Goal: Task Accomplishment & Management: Use online tool/utility

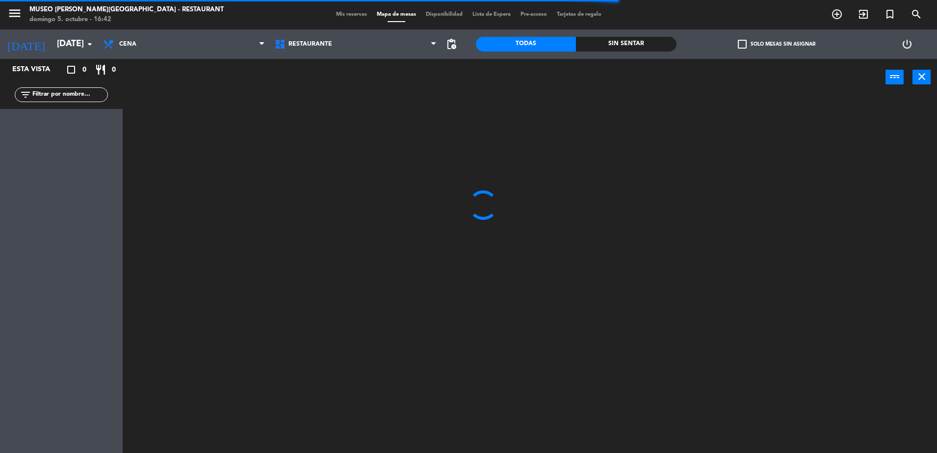
click at [337, 13] on span "Mis reservas" at bounding box center [351, 14] width 41 height 5
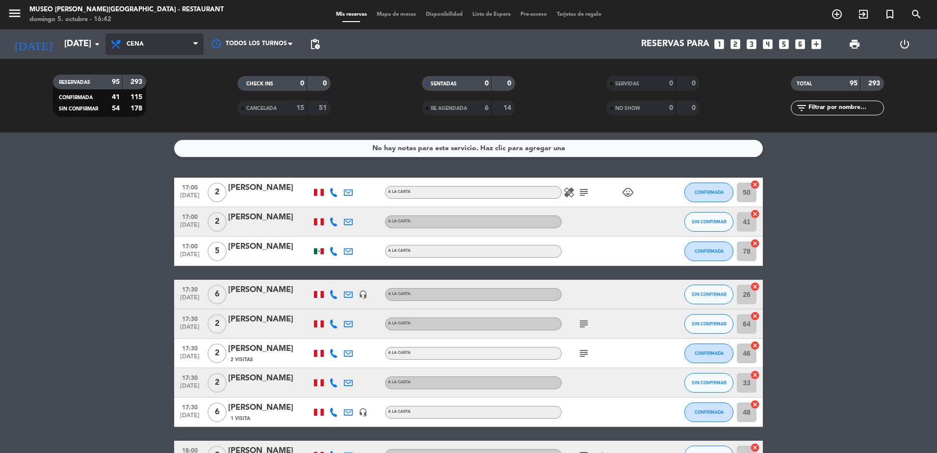
click at [188, 35] on span "Cena" at bounding box center [155, 44] width 98 height 22
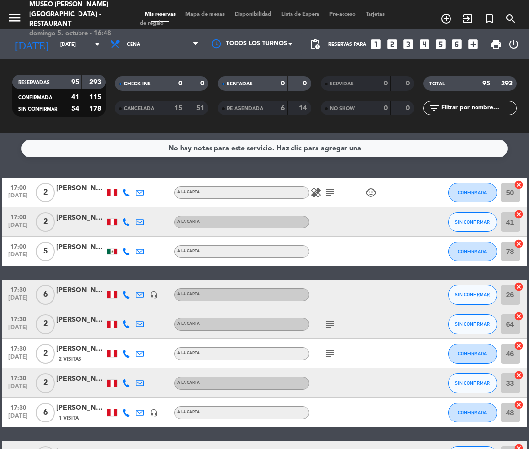
click at [330, 192] on icon "subject" at bounding box center [330, 193] width 12 height 12
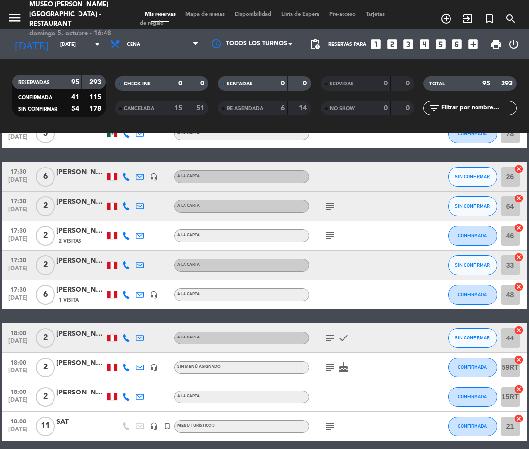
scroll to position [123, 0]
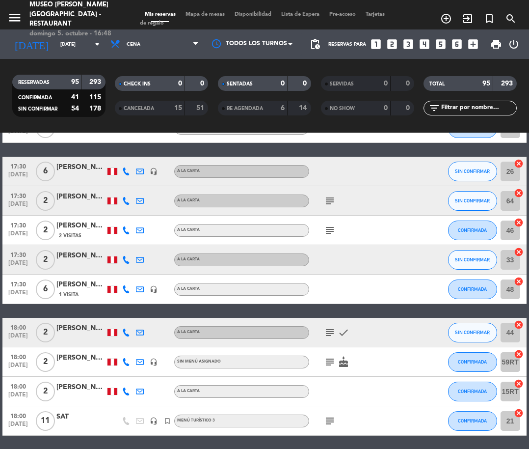
click at [329, 200] on icon "subject" at bounding box center [330, 201] width 12 height 12
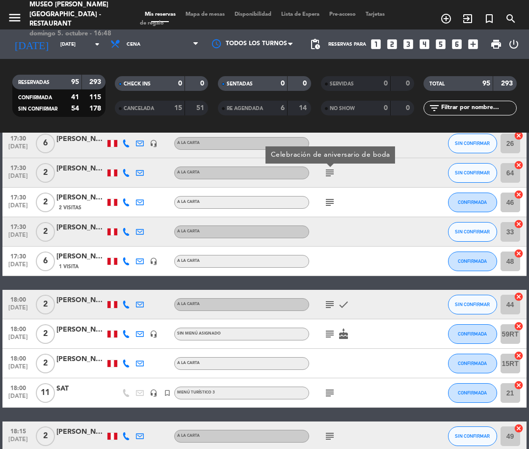
scroll to position [152, 0]
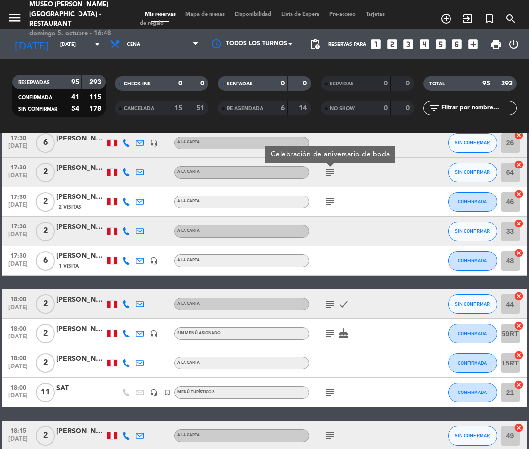
click at [329, 200] on icon "subject" at bounding box center [330, 202] width 12 height 12
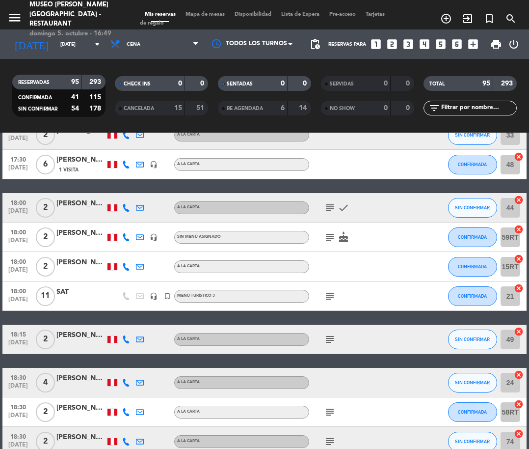
scroll to position [252, 0]
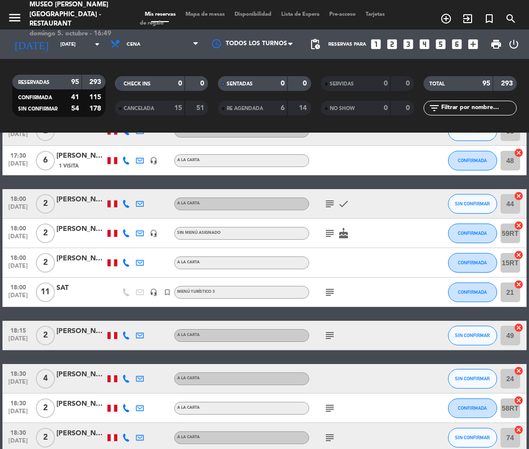
click at [329, 200] on icon "subject" at bounding box center [330, 204] width 12 height 12
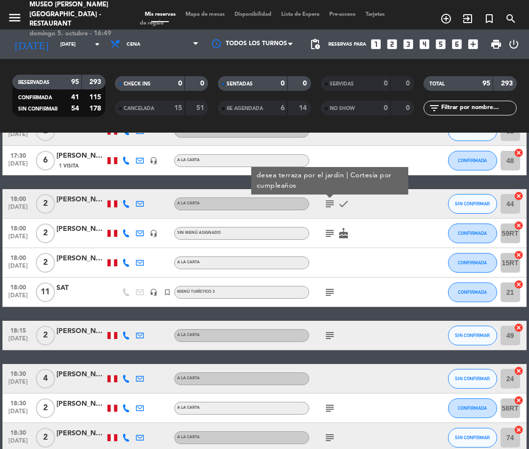
click at [87, 202] on div "[PERSON_NAME]" at bounding box center [80, 199] width 49 height 11
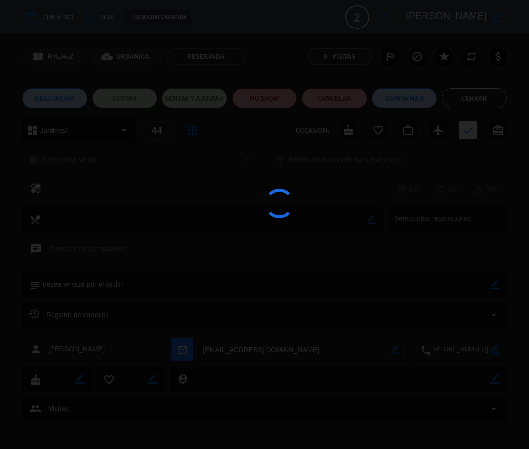
click at [444, 13] on div at bounding box center [264, 224] width 529 height 449
click at [444, 13] on edit-booking-info-modal "calendar_today lun. 6, oct. access_time 18:00 REQUERIR GARANTÍA 2 Giancarlo pac…" at bounding box center [264, 224] width 529 height 449
click at [444, 13] on textarea at bounding box center [446, 17] width 81 height 18
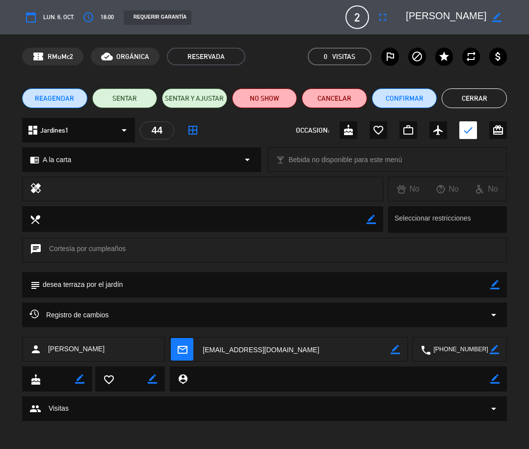
click at [444, 13] on textarea at bounding box center [446, 17] width 81 height 18
click at [497, 102] on button "Cerrar" at bounding box center [474, 98] width 65 height 20
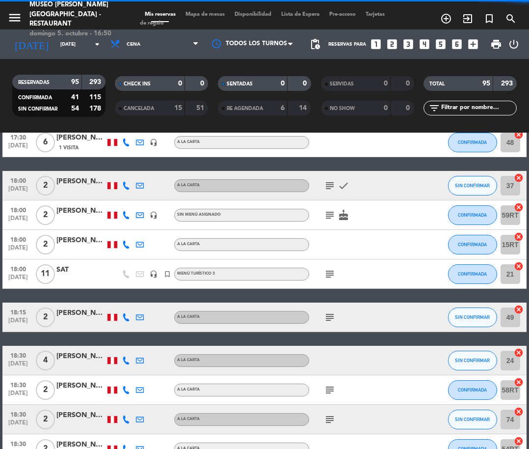
scroll to position [284, 0]
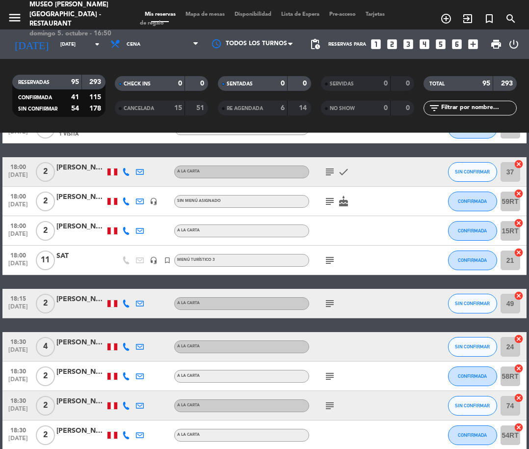
click at [334, 199] on icon "subject" at bounding box center [330, 201] width 12 height 12
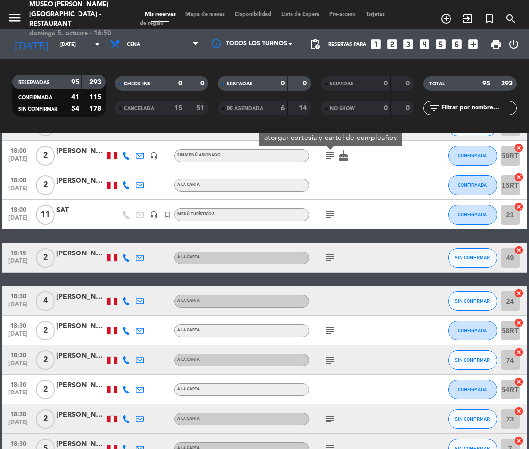
scroll to position [340, 0]
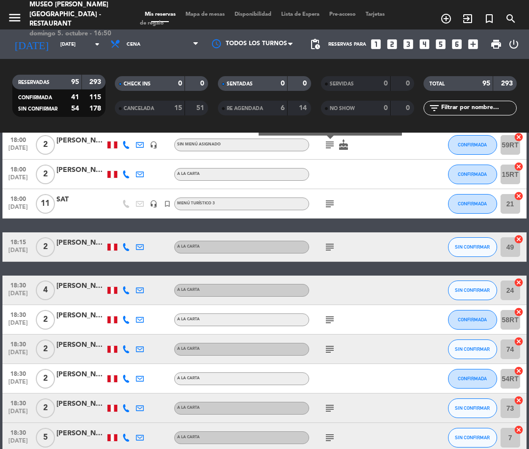
click at [75, 211] on div at bounding box center [80, 209] width 49 height 8
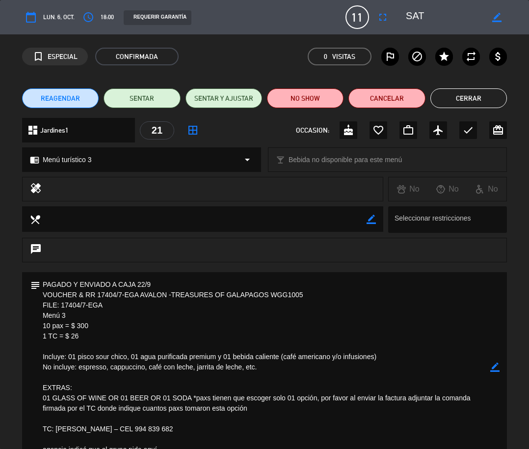
click at [423, 16] on textarea at bounding box center [446, 17] width 81 height 18
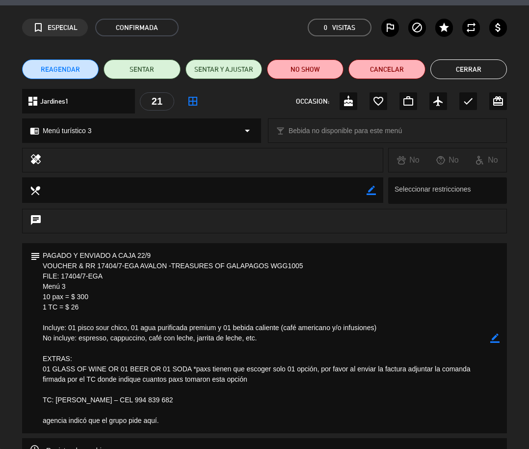
scroll to position [27, 0]
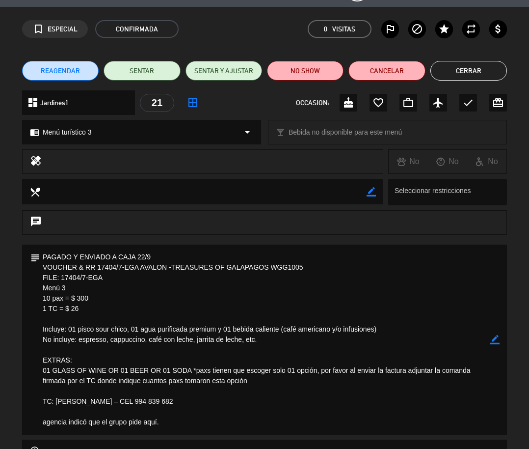
click at [480, 78] on button "Cerrar" at bounding box center [468, 71] width 77 height 20
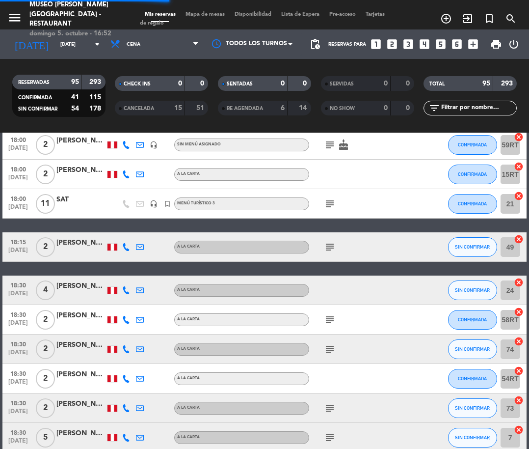
scroll to position [415, 0]
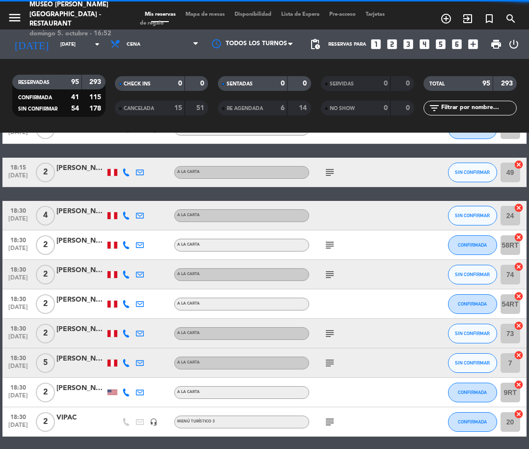
click at [327, 173] on icon "subject" at bounding box center [330, 172] width 12 height 12
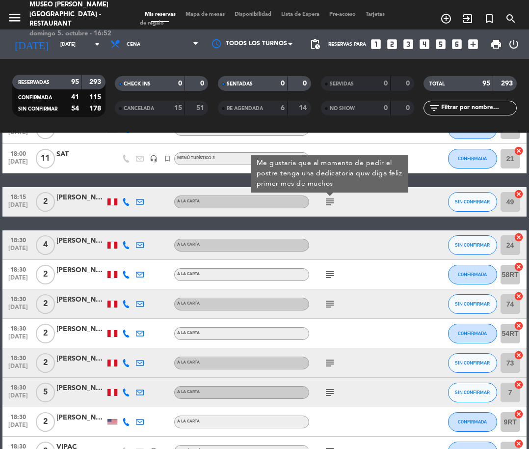
scroll to position [386, 0]
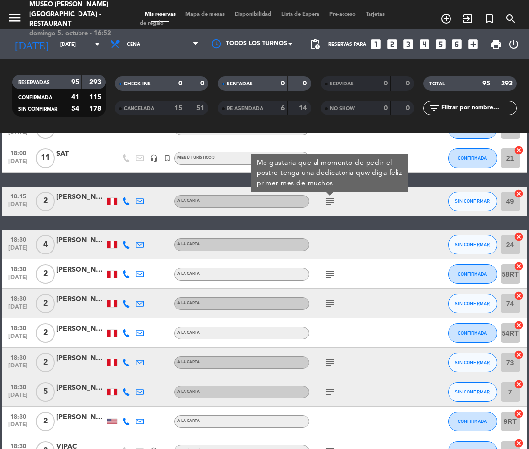
click at [332, 272] on icon "subject" at bounding box center [330, 274] width 12 height 12
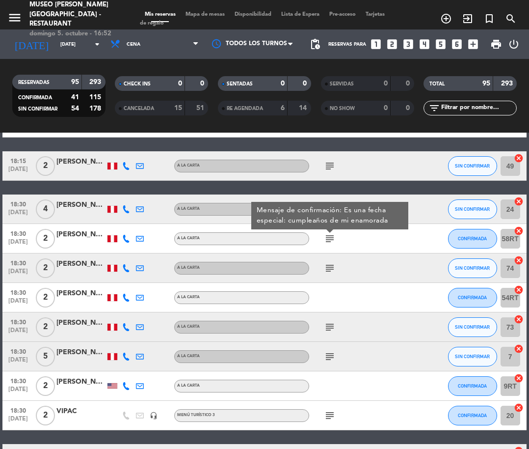
scroll to position [420, 0]
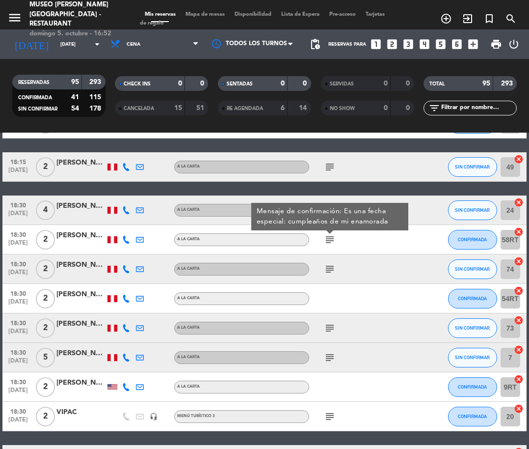
click at [332, 272] on icon "subject" at bounding box center [330, 269] width 12 height 12
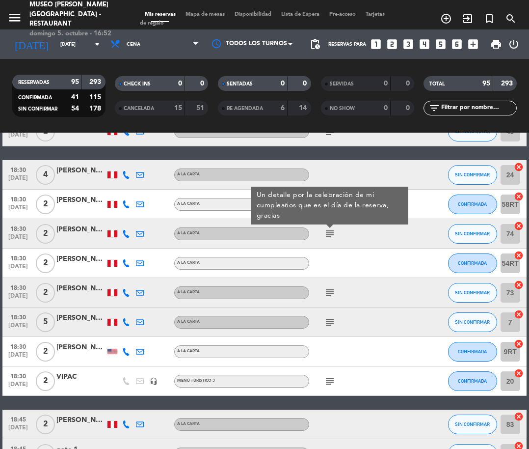
scroll to position [463, 0]
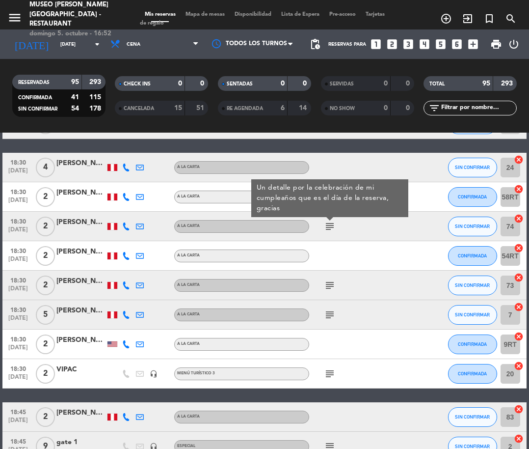
click at [331, 282] on icon "subject" at bounding box center [330, 285] width 12 height 12
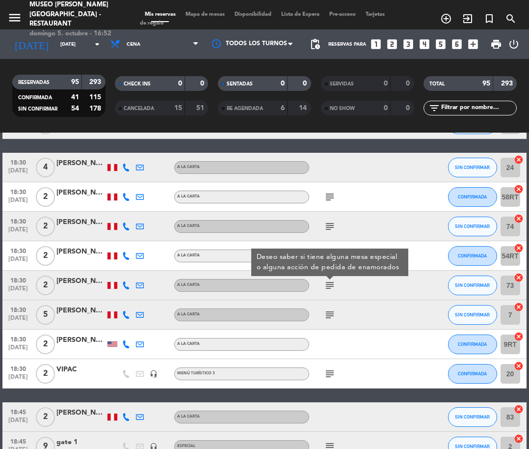
click at [59, 290] on div at bounding box center [80, 291] width 49 height 8
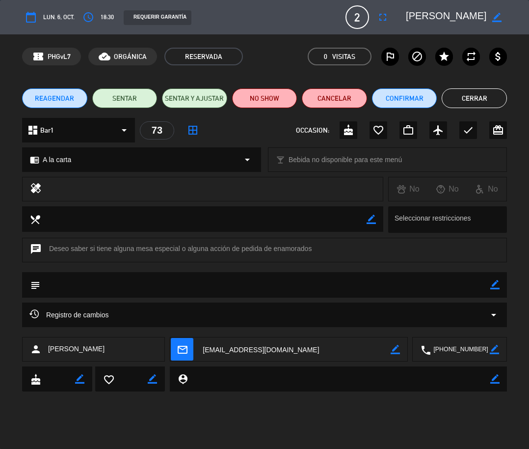
click at [456, 15] on textarea at bounding box center [446, 17] width 81 height 18
click at [484, 104] on button "Cerrar" at bounding box center [474, 98] width 65 height 20
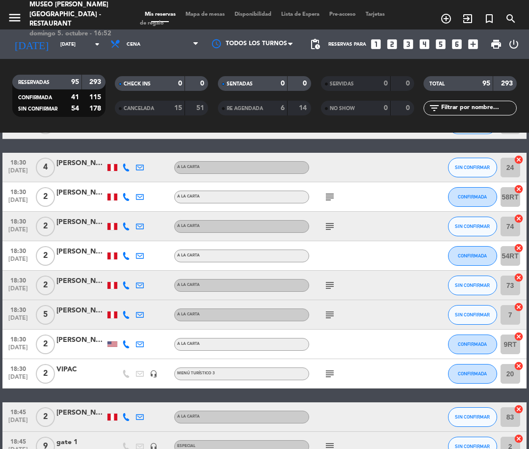
click at [331, 311] on icon "subject" at bounding box center [330, 315] width 12 height 12
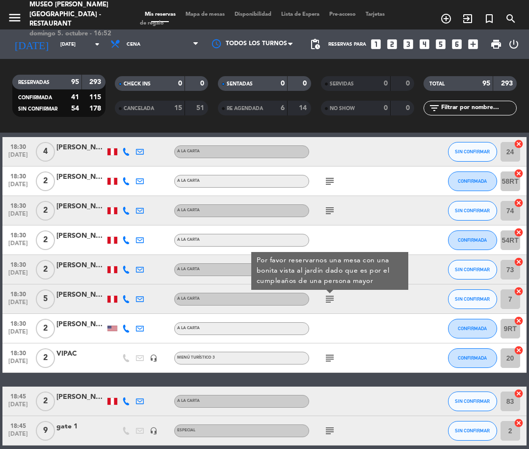
scroll to position [485, 0]
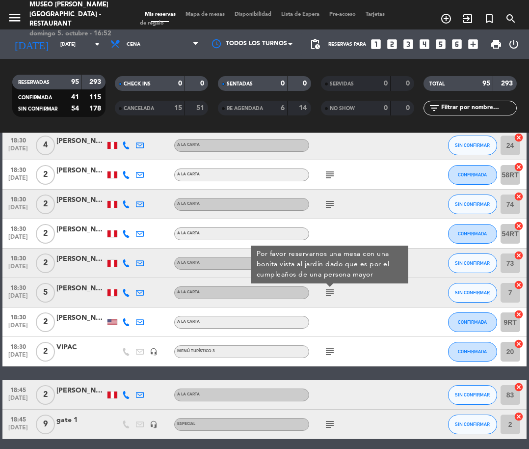
click at [63, 295] on div at bounding box center [80, 298] width 49 height 8
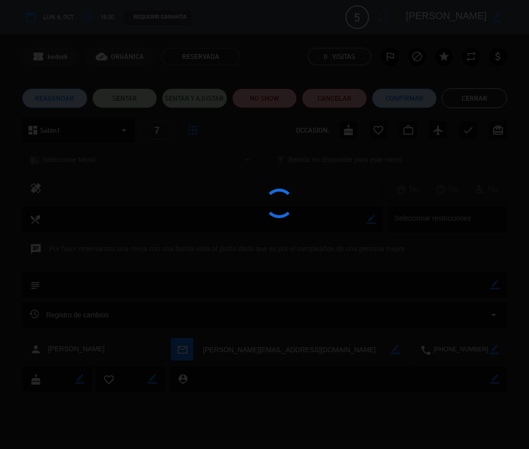
click at [444, 19] on div at bounding box center [264, 224] width 529 height 449
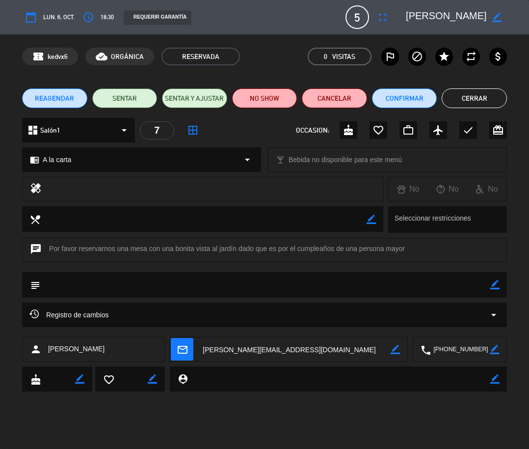
click at [444, 19] on textarea at bounding box center [446, 17] width 81 height 18
click at [481, 90] on button "Cerrar" at bounding box center [474, 98] width 65 height 20
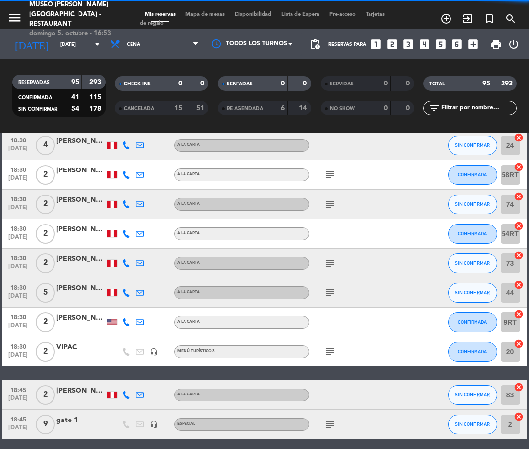
scroll to position [557, 0]
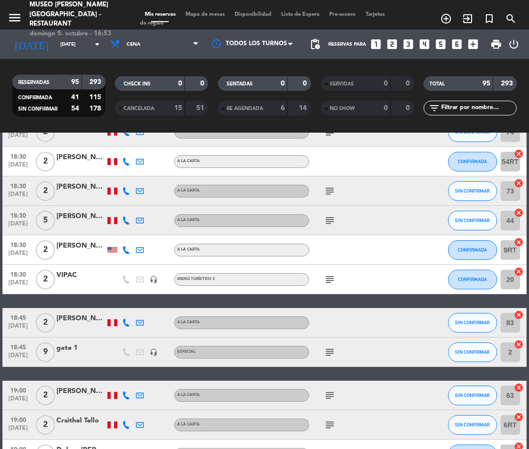
click at [330, 280] on icon "subject" at bounding box center [330, 279] width 12 height 12
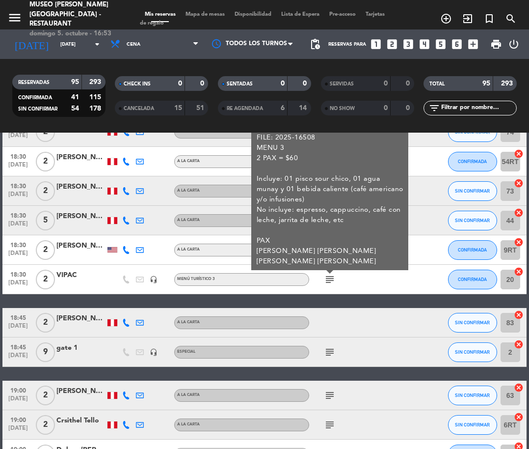
click at [86, 274] on div "VIPAC" at bounding box center [80, 274] width 49 height 11
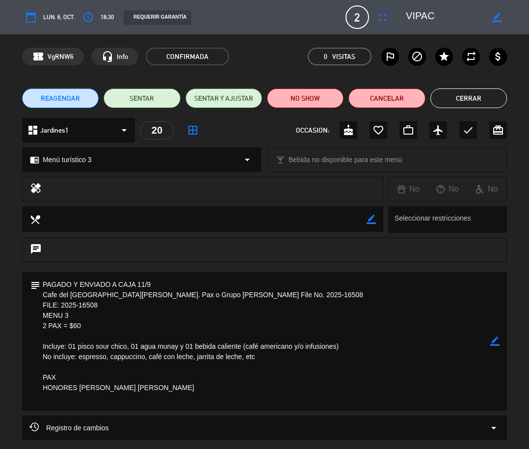
click at [452, 16] on textarea at bounding box center [446, 17] width 81 height 18
click at [468, 94] on button "Cerrar" at bounding box center [468, 98] width 77 height 20
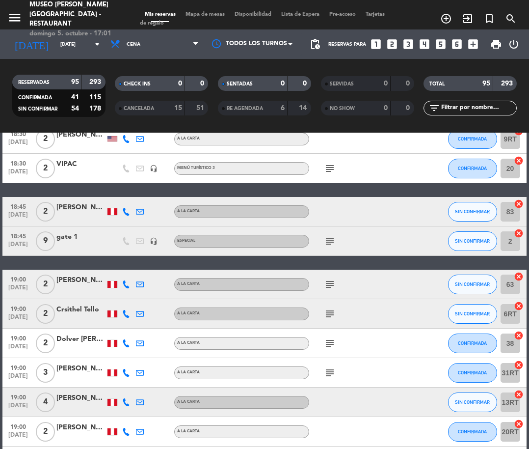
scroll to position [669, 0]
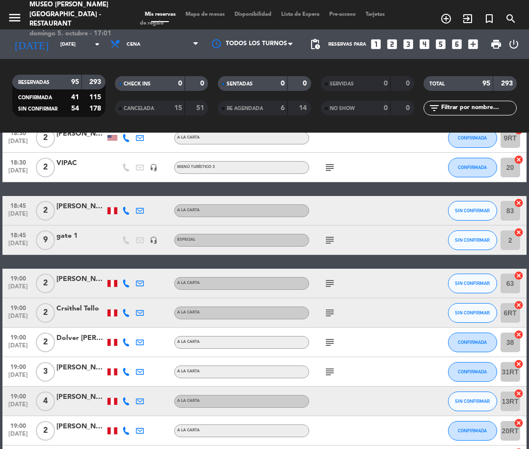
click at [74, 238] on div "gate 1" at bounding box center [80, 235] width 49 height 11
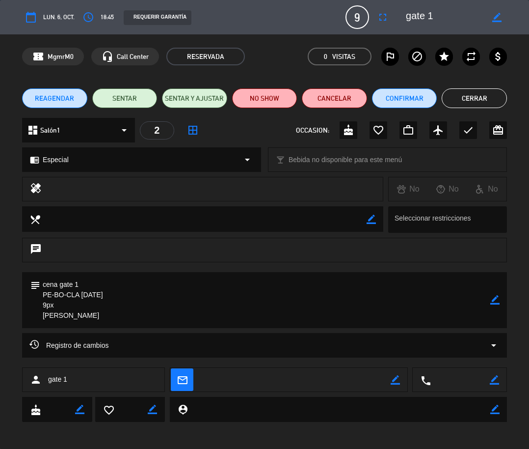
click at [433, 17] on textarea at bounding box center [446, 17] width 81 height 18
click at [471, 98] on button "Cerrar" at bounding box center [474, 98] width 65 height 20
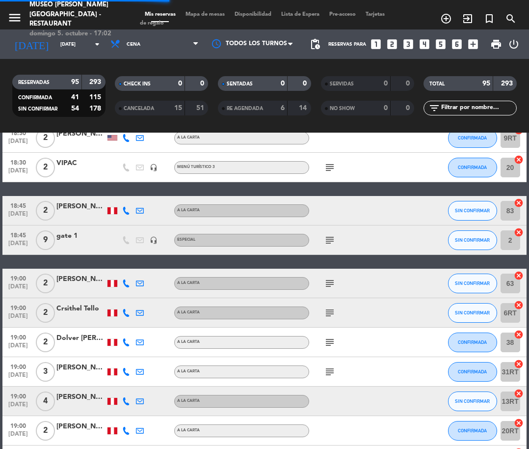
scroll to position [730, 0]
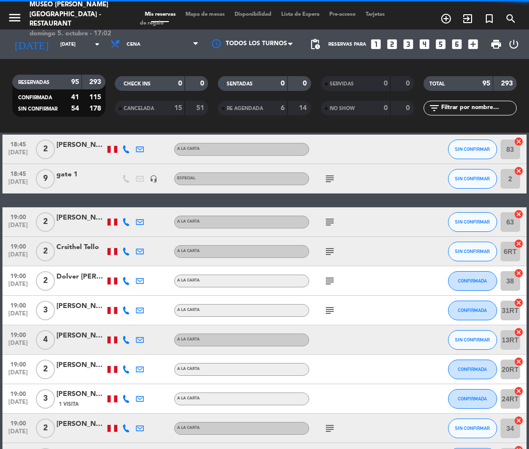
click at [328, 222] on icon "subject" at bounding box center [330, 222] width 12 height 12
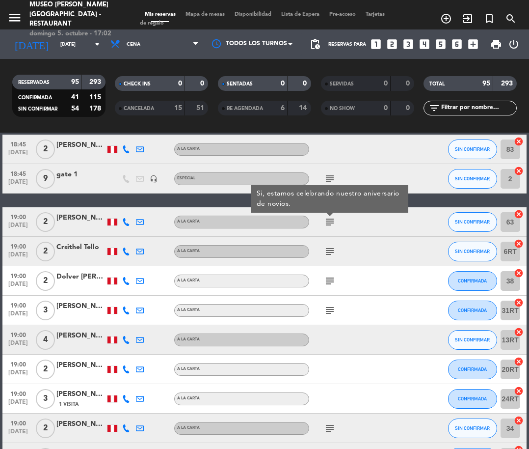
click at [330, 245] on icon "subject" at bounding box center [330, 251] width 12 height 12
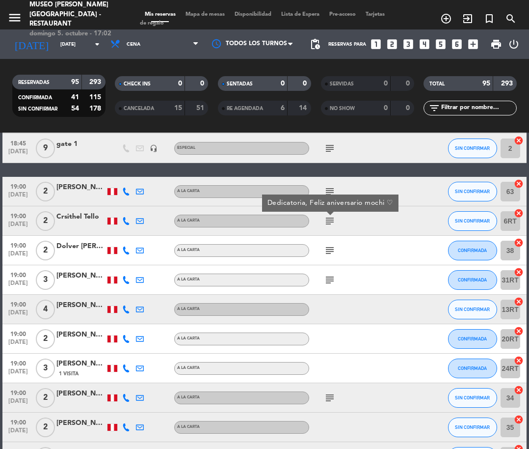
click at [330, 244] on icon "subject" at bounding box center [330, 250] width 12 height 12
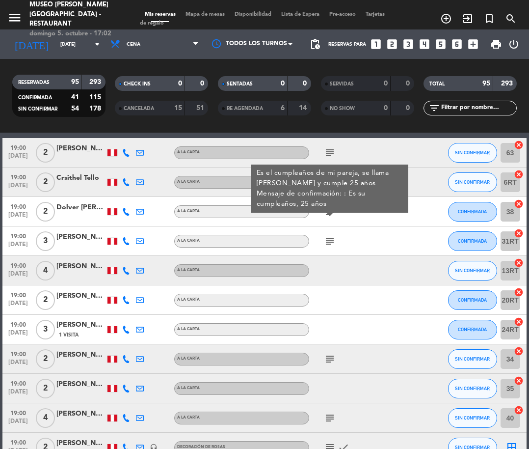
scroll to position [800, 0]
click at [330, 244] on icon "subject" at bounding box center [330, 241] width 12 height 12
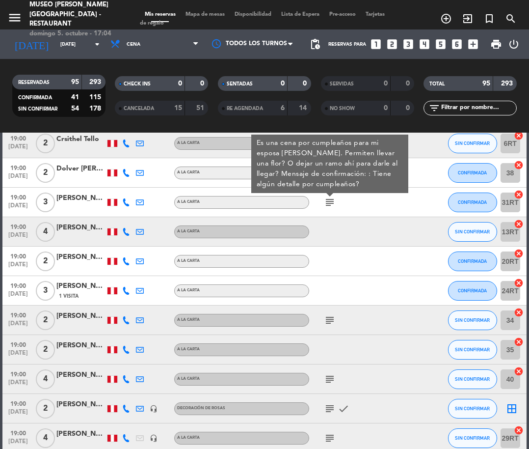
scroll to position [842, 0]
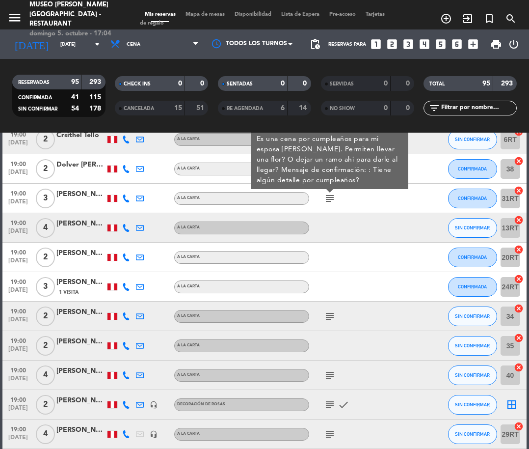
click at [330, 318] on icon "subject" at bounding box center [330, 316] width 12 height 12
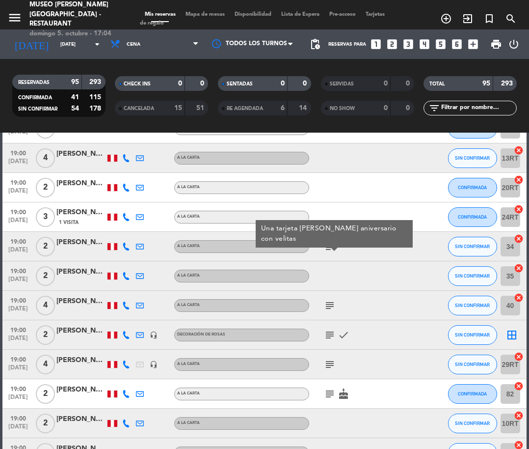
scroll to position [912, 0]
click at [333, 302] on icon "subject" at bounding box center [330, 305] width 12 height 12
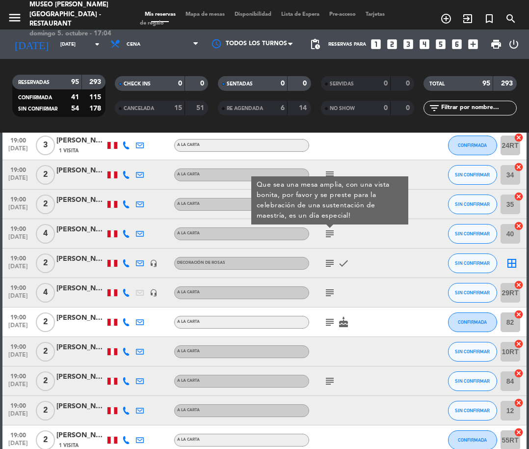
scroll to position [984, 0]
click at [89, 260] on div "[PERSON_NAME]" at bounding box center [80, 258] width 49 height 11
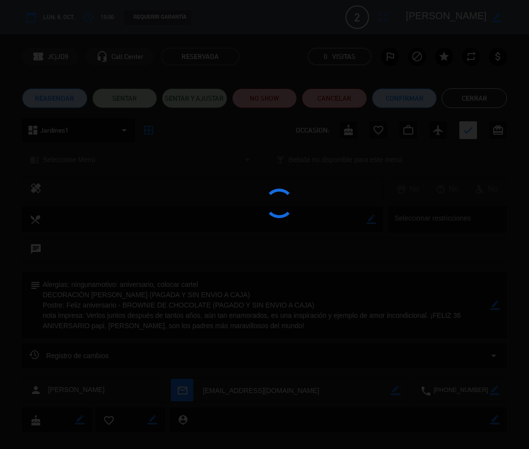
click at [461, 21] on div at bounding box center [264, 224] width 529 height 449
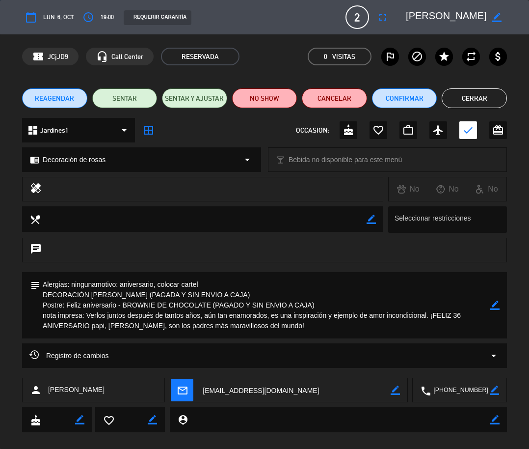
click at [461, 21] on edit-booking-info-modal "calendar_today lun. 6, oct. access_time 19:00 REQUERIR GARANTÍA 2 Margarita Sot…" at bounding box center [264, 224] width 529 height 449
click at [461, 21] on textarea at bounding box center [446, 17] width 81 height 18
click at [488, 99] on button "Cerrar" at bounding box center [474, 98] width 65 height 20
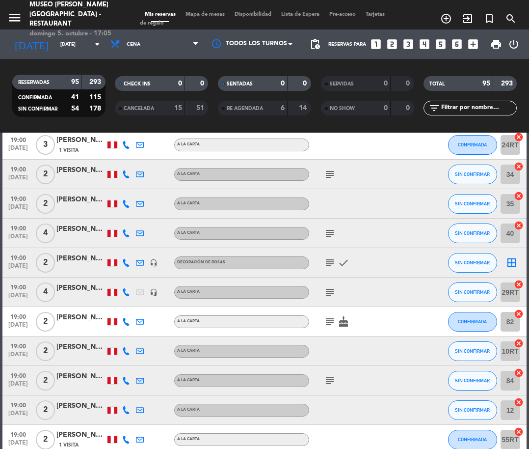
scroll to position [1008, 0]
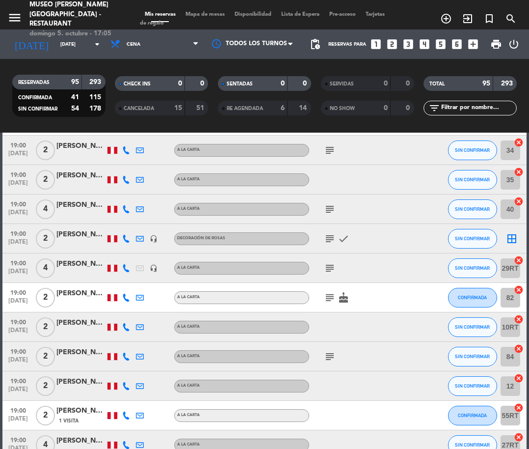
click at [328, 269] on icon "subject" at bounding box center [330, 268] width 12 height 12
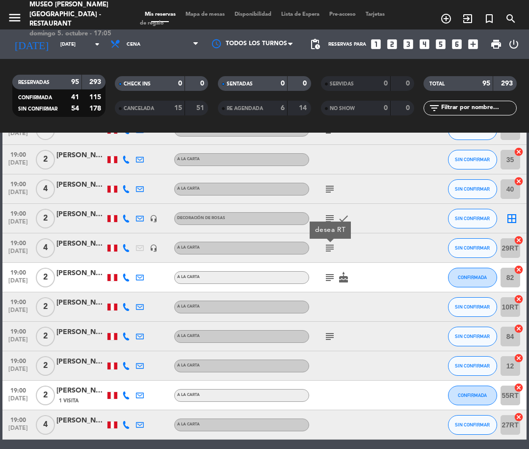
scroll to position [1036, 0]
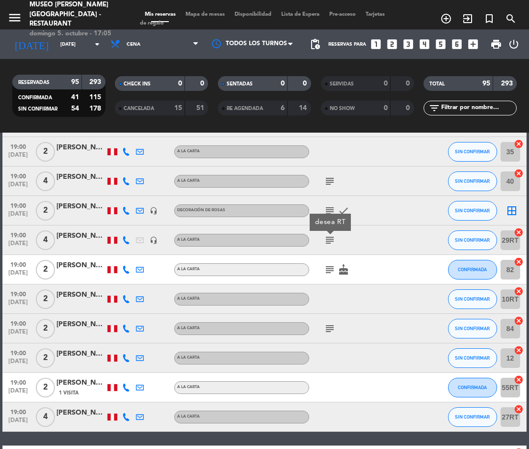
click at [69, 238] on div "[PERSON_NAME]" at bounding box center [80, 235] width 49 height 11
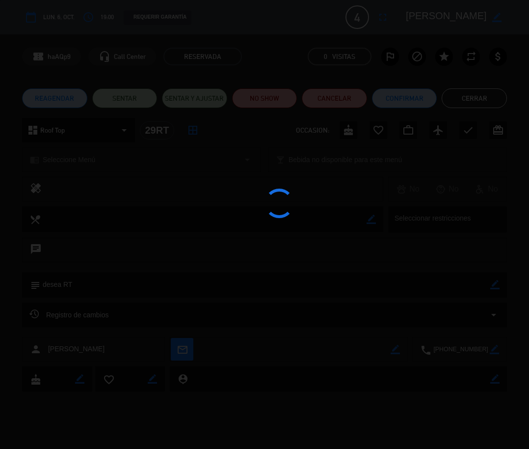
click at [445, 13] on div at bounding box center [264, 224] width 529 height 449
click at [445, 13] on textarea at bounding box center [446, 17] width 81 height 18
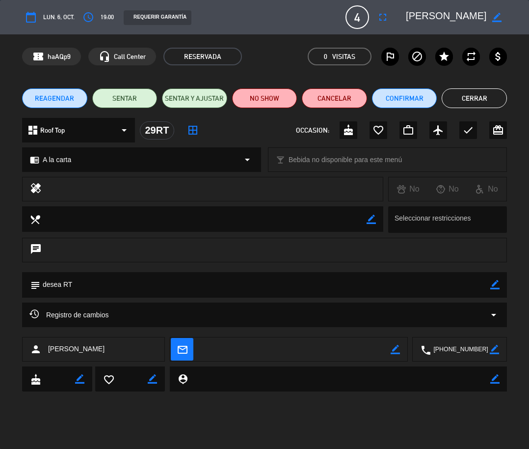
click at [445, 13] on textarea at bounding box center [446, 17] width 81 height 18
click at [455, 97] on button "Cerrar" at bounding box center [474, 98] width 65 height 20
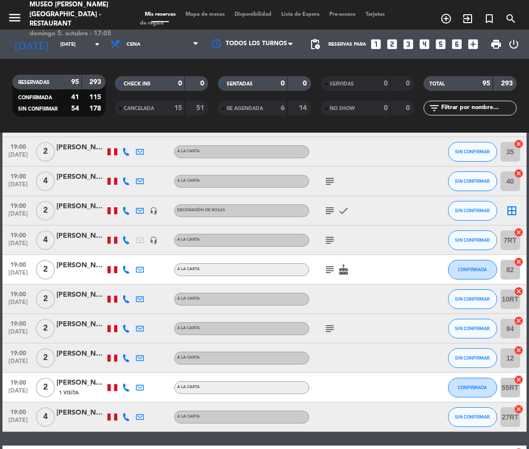
scroll to position [1055, 0]
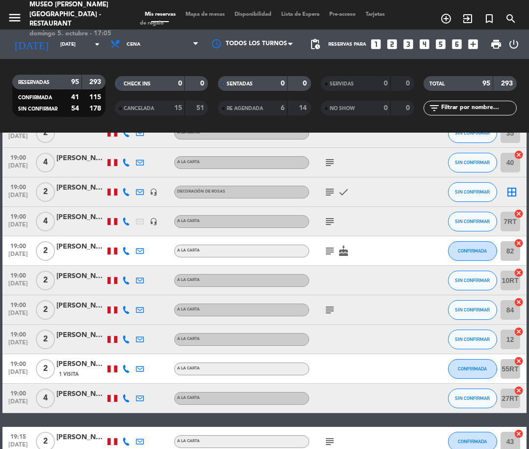
click at [331, 247] on icon "subject" at bounding box center [330, 251] width 12 height 12
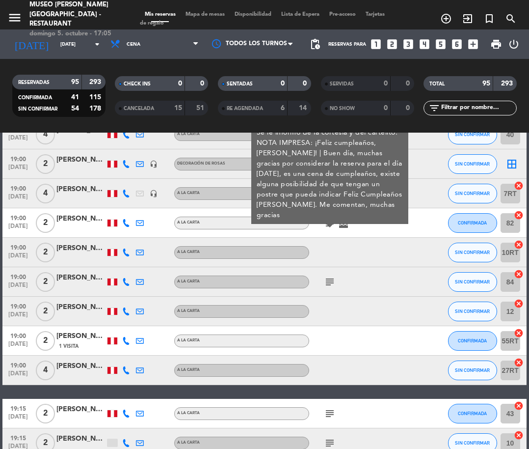
scroll to position [1082, 0]
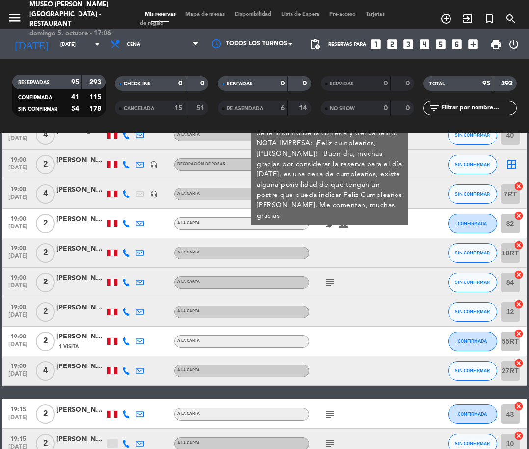
click at [84, 221] on div "[PERSON_NAME]" at bounding box center [80, 219] width 49 height 11
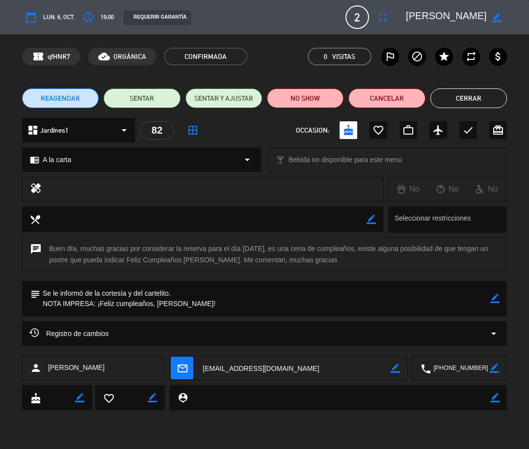
click at [445, 18] on textarea at bounding box center [446, 17] width 81 height 18
click at [476, 105] on button "Cerrar" at bounding box center [468, 98] width 77 height 20
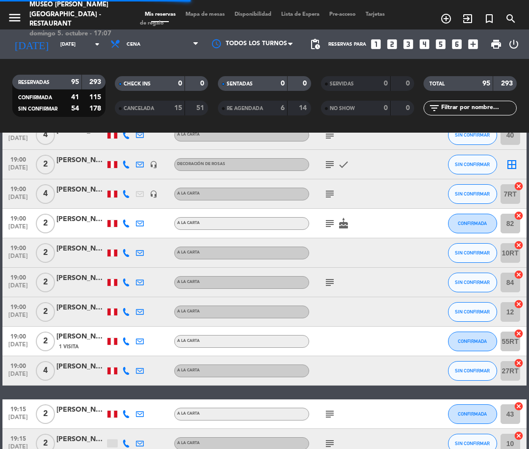
scroll to position [1092, 0]
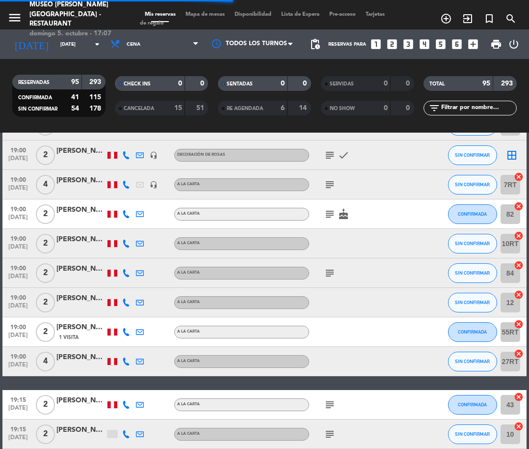
click at [333, 272] on icon "subject" at bounding box center [330, 273] width 12 height 12
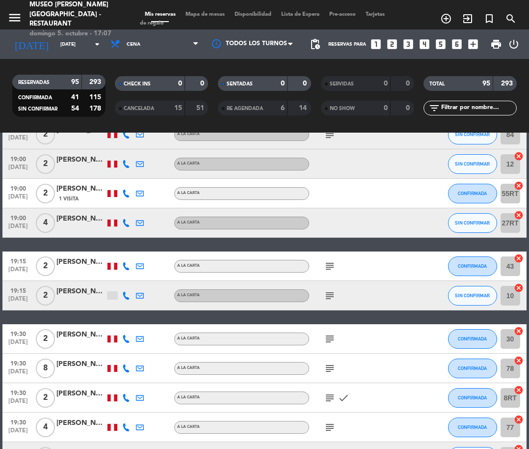
scroll to position [1229, 0]
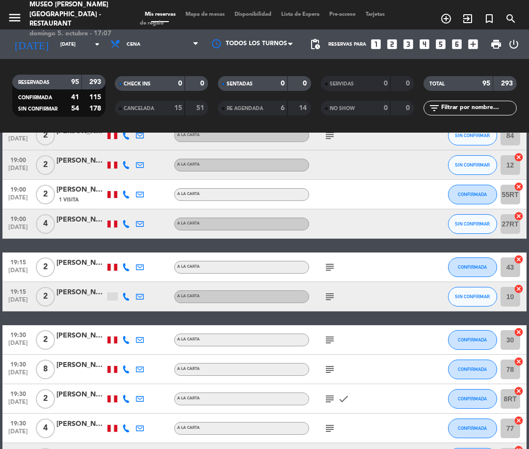
click at [333, 272] on icon "subject" at bounding box center [330, 267] width 12 height 12
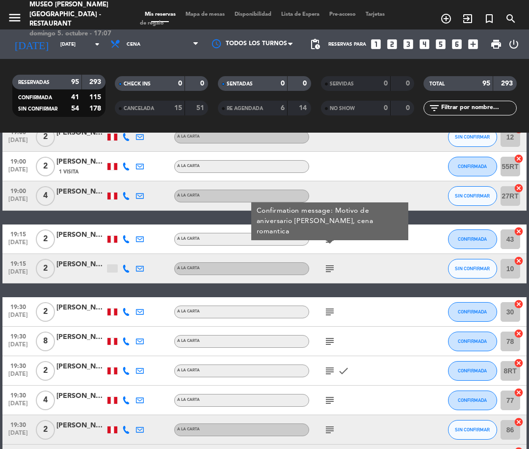
click at [333, 272] on icon "subject" at bounding box center [330, 269] width 12 height 12
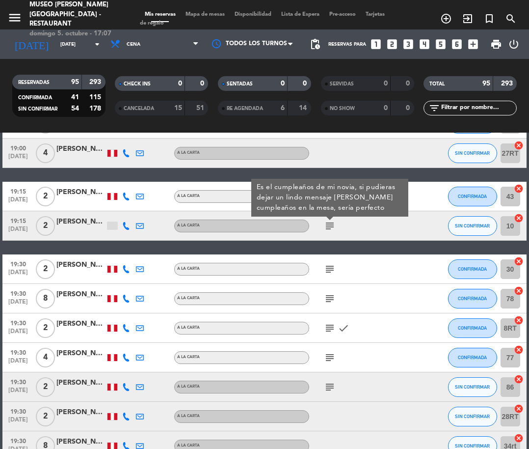
scroll to position [1299, 0]
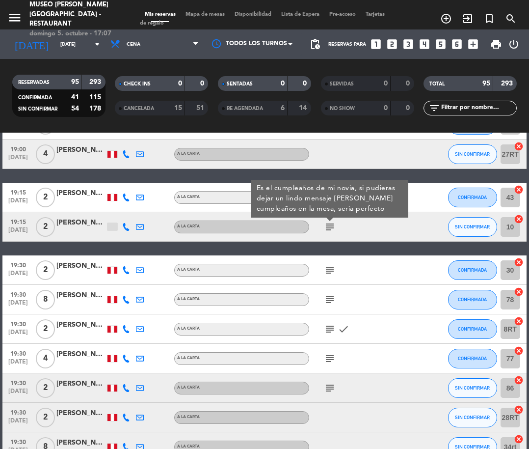
click at [333, 272] on icon "subject" at bounding box center [330, 270] width 12 height 12
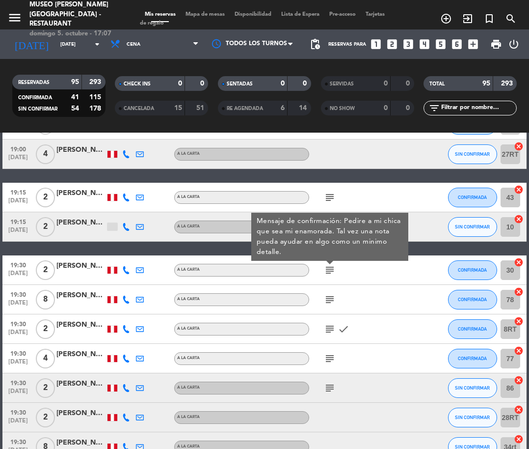
click at [91, 266] on div "[PERSON_NAME]" at bounding box center [80, 265] width 49 height 11
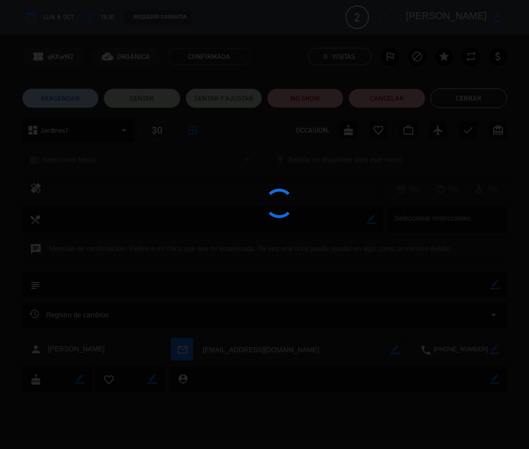
click at [452, 11] on div at bounding box center [264, 224] width 529 height 449
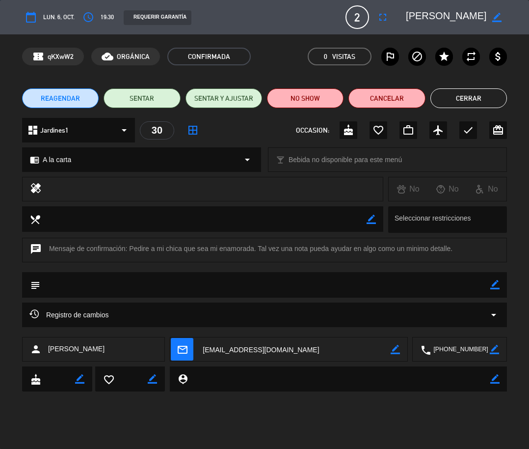
click at [452, 11] on textarea at bounding box center [446, 17] width 81 height 18
click at [476, 99] on button "Cerrar" at bounding box center [468, 98] width 77 height 20
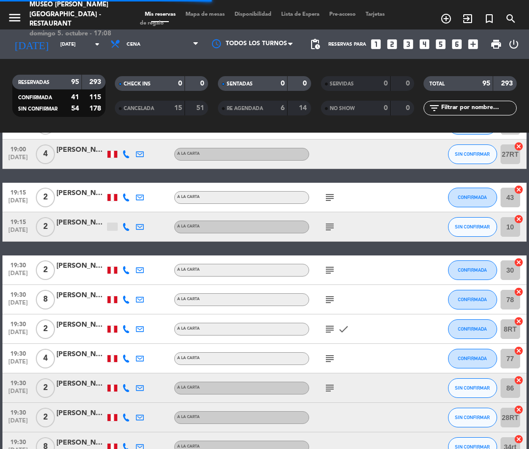
scroll to position [1374, 0]
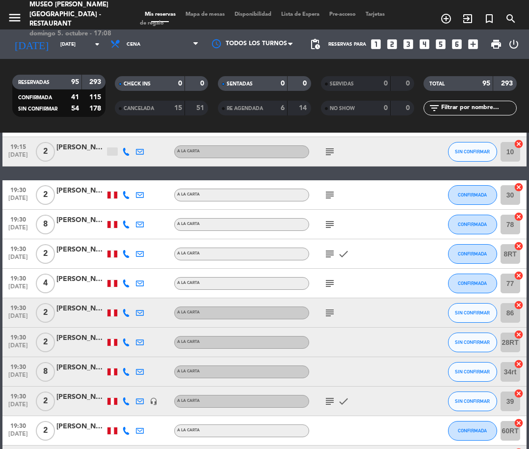
click at [80, 218] on div "[PERSON_NAME]" at bounding box center [80, 219] width 49 height 11
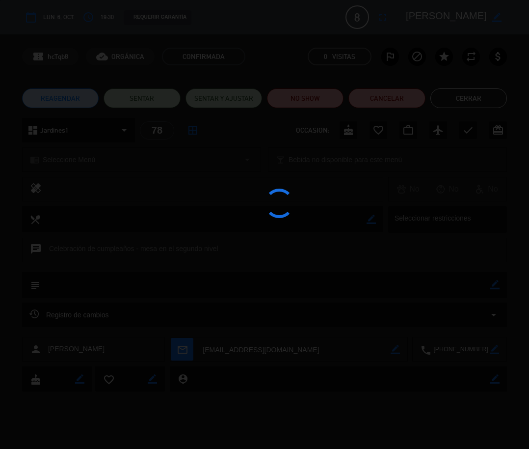
click at [450, 17] on edit-booking-info-modal "calendar_today lun. 6, oct. access_time 19:30 REQUERIR GARANTÍA 8 Alejandro Fra…" at bounding box center [264, 224] width 529 height 449
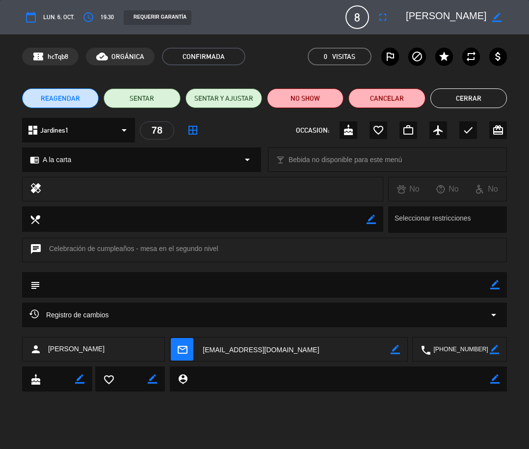
click at [450, 17] on textarea at bounding box center [446, 17] width 81 height 18
click at [447, 104] on button "Cerrar" at bounding box center [468, 98] width 77 height 20
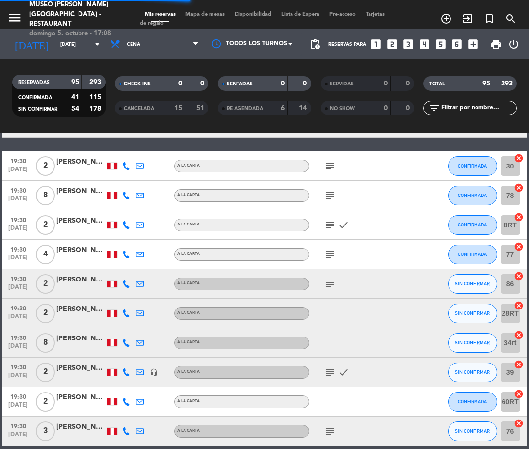
scroll to position [1403, 0]
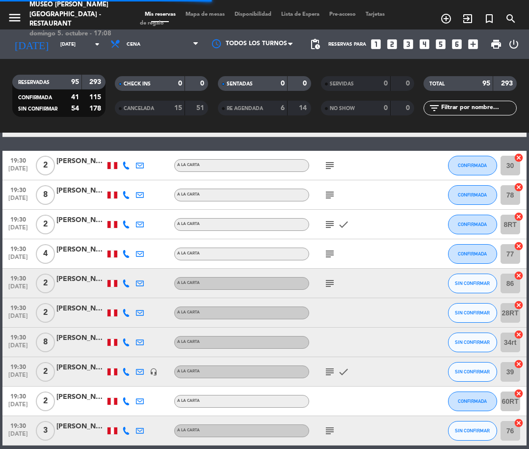
click at [329, 222] on icon "subject" at bounding box center [330, 224] width 12 height 12
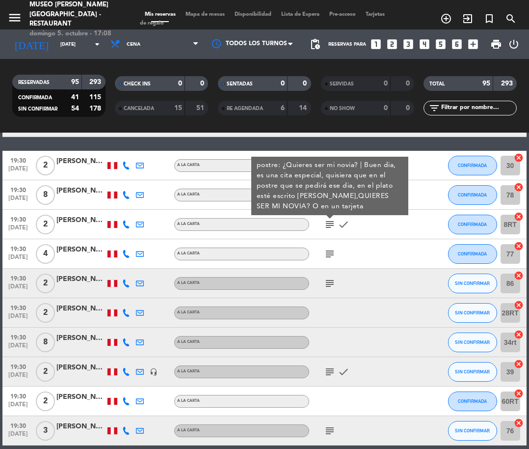
click at [85, 225] on div "[PERSON_NAME]" at bounding box center [80, 219] width 49 height 11
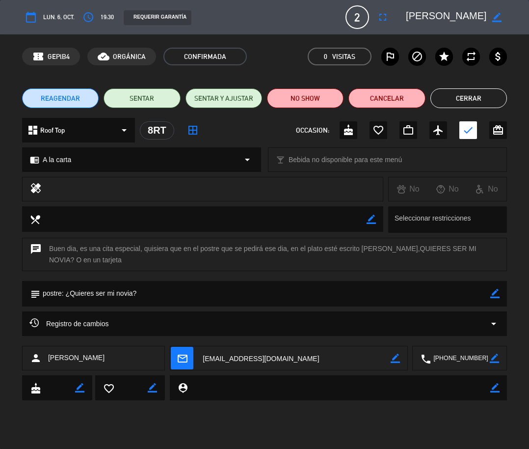
click at [455, 14] on textarea at bounding box center [446, 17] width 81 height 18
click at [458, 83] on div "REAGENDAR SENTAR SENTAR Y AJUSTAR NO SHOW Cancelar Cerrar" at bounding box center [264, 98] width 529 height 39
click at [466, 92] on button "Cerrar" at bounding box center [468, 98] width 77 height 20
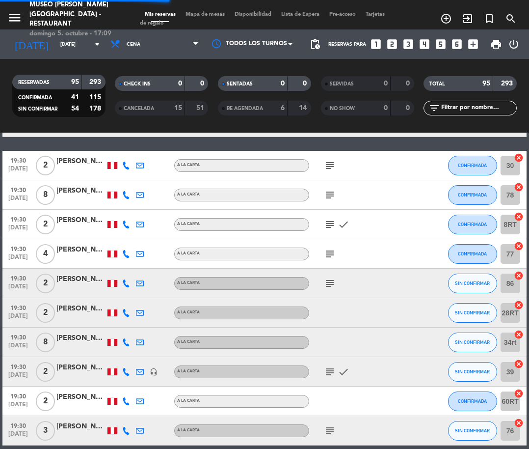
scroll to position [1428, 0]
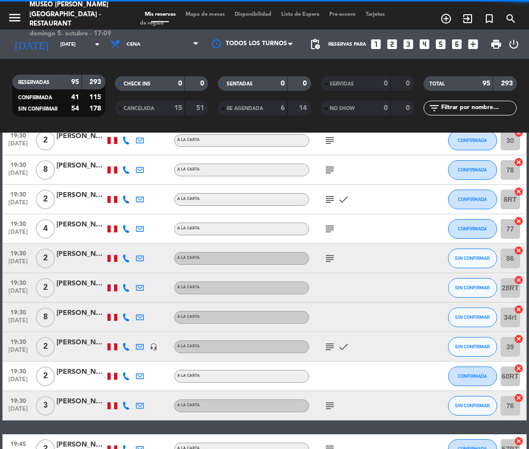
click at [332, 227] on icon "subject" at bounding box center [330, 229] width 12 height 12
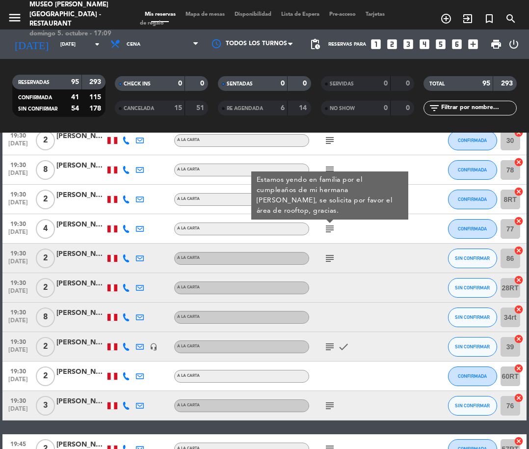
click at [84, 230] on div at bounding box center [80, 234] width 49 height 8
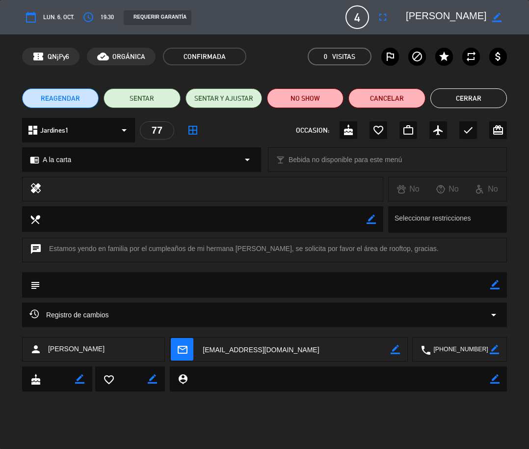
click at [442, 19] on textarea at bounding box center [446, 17] width 81 height 18
click at [473, 92] on button "Cerrar" at bounding box center [468, 98] width 77 height 20
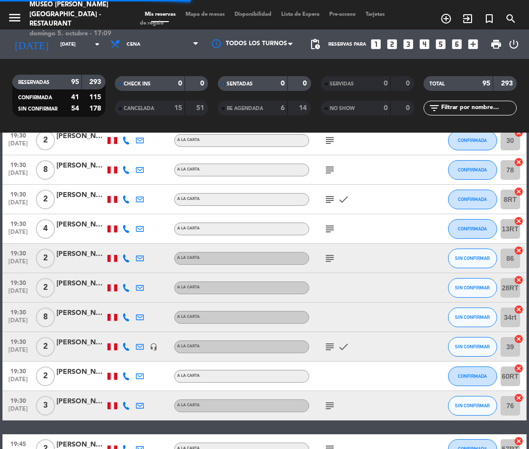
scroll to position [1471, 0]
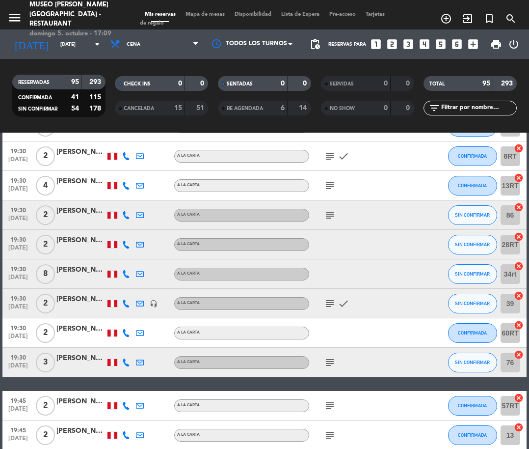
click at [336, 213] on span "subject" at bounding box center [330, 215] width 14 height 12
click at [331, 213] on icon "subject" at bounding box center [330, 215] width 12 height 12
click at [84, 279] on div at bounding box center [80, 279] width 49 height 8
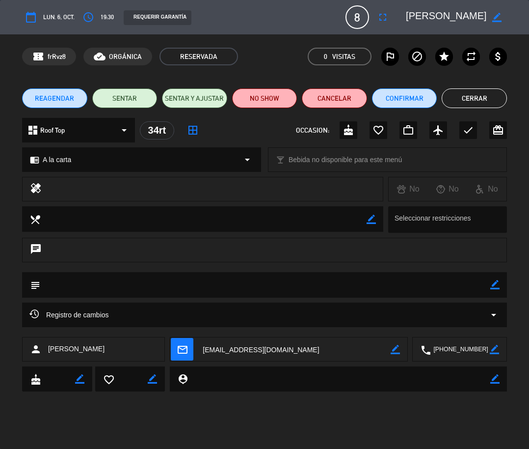
click at [454, 17] on textarea at bounding box center [446, 17] width 81 height 18
click at [493, 103] on button "Cerrar" at bounding box center [474, 98] width 65 height 20
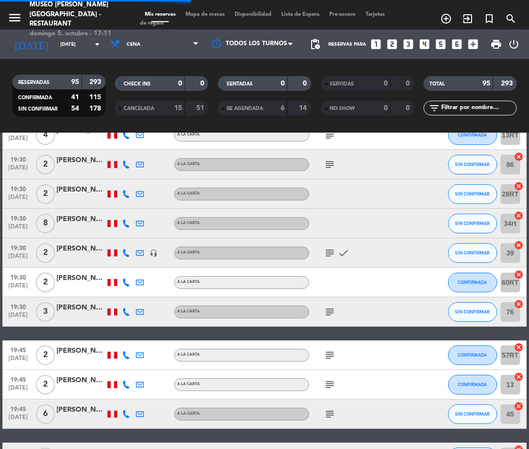
scroll to position [1523, 0]
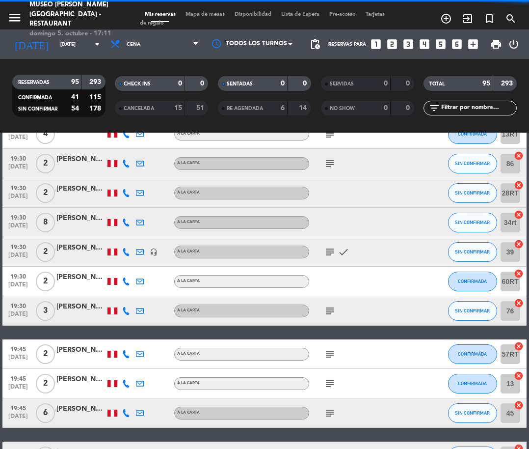
click at [324, 251] on icon "subject" at bounding box center [330, 252] width 12 height 12
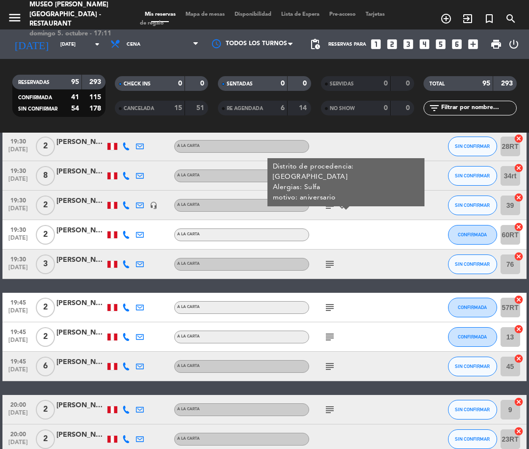
scroll to position [1584, 0]
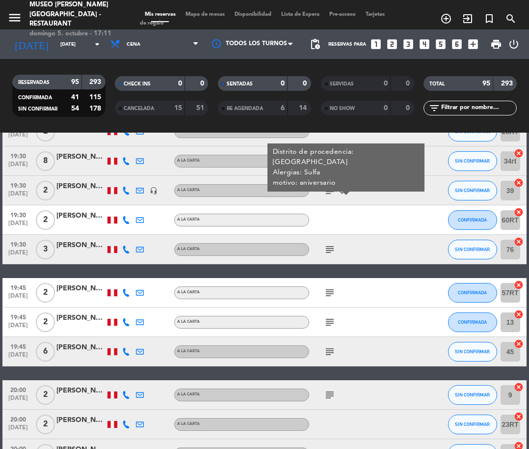
click at [324, 251] on icon "subject" at bounding box center [330, 249] width 12 height 12
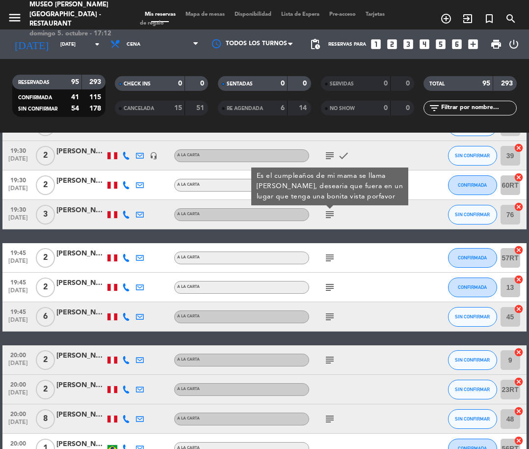
scroll to position [1624, 0]
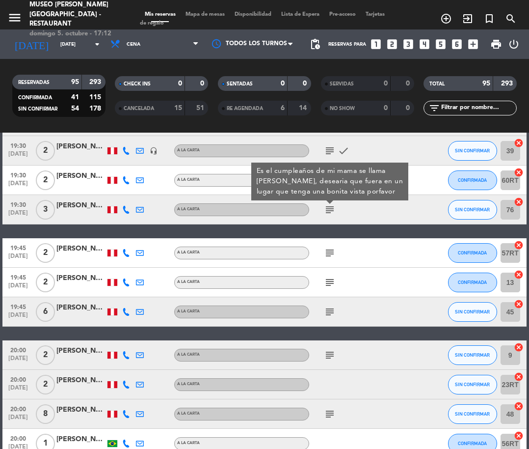
click at [330, 251] on icon "subject" at bounding box center [330, 253] width 12 height 12
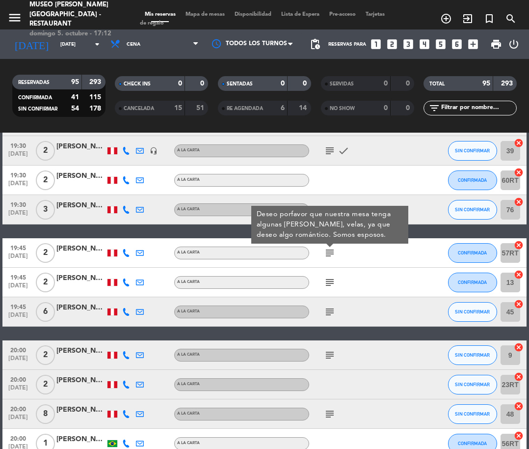
click at [330, 278] on icon "subject" at bounding box center [330, 282] width 12 height 12
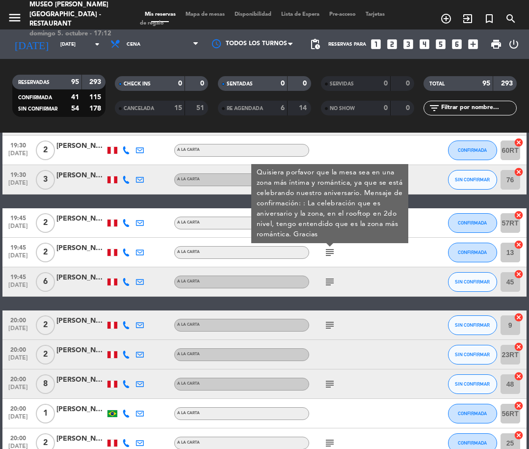
scroll to position [1654, 0]
click at [88, 245] on div "[PERSON_NAME]" at bounding box center [80, 247] width 49 height 11
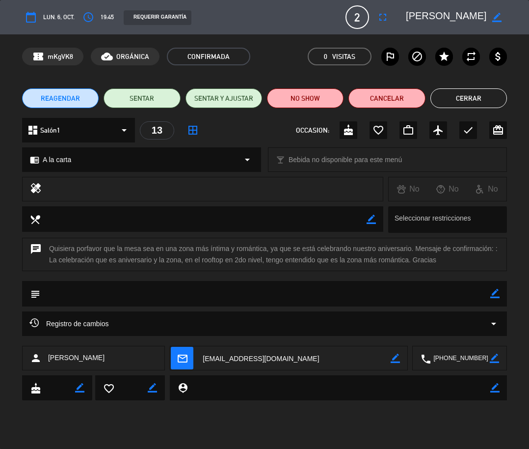
click at [450, 20] on textarea at bounding box center [446, 17] width 81 height 18
click at [445, 97] on button "Cerrar" at bounding box center [468, 98] width 77 height 20
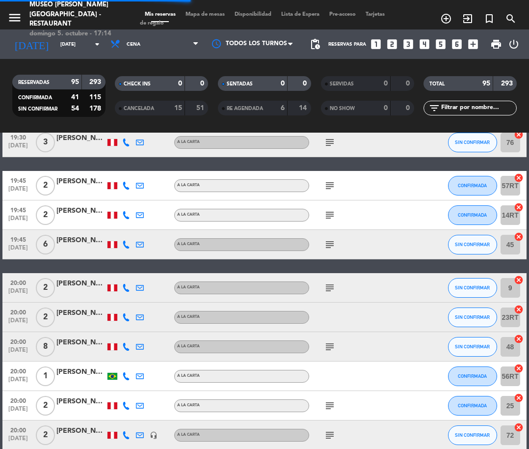
scroll to position [1693, 0]
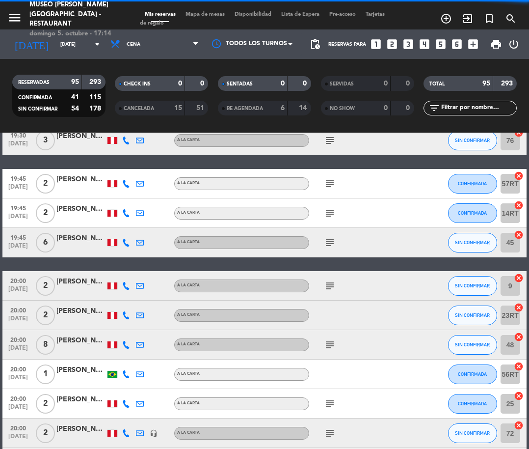
click at [330, 240] on icon "subject" at bounding box center [330, 243] width 12 height 12
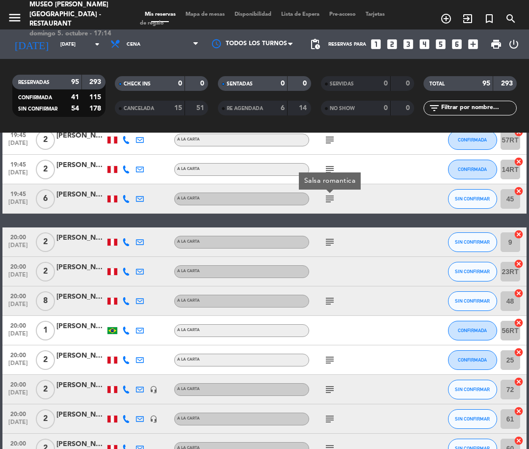
click at [330, 240] on icon "subject" at bounding box center [330, 242] width 12 height 12
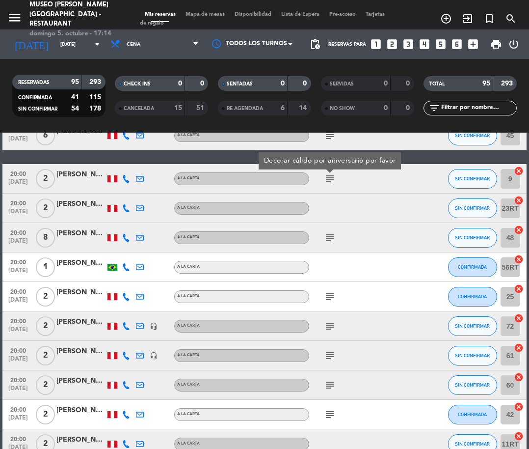
scroll to position [1798, 0]
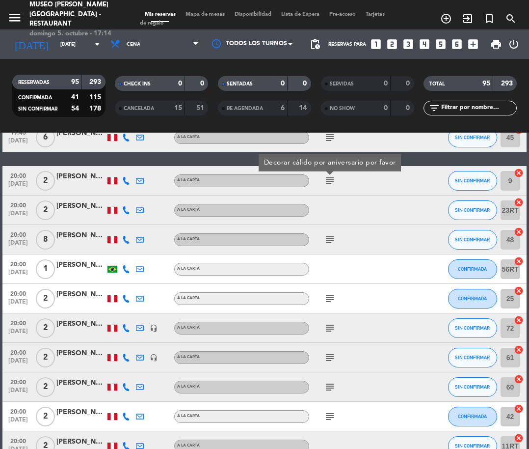
click at [330, 240] on icon "subject" at bounding box center [330, 240] width 12 height 12
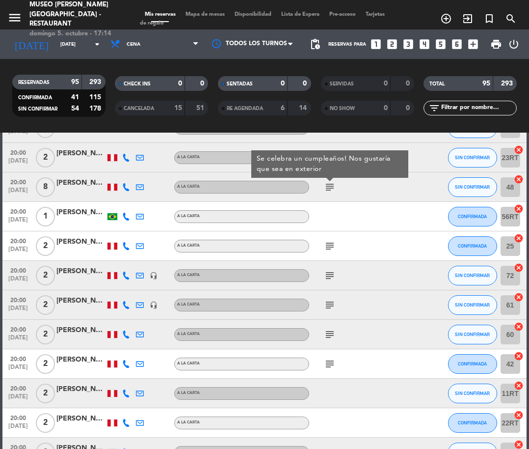
scroll to position [1764, 0]
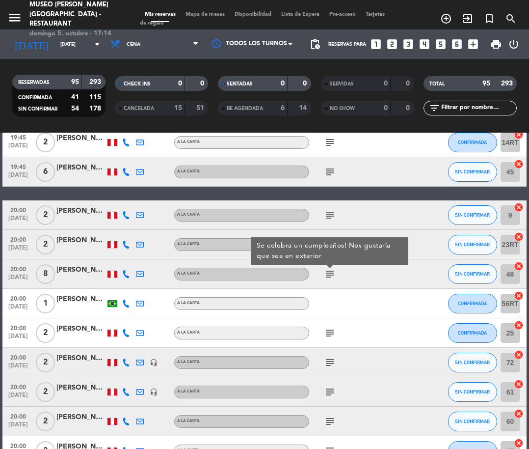
click at [88, 268] on div "[PERSON_NAME]" at bounding box center [80, 269] width 49 height 11
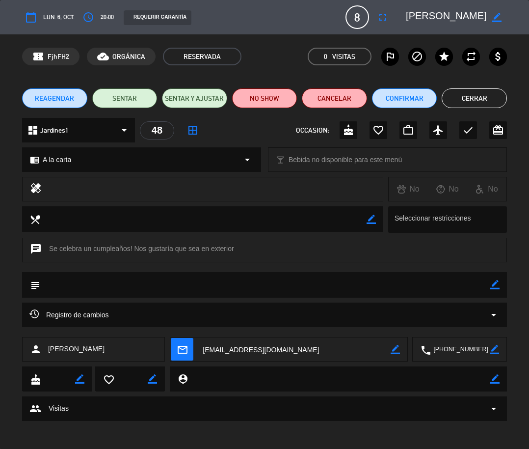
click at [455, 16] on textarea at bounding box center [446, 17] width 81 height 18
click at [481, 93] on button "Cerrar" at bounding box center [474, 98] width 65 height 20
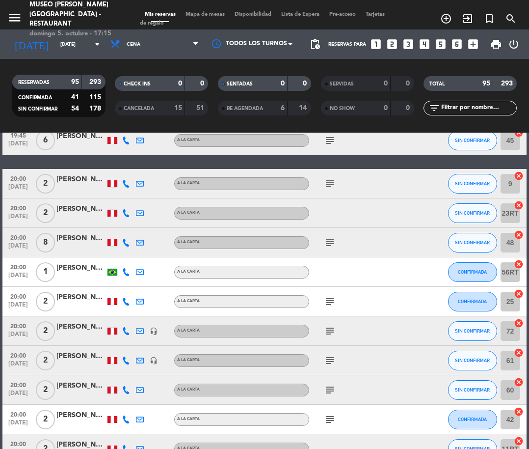
scroll to position [1837, 0]
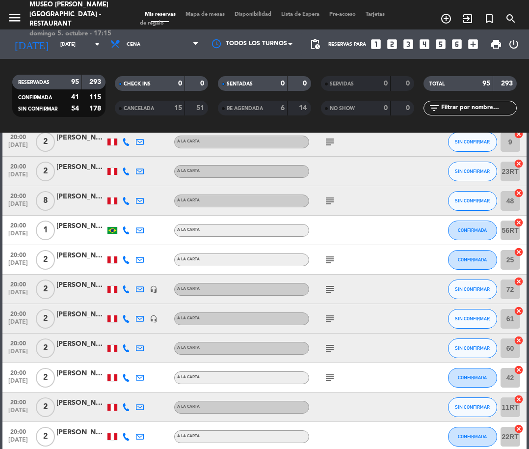
click at [330, 264] on icon "subject" at bounding box center [330, 260] width 12 height 12
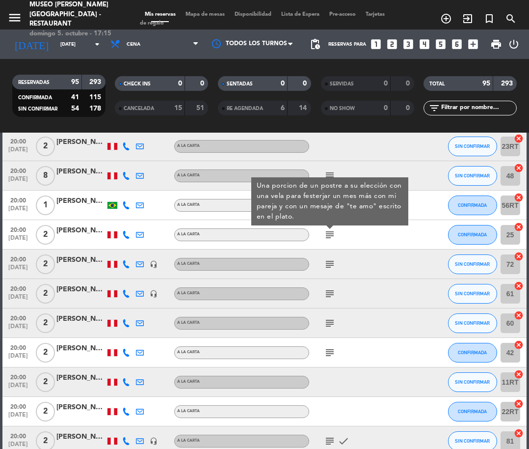
scroll to position [1863, 0]
click at [93, 230] on div "[PERSON_NAME]" at bounding box center [80, 229] width 49 height 11
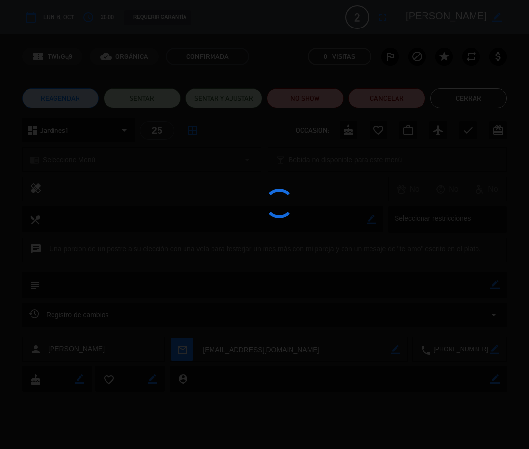
click at [446, 21] on edit-booking-info-modal "calendar_today lun. 6, oct. access_time 20:00 REQUERIR GARANTÍA 2 Enrique Sanch…" at bounding box center [264, 224] width 529 height 449
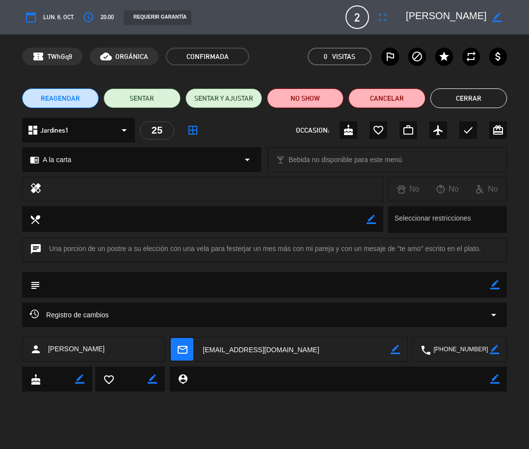
click at [446, 21] on textarea at bounding box center [446, 17] width 81 height 18
click at [495, 93] on button "Cerrar" at bounding box center [468, 98] width 77 height 20
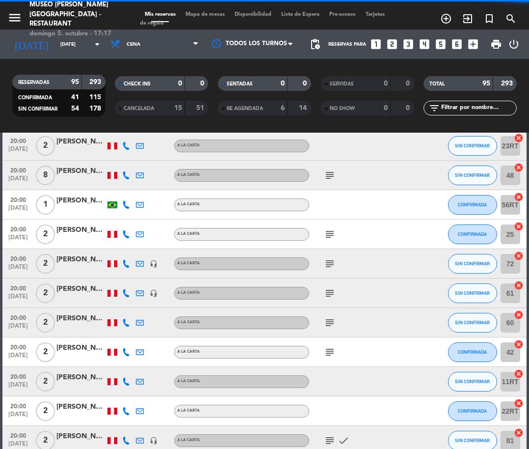
click at [330, 268] on icon "subject" at bounding box center [330, 264] width 12 height 12
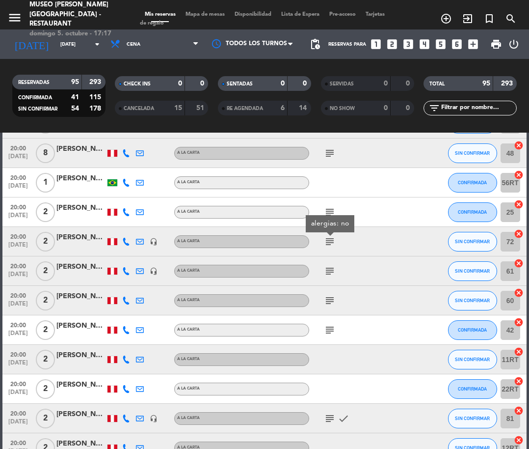
click at [330, 268] on icon "subject" at bounding box center [330, 271] width 12 height 12
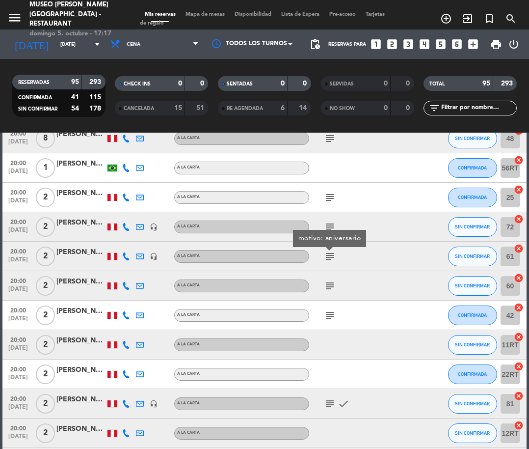
scroll to position [1910, 0]
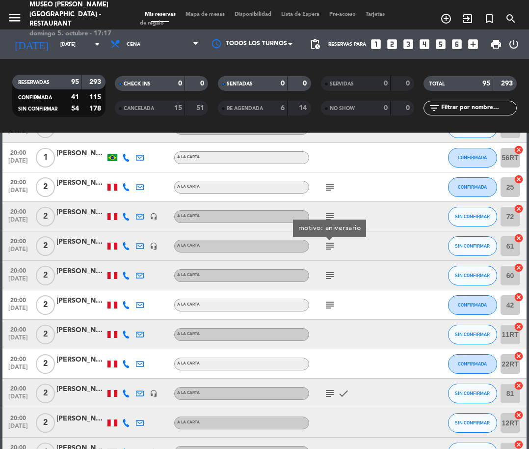
click at [330, 269] on icon "subject" at bounding box center [330, 275] width 12 height 12
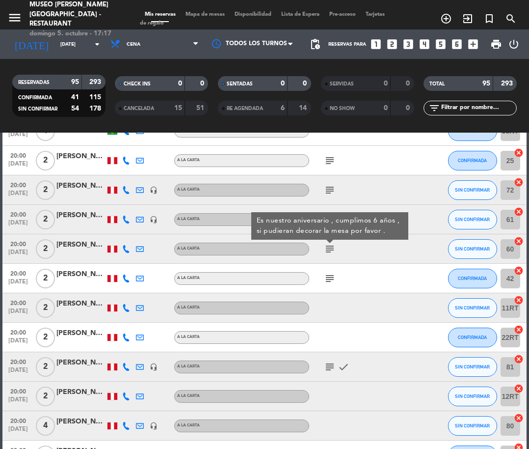
scroll to position [1943, 0]
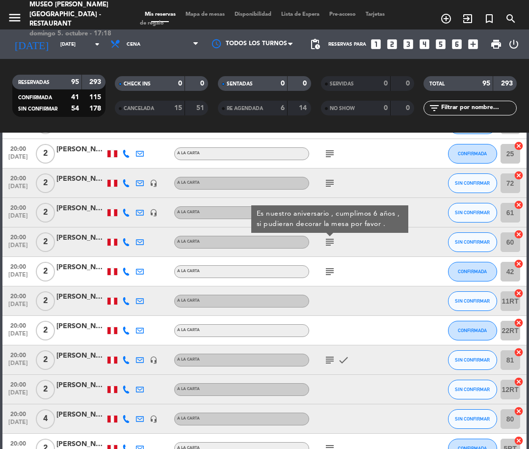
click at [330, 268] on icon "subject" at bounding box center [330, 272] width 12 height 12
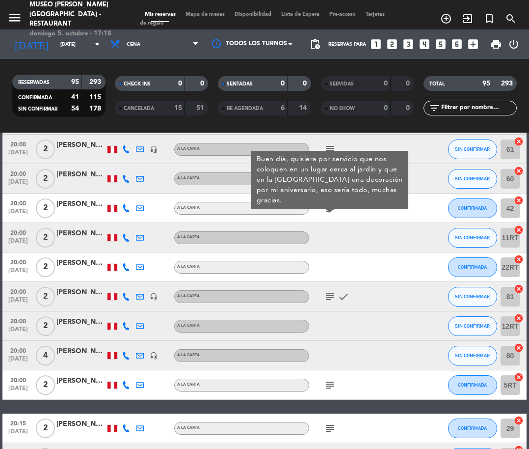
scroll to position [2007, 0]
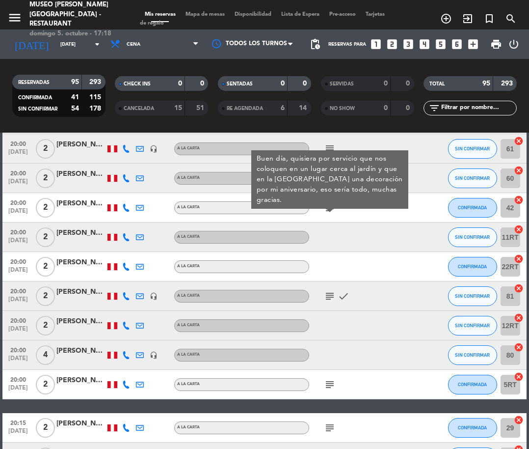
click at [74, 204] on div "[PERSON_NAME]" at bounding box center [80, 203] width 49 height 11
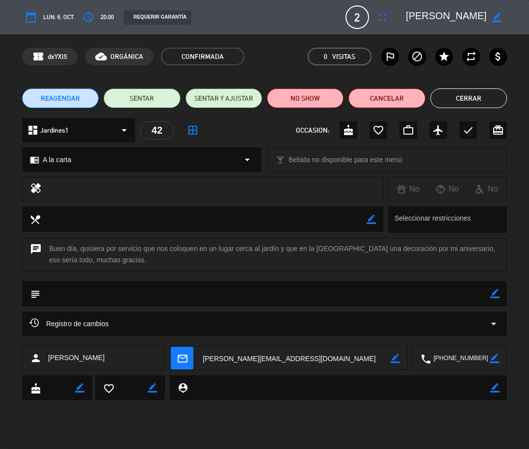
click at [441, 22] on textarea at bounding box center [446, 17] width 81 height 18
click at [479, 108] on div "REAGENDAR SENTAR SENTAR Y AJUSTAR NO SHOW Cancelar Cerrar" at bounding box center [264, 98] width 529 height 39
click at [470, 98] on button "Cerrar" at bounding box center [468, 98] width 77 height 20
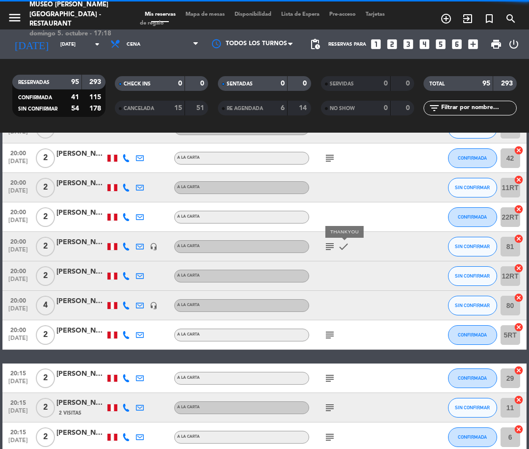
scroll to position [2060, 0]
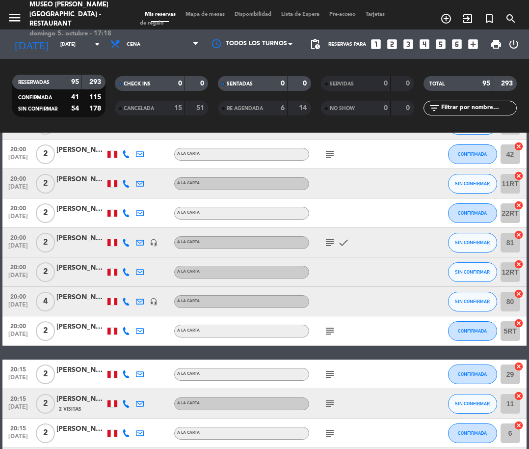
click at [331, 242] on icon "subject" at bounding box center [330, 243] width 12 height 12
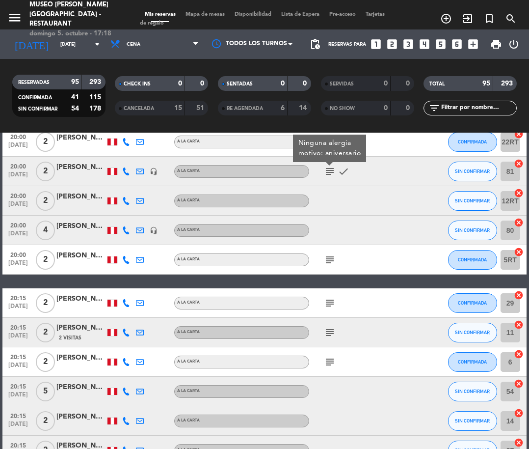
scroll to position [2145, 0]
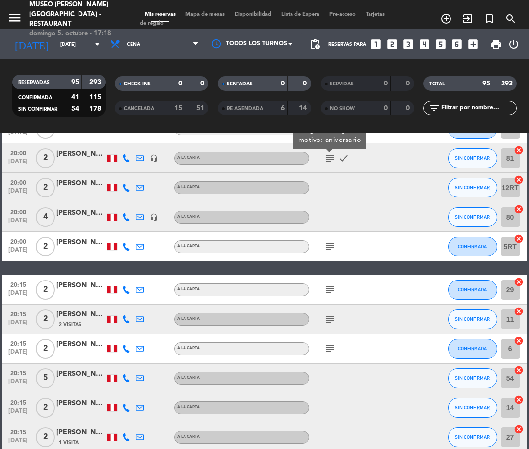
click at [331, 242] on icon "subject" at bounding box center [330, 247] width 12 height 12
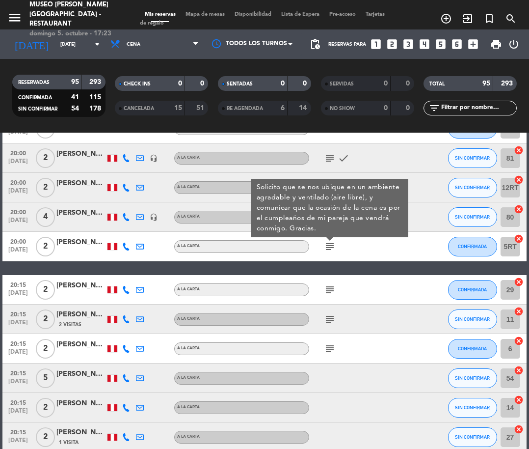
click at [72, 246] on div "Yazid [PERSON_NAME] [PERSON_NAME]" at bounding box center [80, 242] width 49 height 11
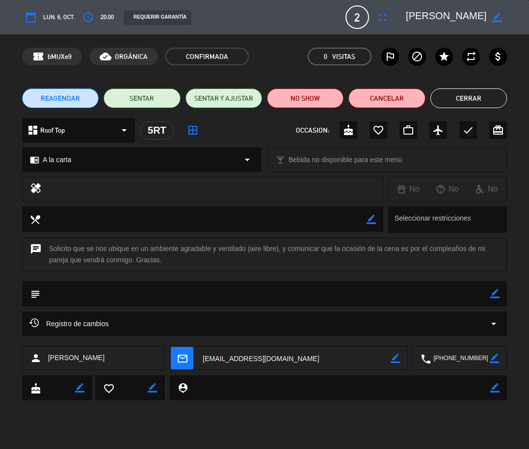
click at [416, 19] on textarea at bounding box center [446, 17] width 81 height 18
click at [469, 101] on button "Cerrar" at bounding box center [468, 98] width 77 height 20
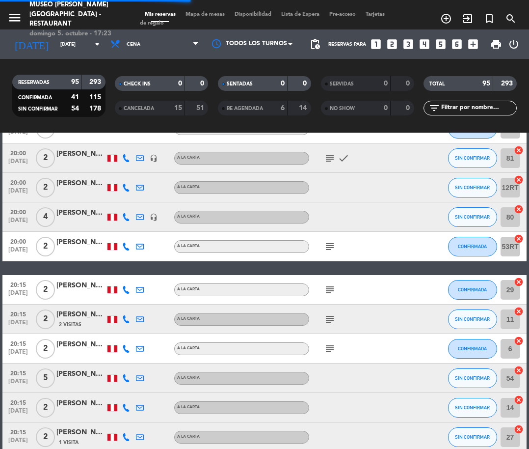
scroll to position [2198, 0]
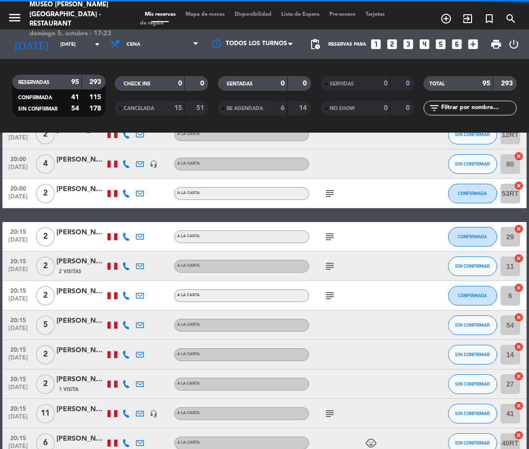
click at [331, 234] on icon "subject" at bounding box center [330, 237] width 12 height 12
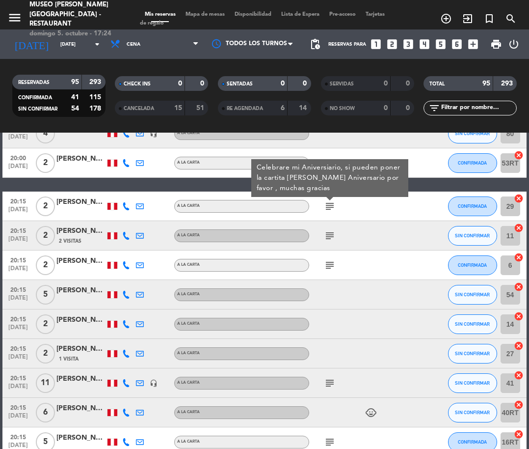
scroll to position [2230, 0]
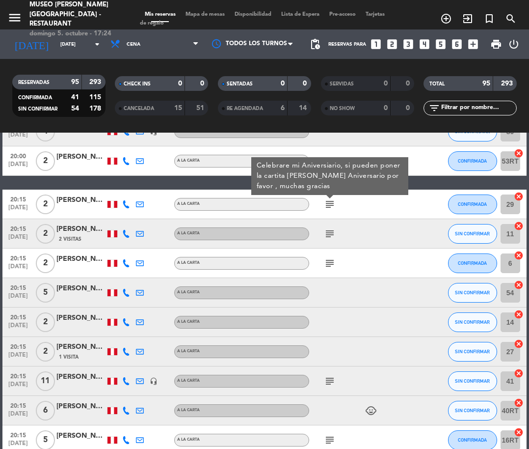
click at [334, 233] on icon "subject" at bounding box center [330, 234] width 12 height 12
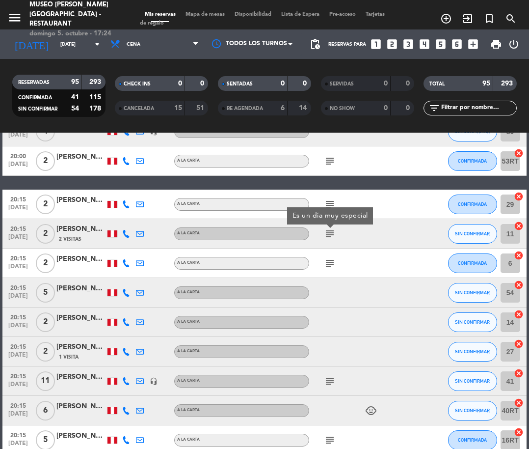
click at [326, 267] on icon "subject" at bounding box center [330, 263] width 12 height 12
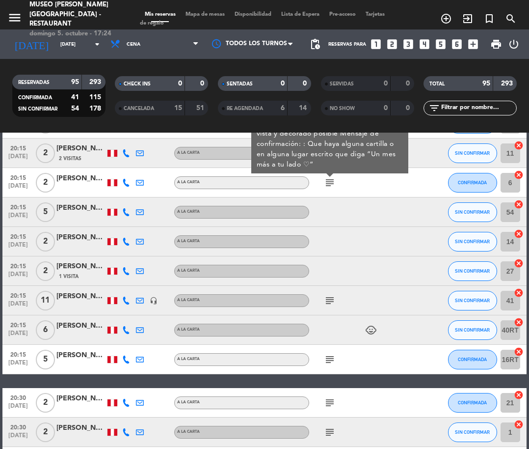
scroll to position [2312, 0]
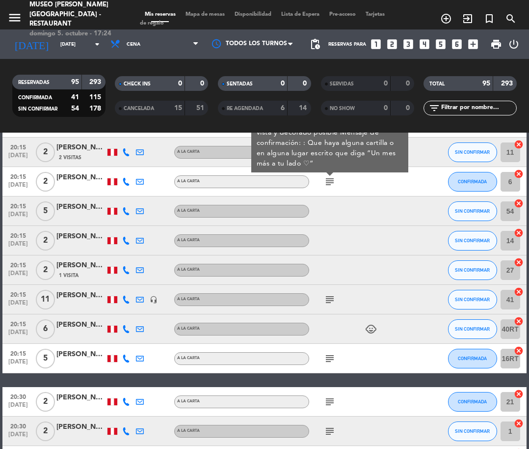
click at [71, 301] on div at bounding box center [80, 305] width 49 height 8
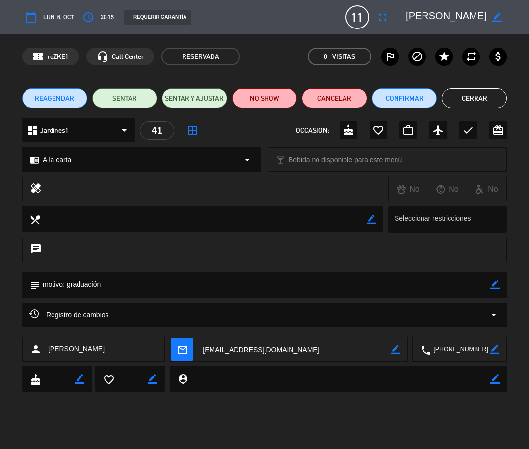
click at [418, 12] on textarea at bounding box center [446, 17] width 81 height 18
click at [482, 100] on button "Cerrar" at bounding box center [474, 98] width 65 height 20
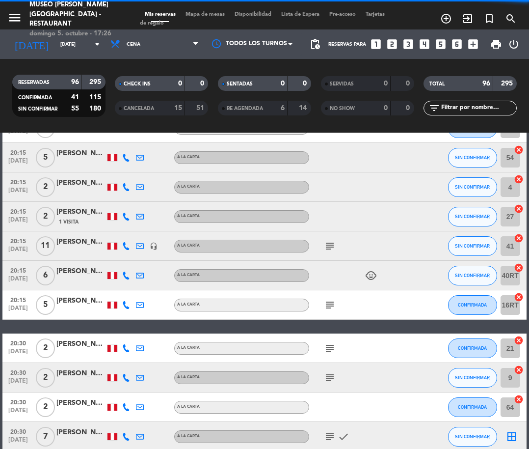
scroll to position [2395, 0]
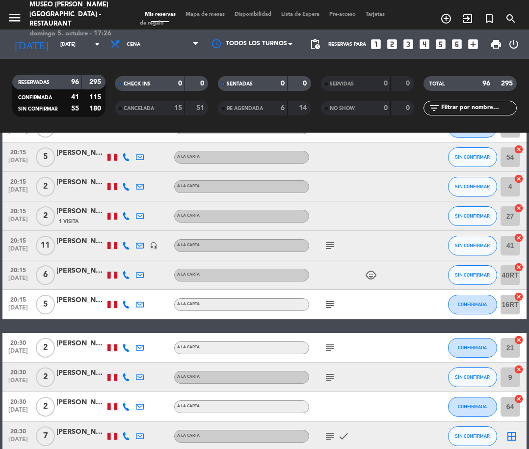
click at [326, 302] on icon "subject" at bounding box center [330, 304] width 12 height 12
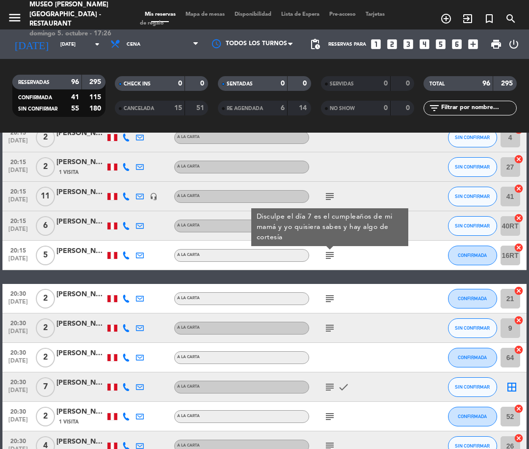
scroll to position [2446, 0]
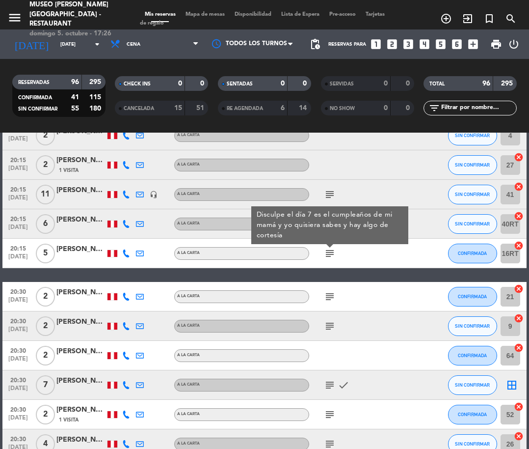
click at [329, 294] on icon "subject" at bounding box center [330, 297] width 12 height 12
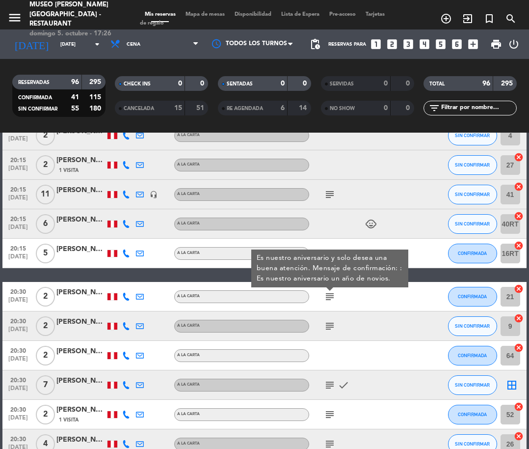
click at [329, 322] on icon "subject" at bounding box center [330, 326] width 12 height 12
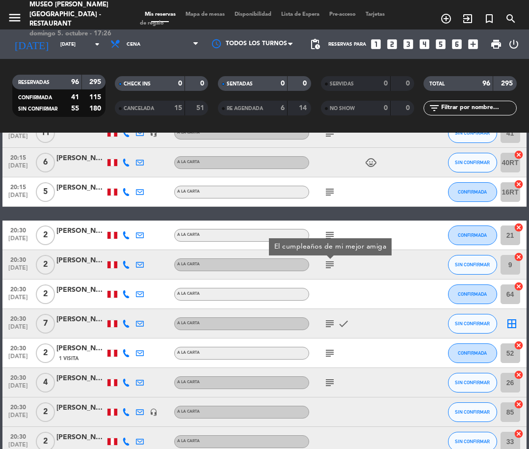
scroll to position [2515, 0]
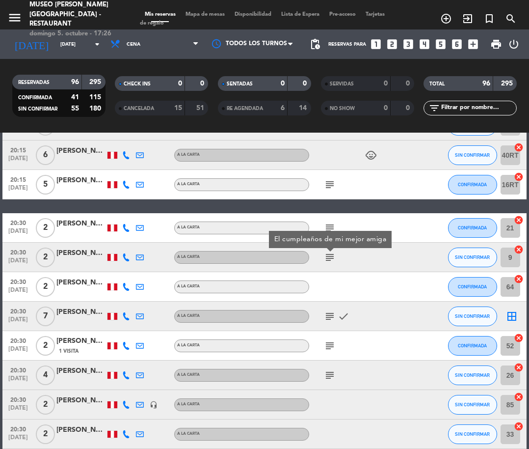
click at [329, 322] on div "subject check" at bounding box center [350, 315] width 82 height 29
click at [328, 316] on icon "subject" at bounding box center [330, 316] width 12 height 12
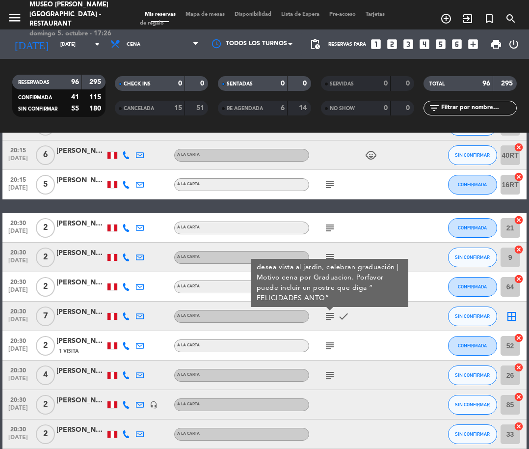
click at [66, 311] on div "[PERSON_NAME]" at bounding box center [80, 311] width 49 height 11
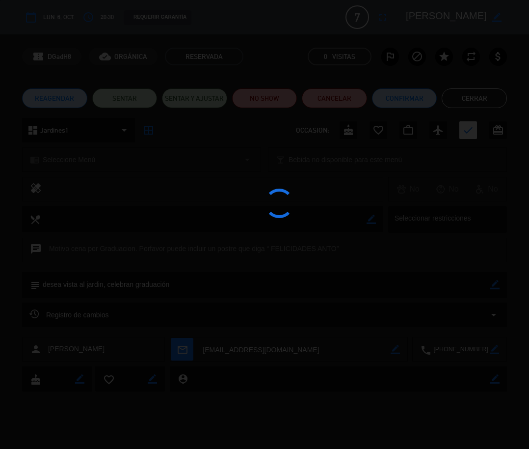
click at [406, 15] on div at bounding box center [264, 224] width 529 height 449
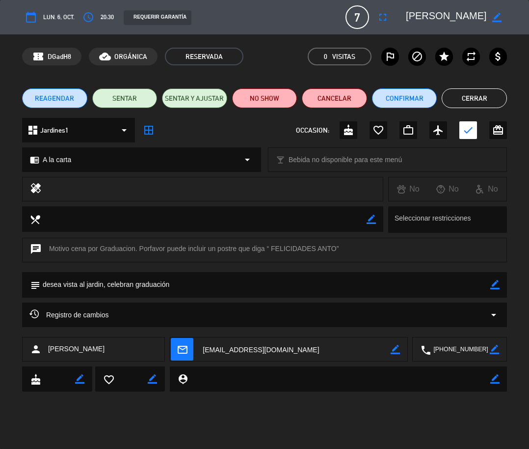
click at [406, 15] on edit-booking-info-modal "calendar_today lun. 6, oct. access_time 20:30 REQUERIR GARANTÍA 7 Antone Félix …" at bounding box center [264, 224] width 529 height 449
click at [406, 15] on textarea at bounding box center [446, 17] width 81 height 18
click at [457, 99] on button "Cerrar" at bounding box center [474, 98] width 65 height 20
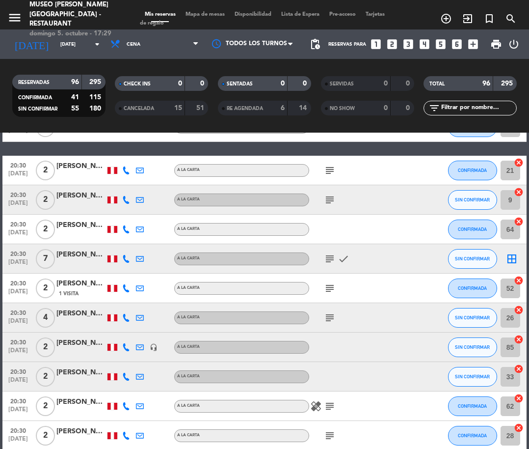
scroll to position [2579, 0]
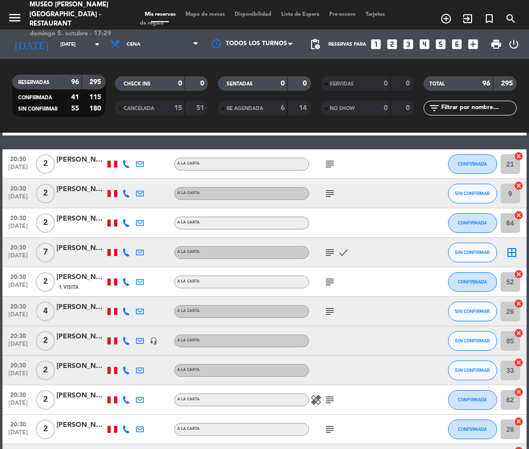
click at [332, 276] on icon "subject" at bounding box center [330, 282] width 12 height 12
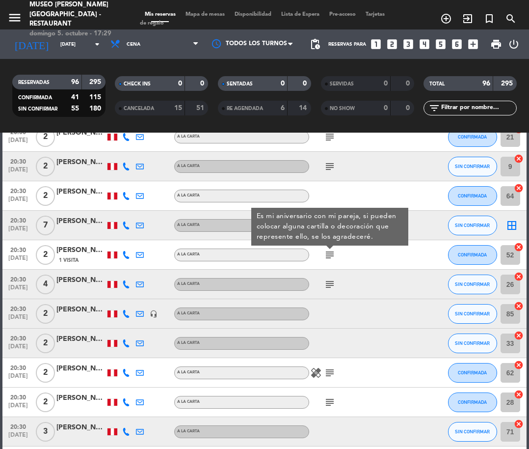
scroll to position [2606, 0]
click at [330, 280] on icon "subject" at bounding box center [330, 284] width 12 height 12
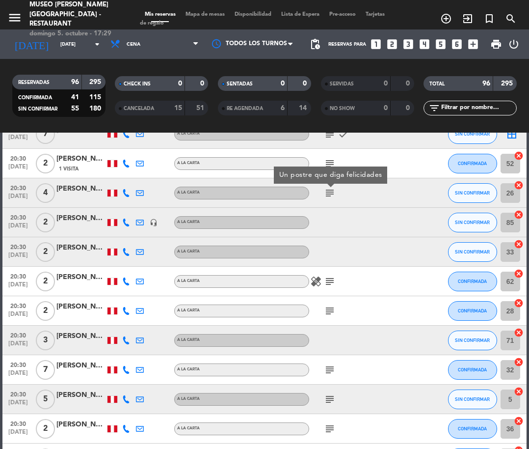
click at [330, 280] on icon "subject" at bounding box center [330, 281] width 12 height 12
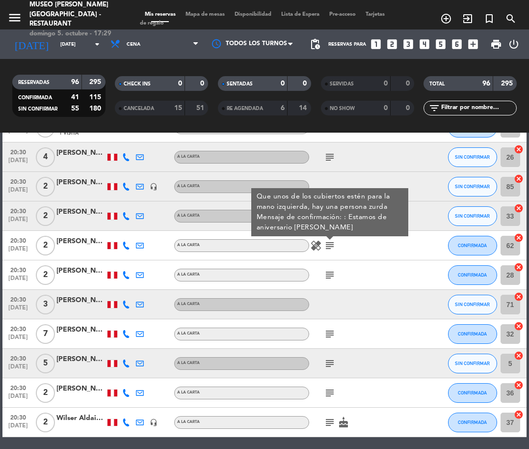
scroll to position [2732, 0]
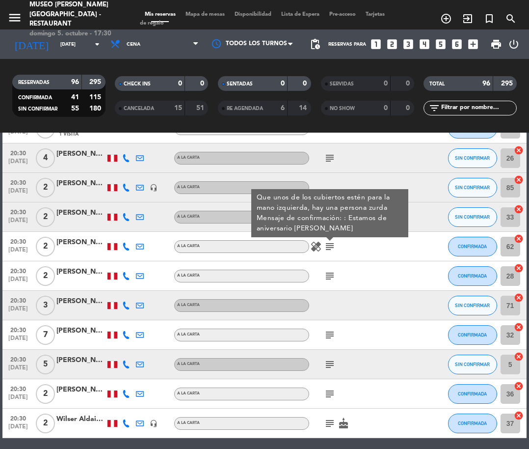
click at [330, 275] on icon "subject" at bounding box center [330, 276] width 12 height 12
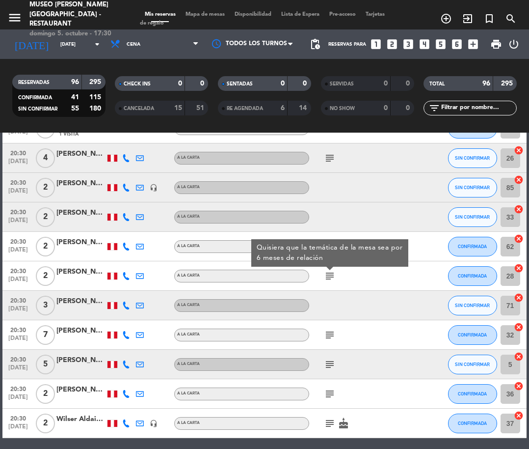
click at [329, 335] on icon "subject" at bounding box center [330, 335] width 12 height 12
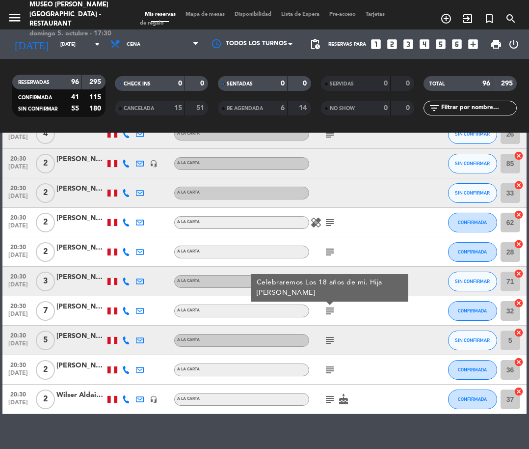
scroll to position [2758, 0]
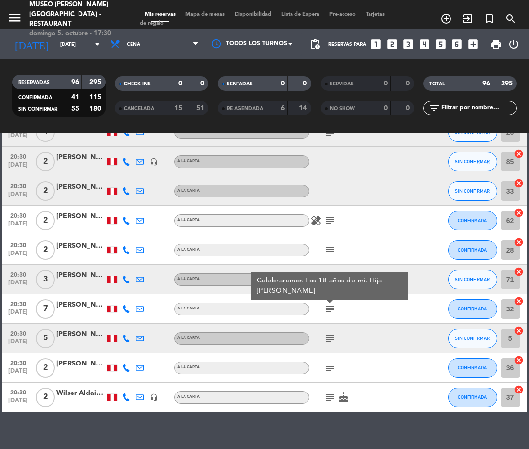
click at [329, 335] on icon "subject" at bounding box center [330, 338] width 12 height 12
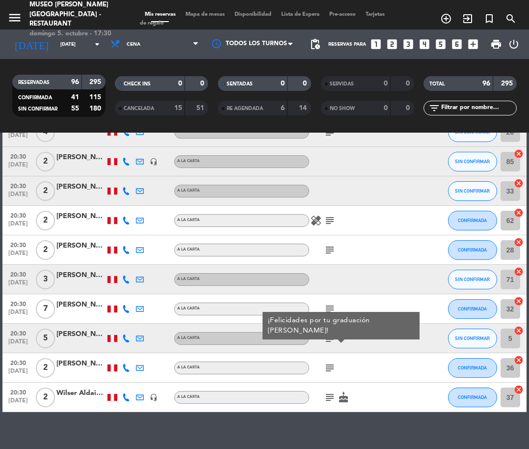
click at [327, 362] on icon "subject" at bounding box center [330, 368] width 12 height 12
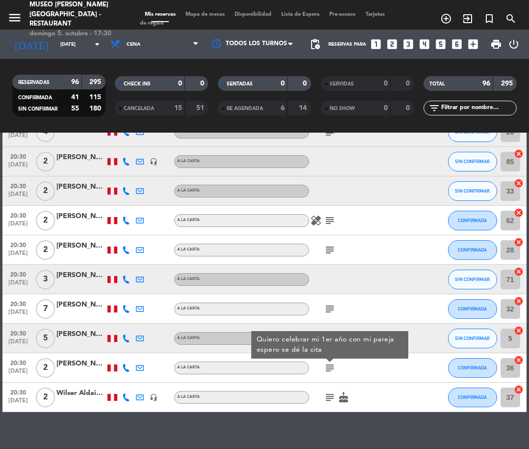
scroll to position [2770, 0]
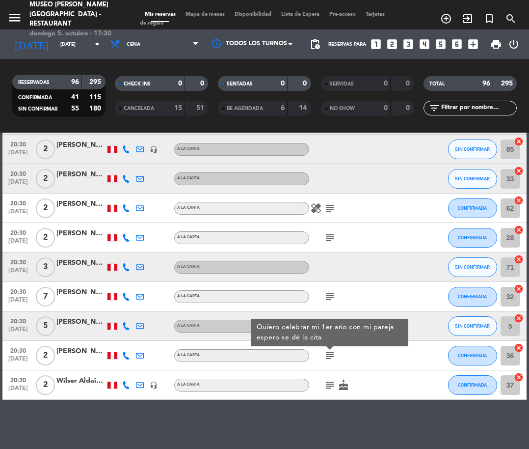
click at [329, 386] on icon "subject" at bounding box center [330, 385] width 12 height 12
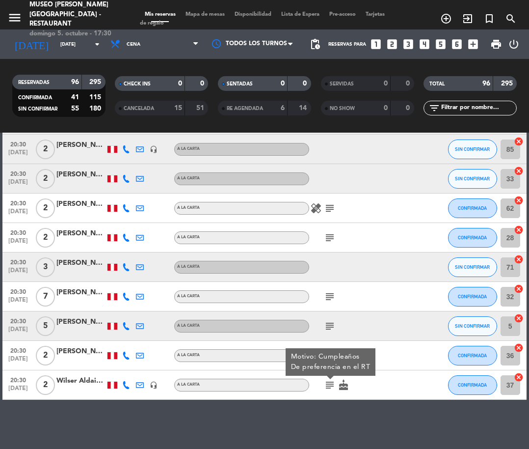
click at [87, 291] on div "[PERSON_NAME]" at bounding box center [80, 292] width 49 height 11
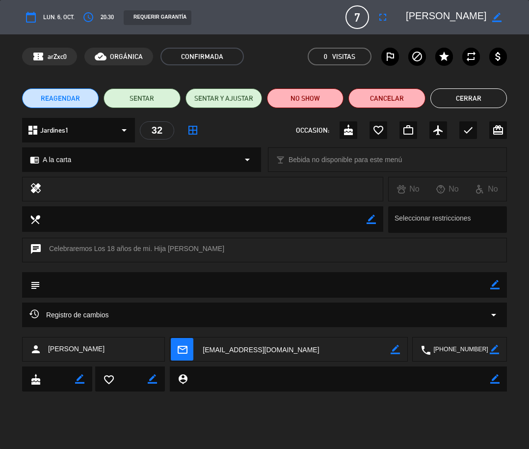
click at [410, 22] on textarea at bounding box center [446, 17] width 81 height 18
click at [491, 103] on button "Cerrar" at bounding box center [468, 98] width 77 height 20
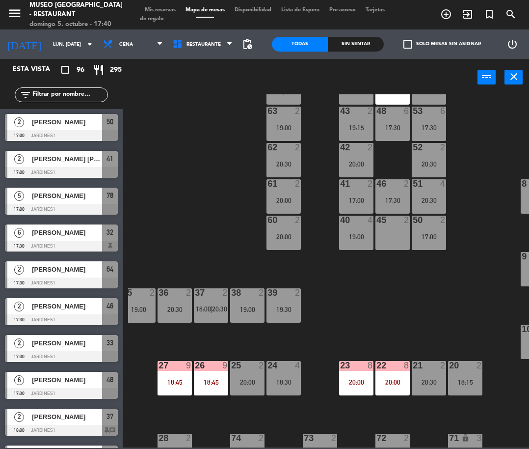
scroll to position [41, 118]
click at [64, 95] on input "text" at bounding box center [69, 94] width 76 height 11
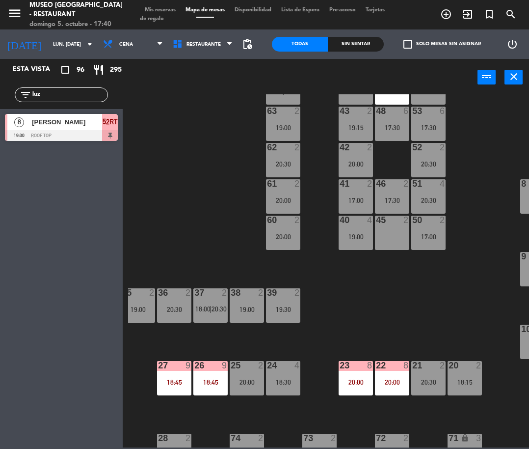
type input "luz"
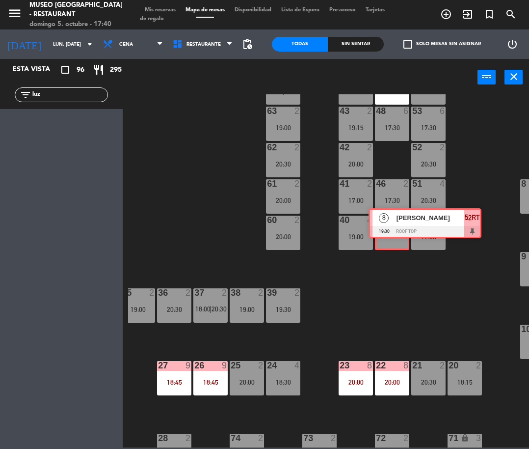
drag, startPoint x: 32, startPoint y: 133, endPoint x: 395, endPoint y: 229, distance: 375.4
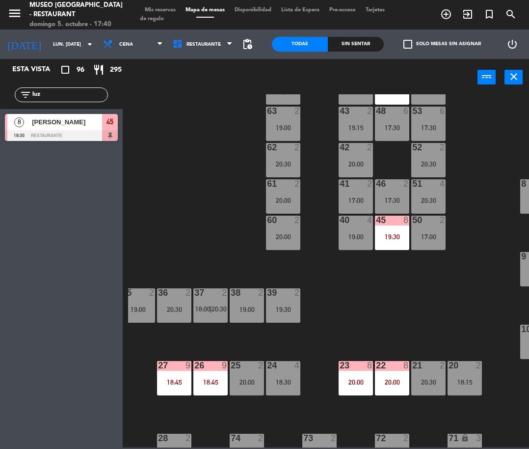
click at [479, 227] on div "44 5 18:30 49 2 18:30 54 5 20:15 64 2 17:30 | 20:30 48 6 17:30 53 6 17:30 63 2 …" at bounding box center [328, 270] width 401 height 353
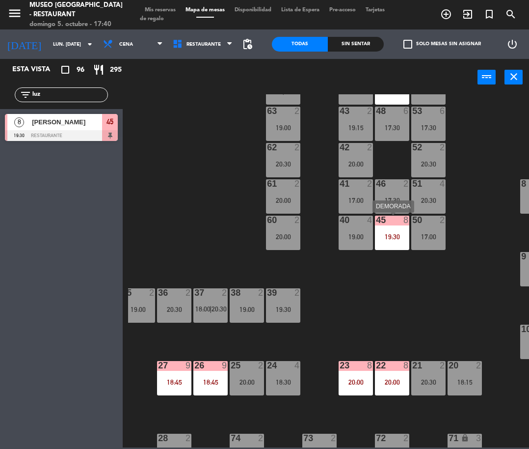
click at [390, 226] on div "45 8 19:30" at bounding box center [392, 232] width 34 height 34
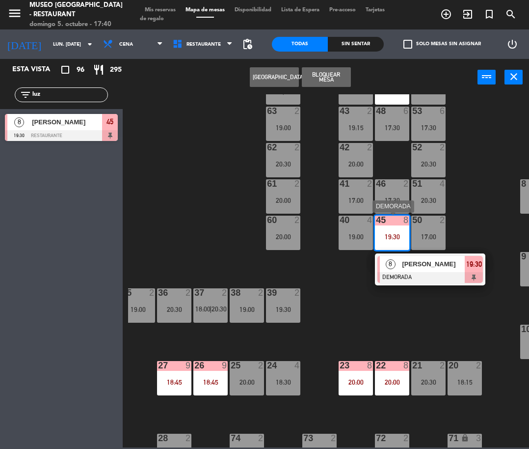
click at [436, 272] on div at bounding box center [430, 277] width 106 height 11
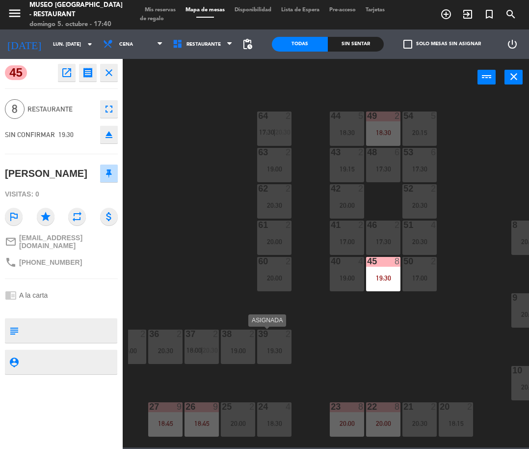
scroll to position [0, 135]
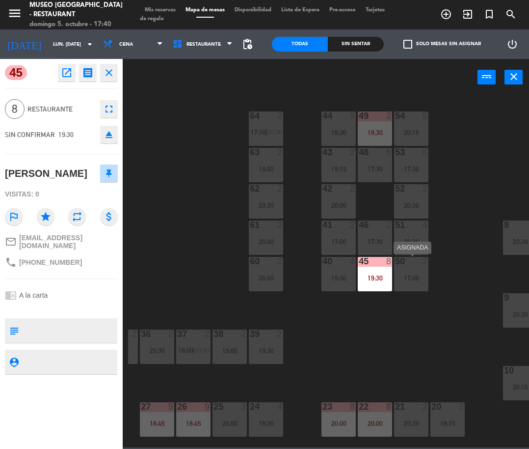
click at [398, 271] on div "50 2 17:00" at bounding box center [411, 274] width 34 height 34
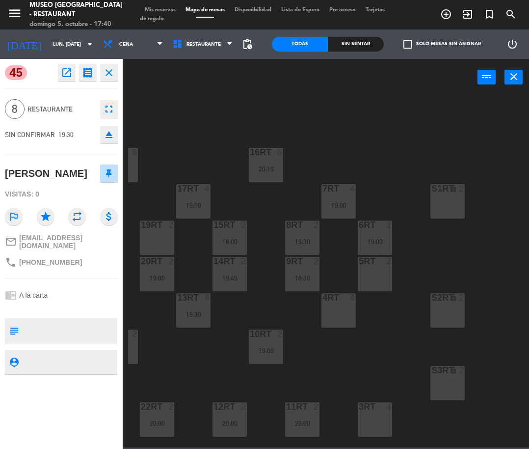
click at [251, 108] on div "18RT 6 20:15 16RT 5 20:15 28RT 2 19:30 80RR lock 2 27RT 4 19:00 7RT 4 19:00 S1R…" at bounding box center [328, 270] width 401 height 353
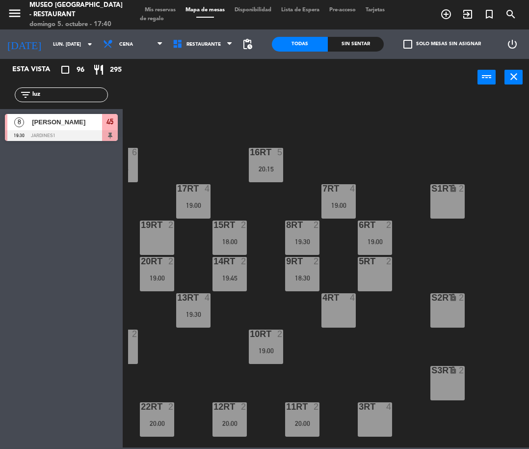
click at [103, 130] on div at bounding box center [61, 135] width 113 height 11
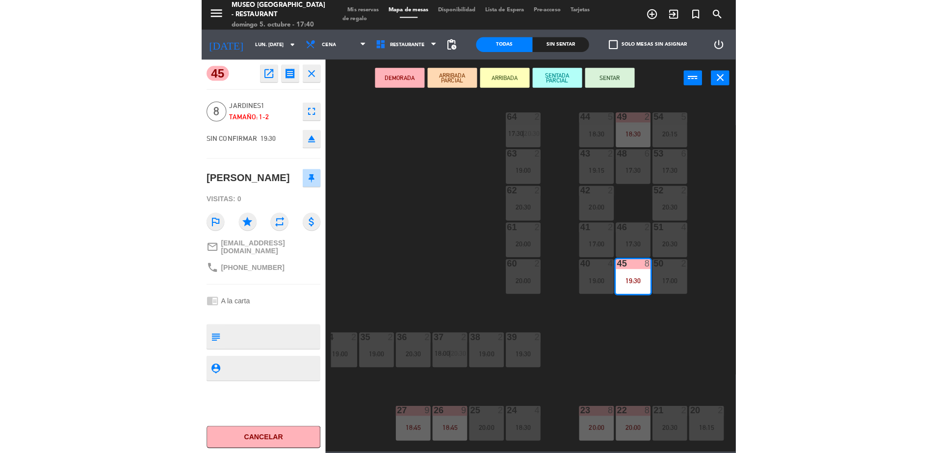
scroll to position [0, 85]
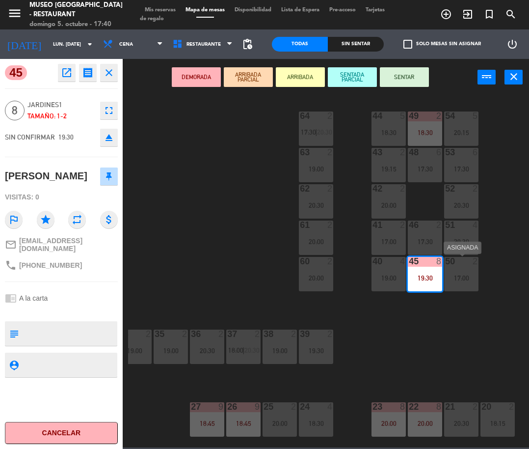
click at [464, 280] on div "17:00" at bounding box center [461, 277] width 34 height 7
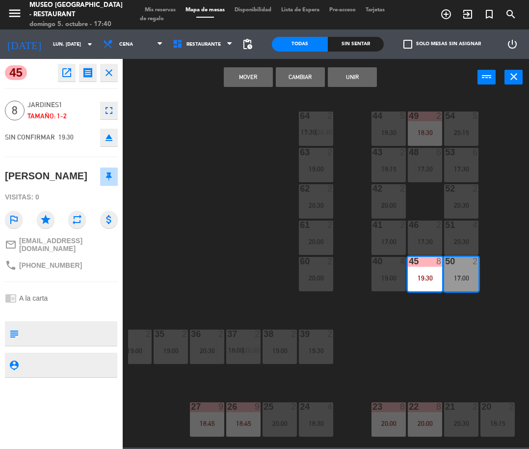
click at [367, 79] on button "Unir" at bounding box center [352, 77] width 49 height 20
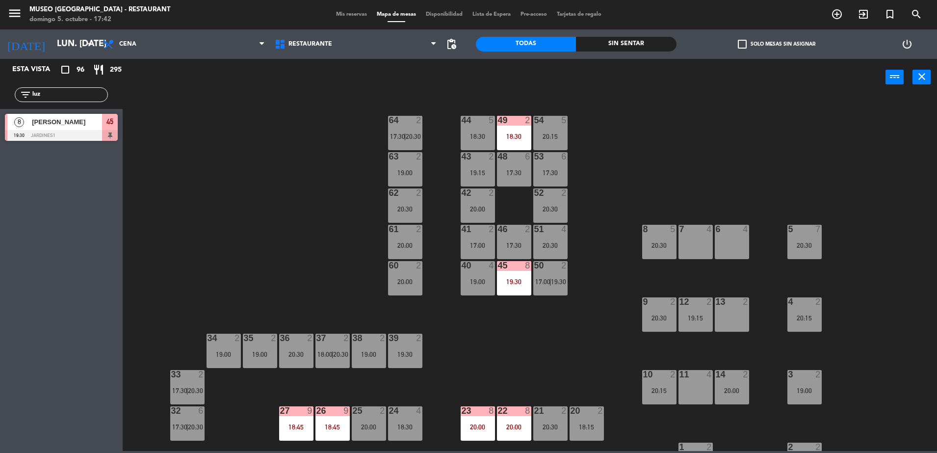
scroll to position [0, 0]
click at [181, 46] on span "Cena" at bounding box center [184, 44] width 172 height 22
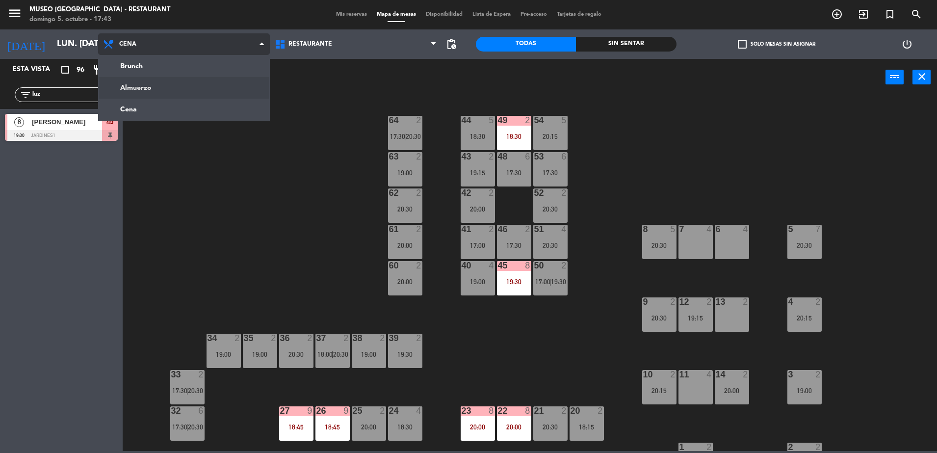
click at [199, 87] on ng-component "menu [GEOGRAPHIC_DATA] - Restaurant [PERSON_NAME] 5. octubre - 17:43 Mis reserv…" at bounding box center [468, 225] width 937 height 451
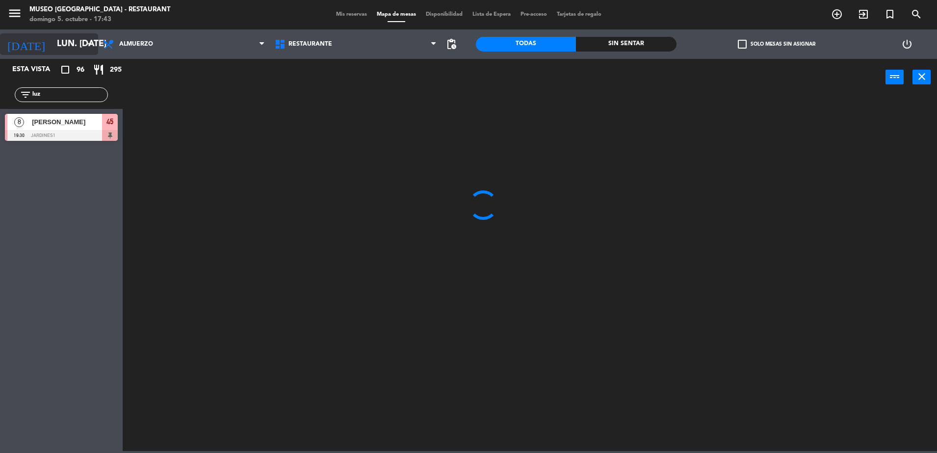
click at [52, 44] on input "lun. [DATE]" at bounding box center [109, 44] width 114 height 20
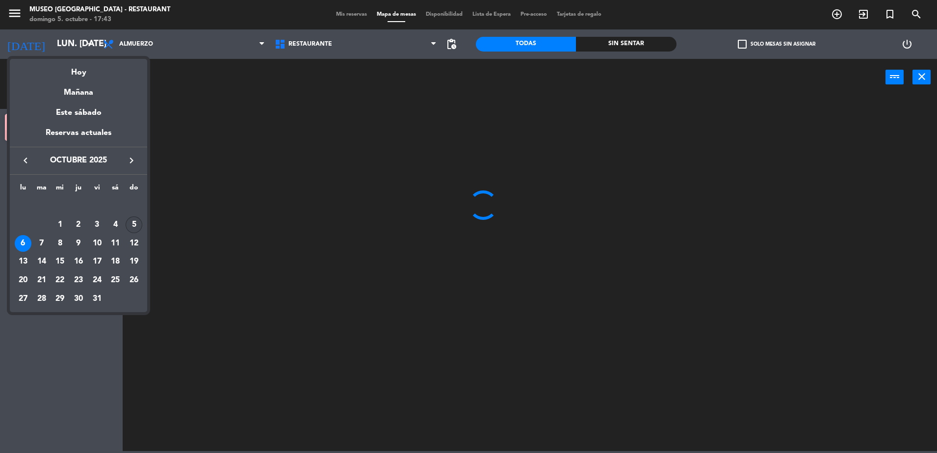
click at [134, 218] on div "5" at bounding box center [134, 224] width 17 height 17
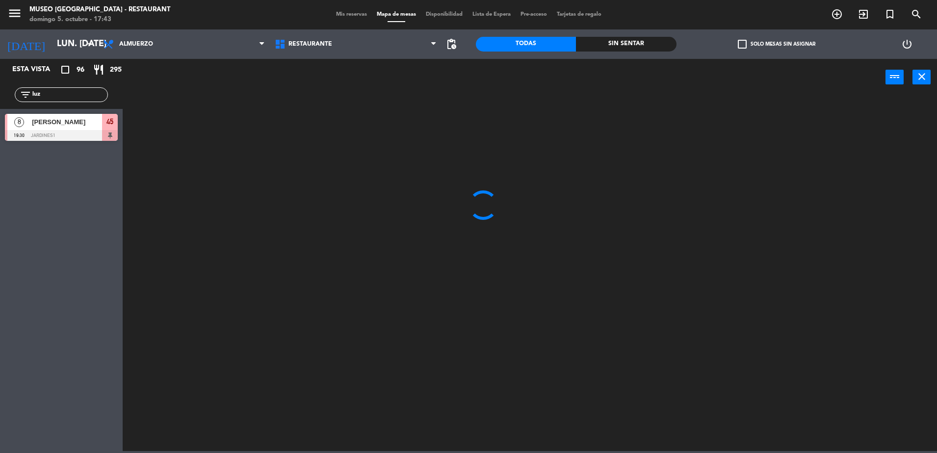
type input "dom. [DATE]"
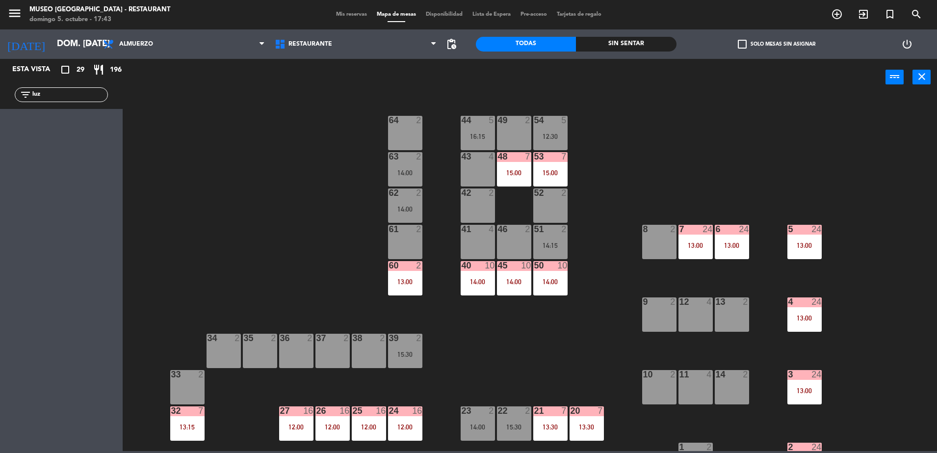
click at [87, 97] on input "luz" at bounding box center [69, 94] width 76 height 11
type input "l"
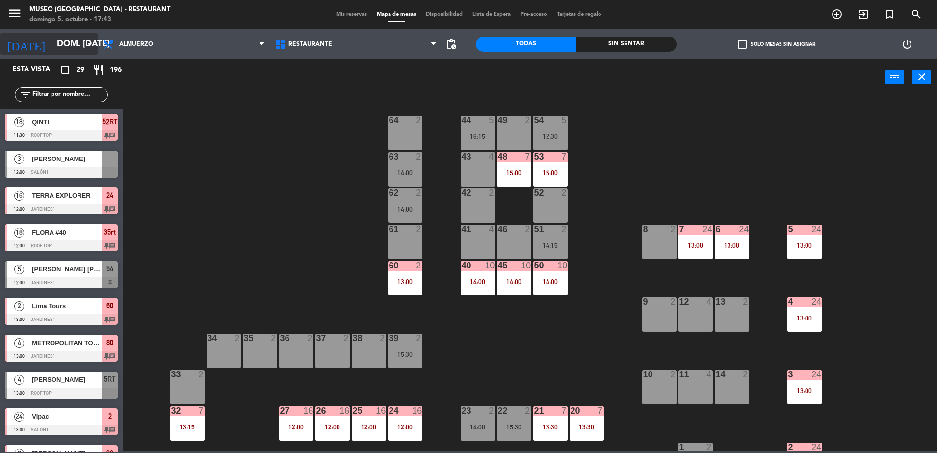
click at [97, 38] on input "dom. [DATE]" at bounding box center [109, 44] width 114 height 20
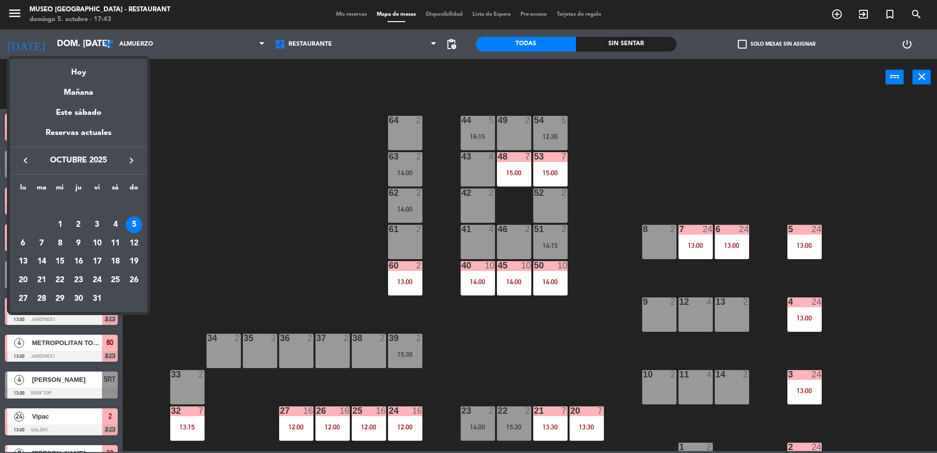
click at [132, 226] on div "5" at bounding box center [134, 224] width 17 height 17
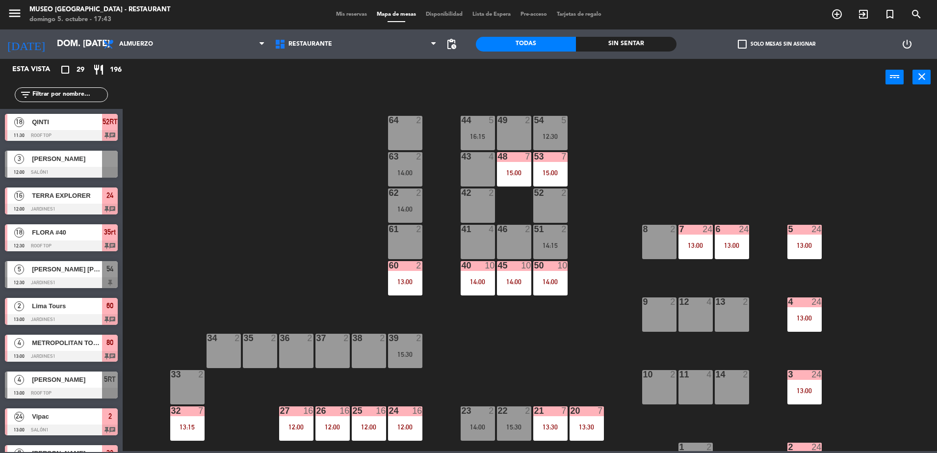
click at [203, 226] on div "44 5 16:15 49 2 54 5 12:30 64 2 48 7 15:00 53 7 15:00 63 2 14:00 43 4 62 2 14:0…" at bounding box center [534, 274] width 805 height 353
click at [156, 60] on div "power_input close" at bounding box center [504, 77] width 763 height 37
click at [143, 38] on span "Almuerzo" at bounding box center [184, 44] width 172 height 22
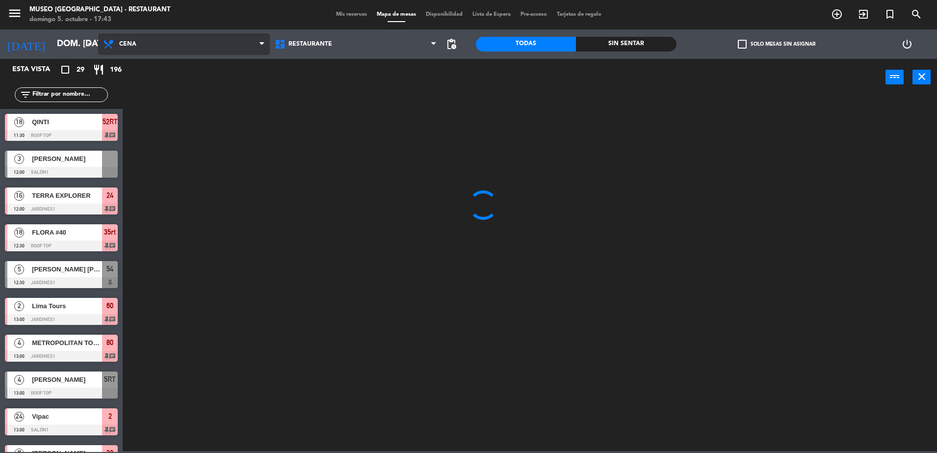
click at [177, 113] on ng-component "menu [GEOGRAPHIC_DATA] - Restaurant [PERSON_NAME] 5. octubre - 17:43 Mis reserv…" at bounding box center [468, 225] width 937 height 451
click at [175, 44] on span "Cena" at bounding box center [184, 44] width 172 height 22
click at [182, 88] on ng-component "menu [GEOGRAPHIC_DATA] - Restaurant [PERSON_NAME] 5. octubre - 17:43 Mis reserv…" at bounding box center [468, 225] width 937 height 451
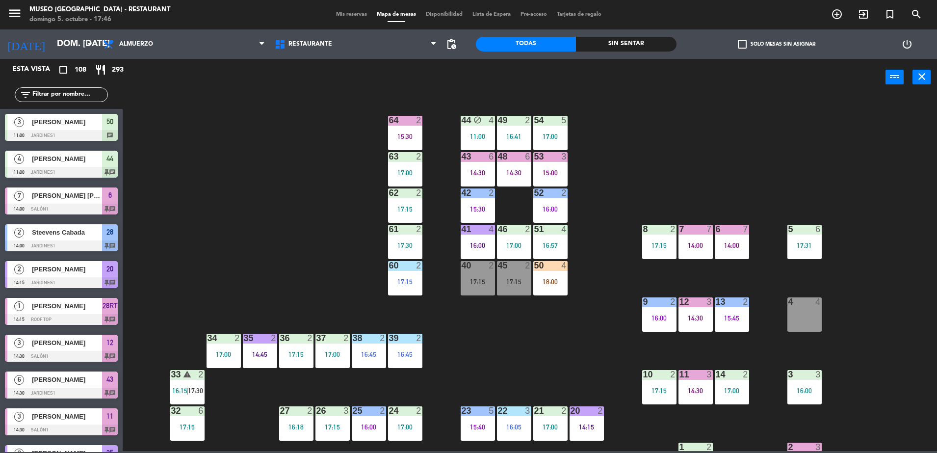
click at [469, 339] on div "44 block 4 11:00 49 2 16:41 54 5 17:00 64 2 15:30 48 6 14:30 53 3 15:00 63 2 17…" at bounding box center [534, 274] width 805 height 353
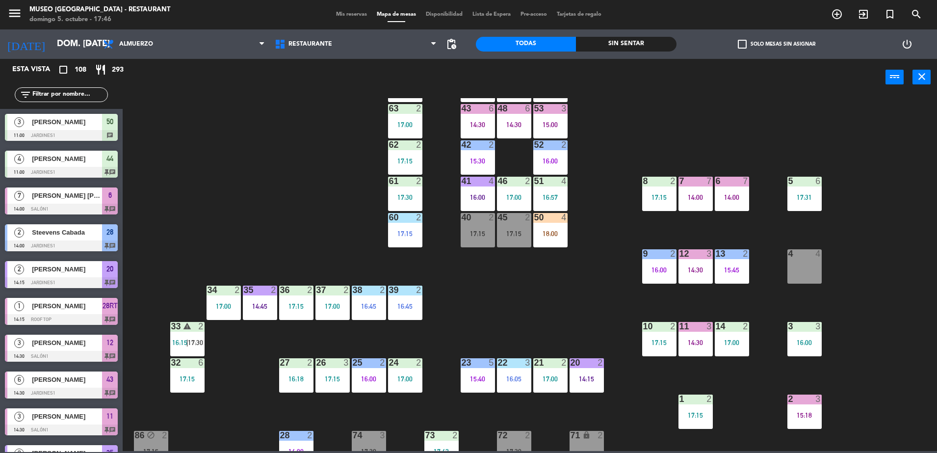
scroll to position [25, 0]
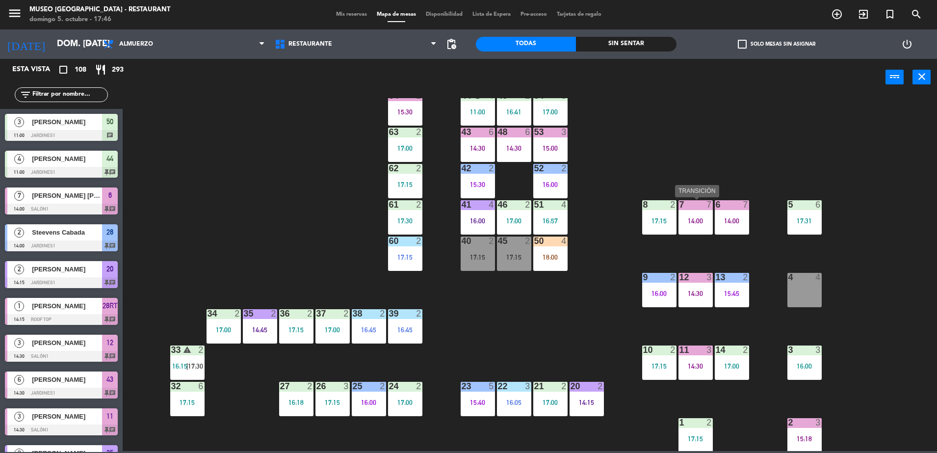
click at [529, 230] on div "7 7 14:00" at bounding box center [696, 217] width 34 height 34
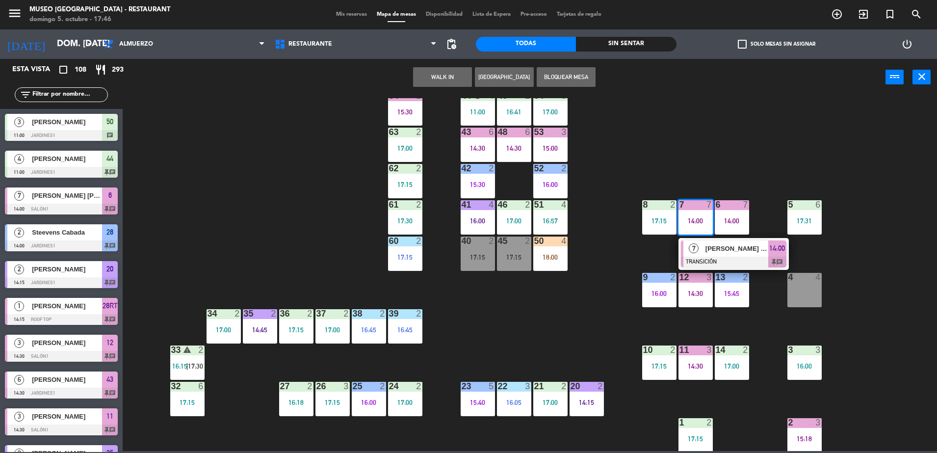
click at [529, 259] on div "44 block 4 11:00 49 2 16:41 54 5 17:00 64 2 15:30 48 6 14:30 53 3 15:00 63 2 17…" at bounding box center [534, 274] width 805 height 353
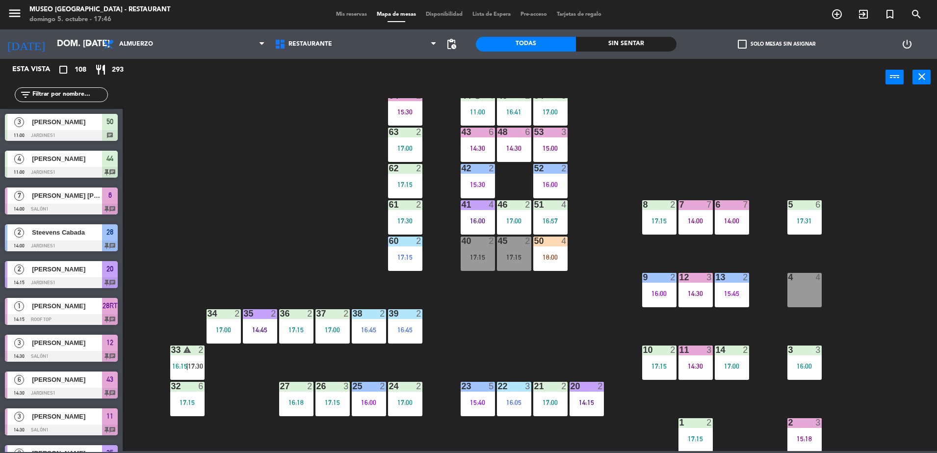
click at [529, 228] on div "7 7 14:00" at bounding box center [696, 217] width 34 height 34
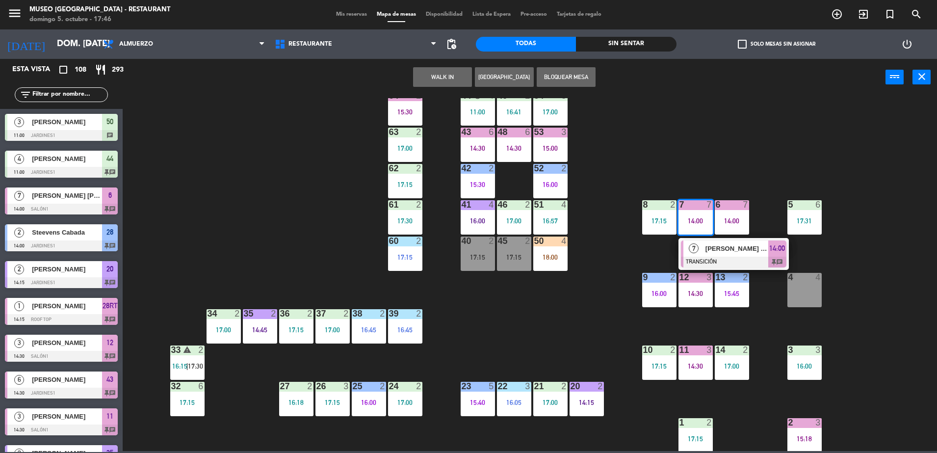
click at [208, 134] on div "44 block 4 11:00 49 2 16:41 54 5 17:00 64 2 15:30 48 6 14:30 53 3 15:00 63 2 17…" at bounding box center [534, 274] width 805 height 353
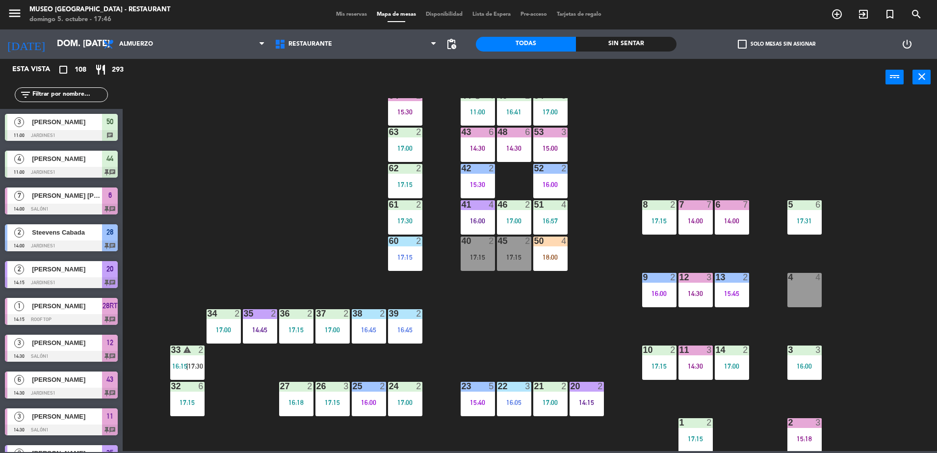
click at [529, 283] on div "44 block 4 11:00 49 2 16:41 54 5 17:00 64 2 15:30 48 6 14:30 53 3 15:00 63 2 17…" at bounding box center [534, 274] width 805 height 353
click at [529, 317] on div "44 block 4 11:00 49 2 16:41 54 5 17:00 64 2 15:30 48 6 14:30 53 3 15:00 63 2 17…" at bounding box center [534, 274] width 805 height 353
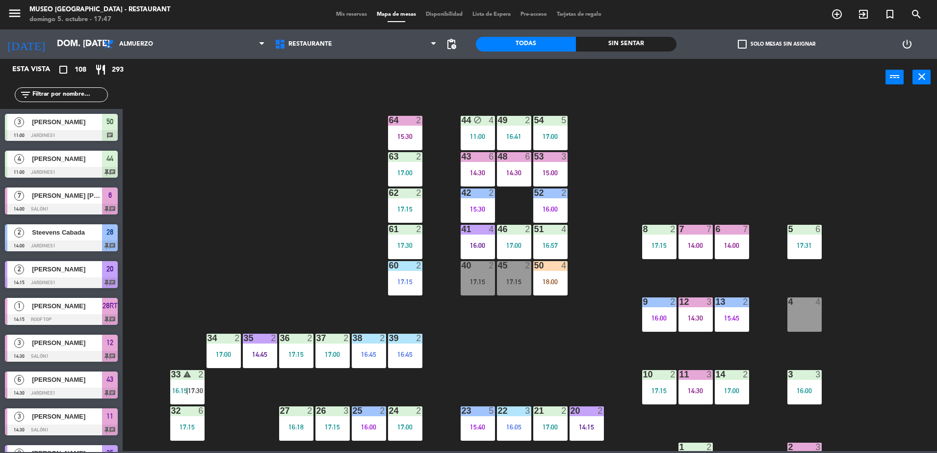
click at [529, 317] on div "44 block 4 11:00 49 2 16:41 54 5 17:00 64 2 15:30 48 6 14:30 53 3 15:00 63 2 17…" at bounding box center [534, 274] width 805 height 353
click at [529, 336] on div "44 block 4 11:00 49 2 16:41 54 5 17:00 64 2 15:30 48 6 14:30 53 3 15:00 63 2 17…" at bounding box center [534, 274] width 805 height 353
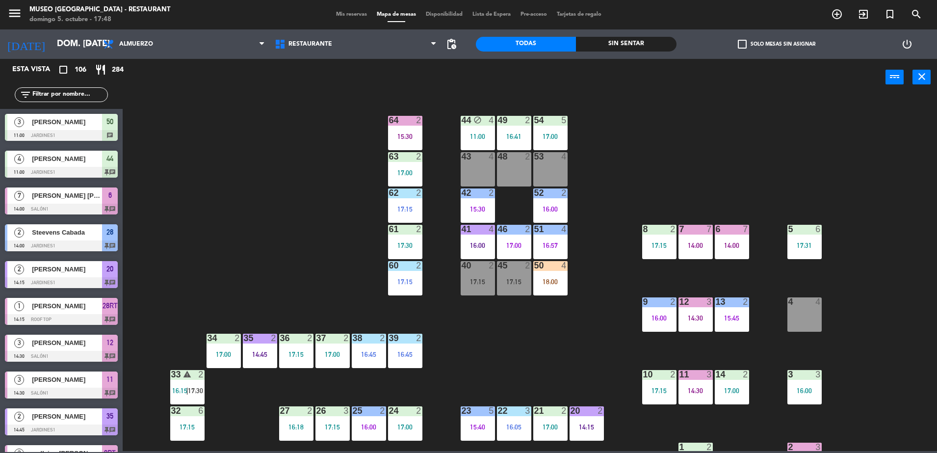
click at [529, 265] on div "44 block 4 11:00 49 2 16:41 54 5 17:00 64 2 15:30 48 2 53 4 63 2 17:00 43 4 62 …" at bounding box center [534, 274] width 805 height 353
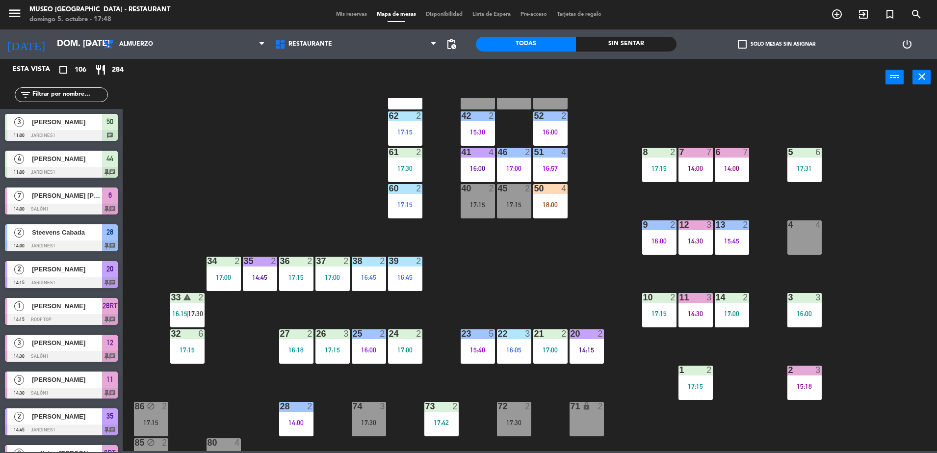
scroll to position [98, 0]
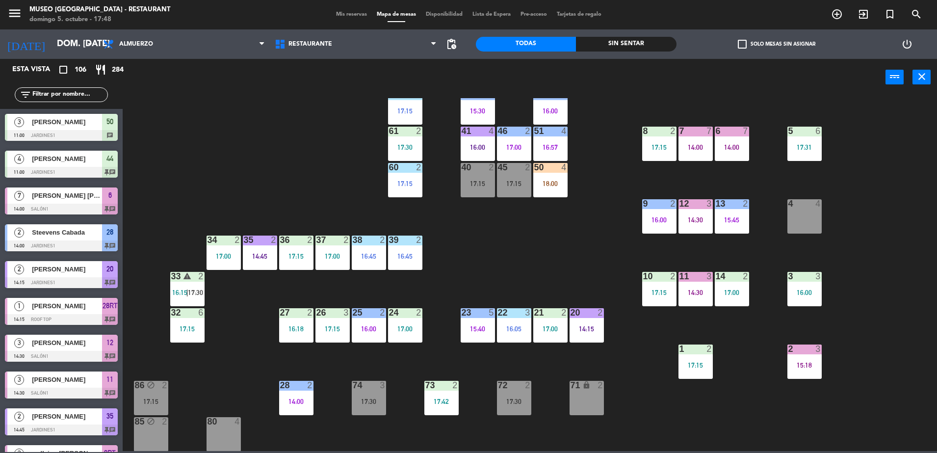
click at [529, 259] on div "44 block 4 11:00 49 2 16:41 54 5 17:00 64 2 15:30 48 2 53 4 63 2 17:00 43 4 62 …" at bounding box center [534, 274] width 805 height 353
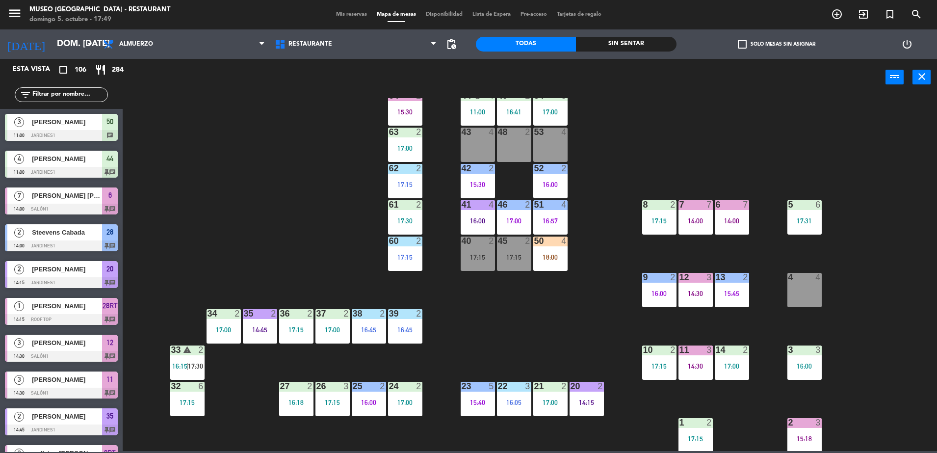
scroll to position [0, 0]
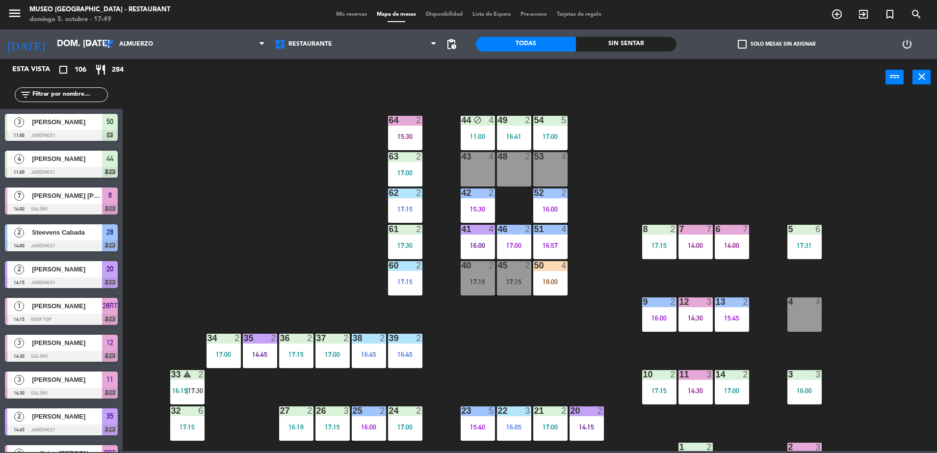
click at [480, 160] on div at bounding box center [478, 156] width 16 height 9
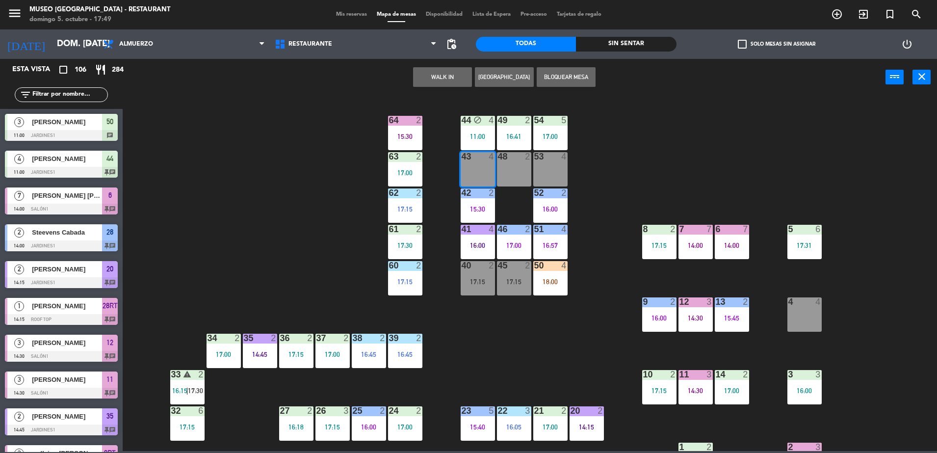
click at [529, 181] on div "44 block 4 11:00 49 2 16:41 54 5 17:00 64 2 15:30 48 2 53 4 63 2 17:00 43 4 62 …" at bounding box center [534, 274] width 805 height 353
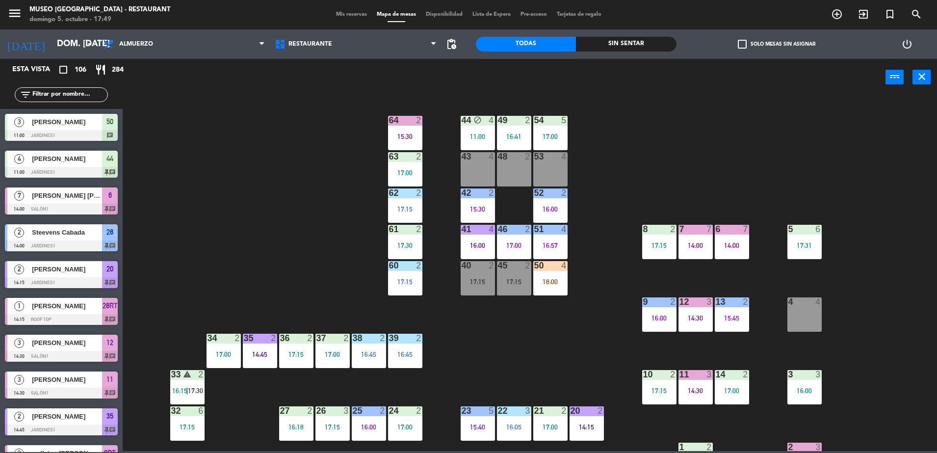
click at [456, 162] on div "44 block 4 11:00 49 2 16:41 54 5 17:00 64 2 15:30 48 2 53 4 63 2 17:00 43 4 62 …" at bounding box center [534, 274] width 805 height 353
click at [464, 164] on div "43 4" at bounding box center [478, 169] width 34 height 34
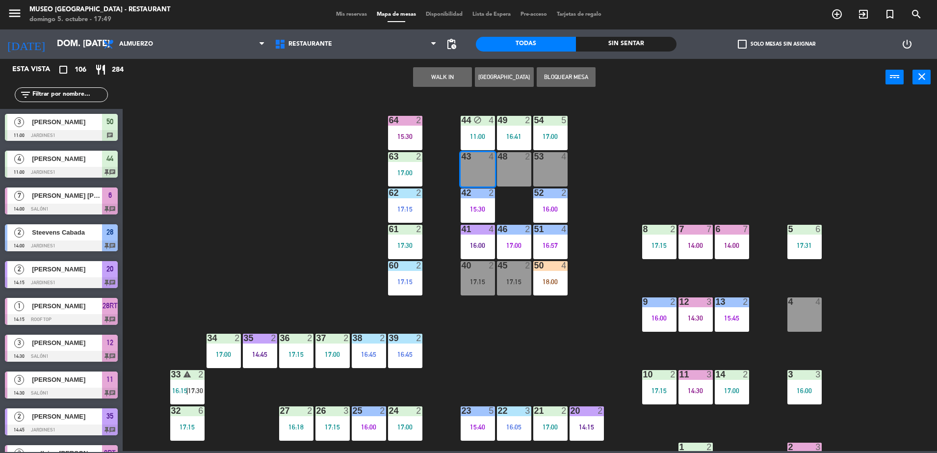
click at [473, 162] on div "43 4" at bounding box center [478, 169] width 34 height 34
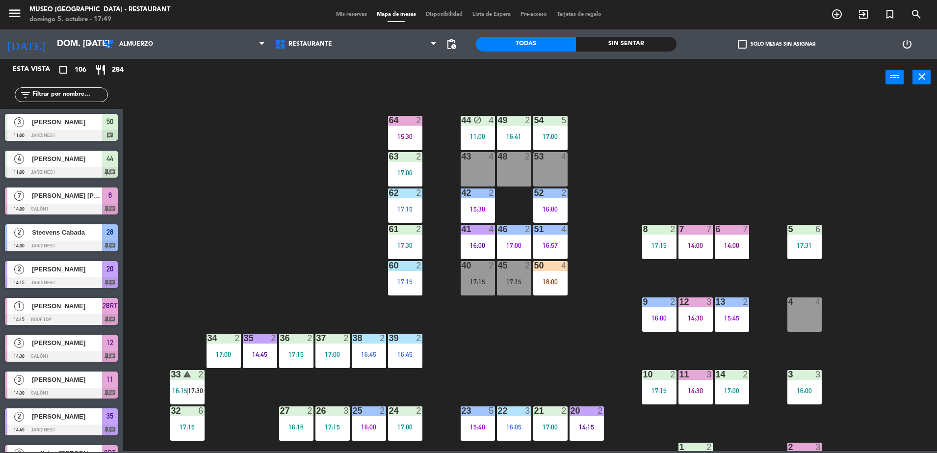
click at [473, 162] on div "43 4" at bounding box center [478, 169] width 34 height 34
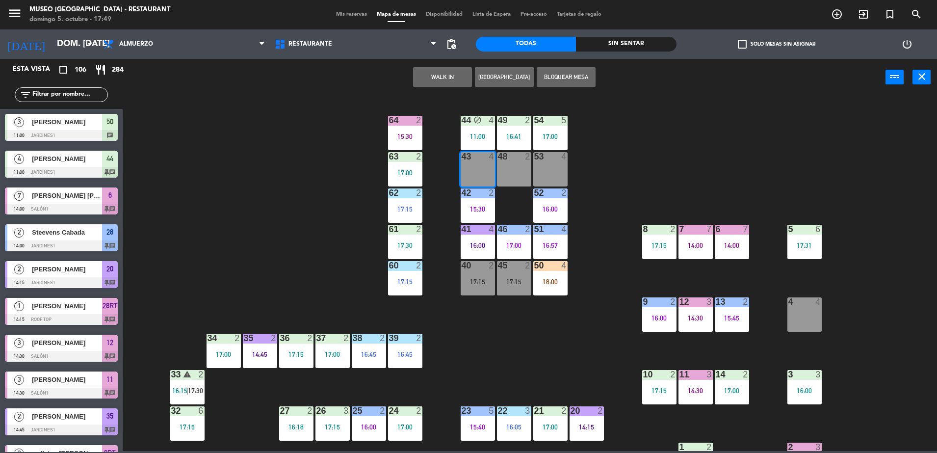
click at [473, 162] on div "43 4" at bounding box center [478, 169] width 34 height 34
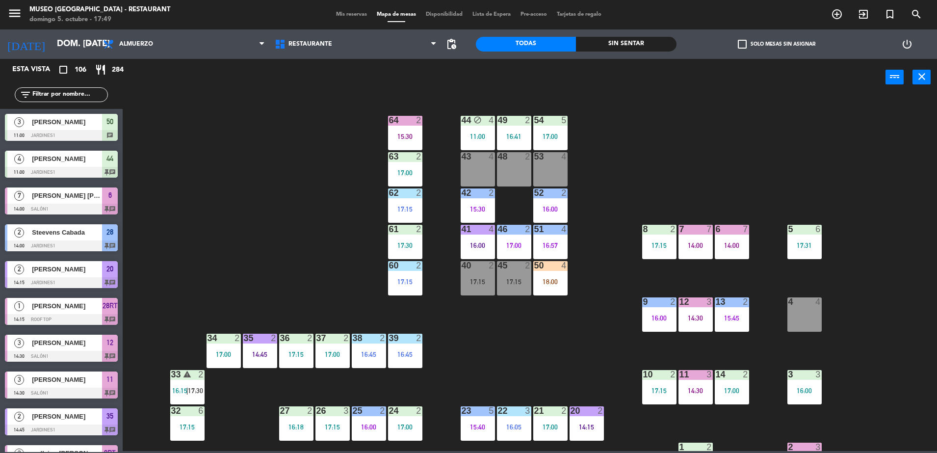
click at [529, 175] on div "44 block 4 11:00 49 2 16:41 54 5 17:00 64 2 15:30 48 2 53 4 63 2 17:00 43 4 62 …" at bounding box center [534, 274] width 805 height 353
click at [529, 179] on div "44 block 4 11:00 49 2 16:41 54 5 17:00 64 2 15:30 48 2 53 4 63 2 17:00 43 4 62 …" at bounding box center [534, 274] width 805 height 353
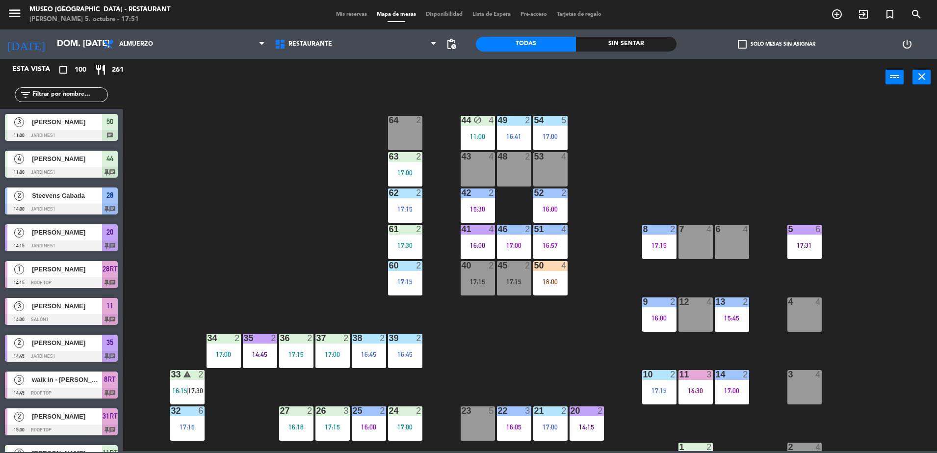
click at [450, 338] on div "44 block 4 11:00 49 2 16:41 54 5 17:00 64 2 48 2 53 4 63 2 17:00 43 4 62 2 17:1…" at bounding box center [534, 274] width 805 height 353
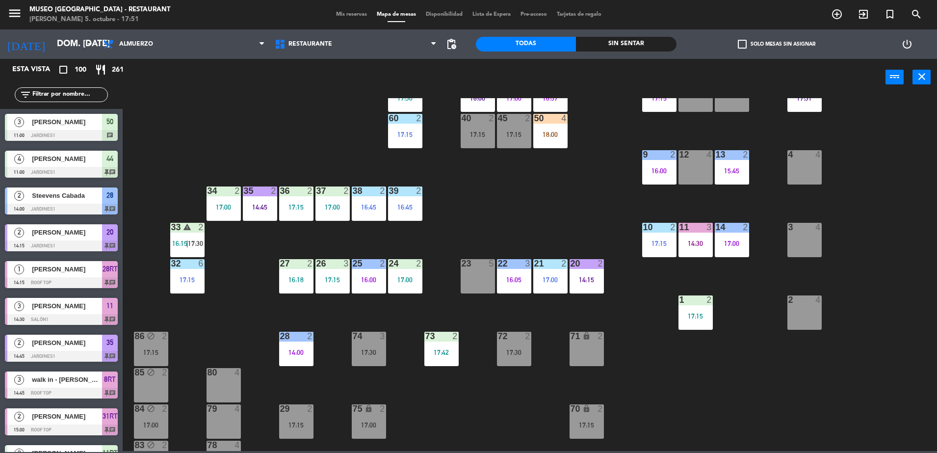
click at [482, 407] on div "44 block 4 11:00 49 2 16:41 54 5 17:00 64 2 48 2 53 4 63 2 17:00 43 4 62 2 17:1…" at bounding box center [534, 274] width 805 height 353
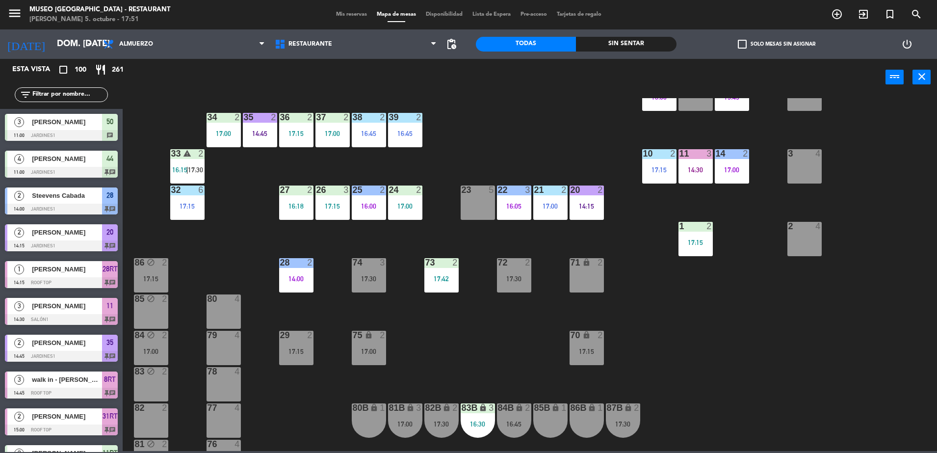
scroll to position [245, 0]
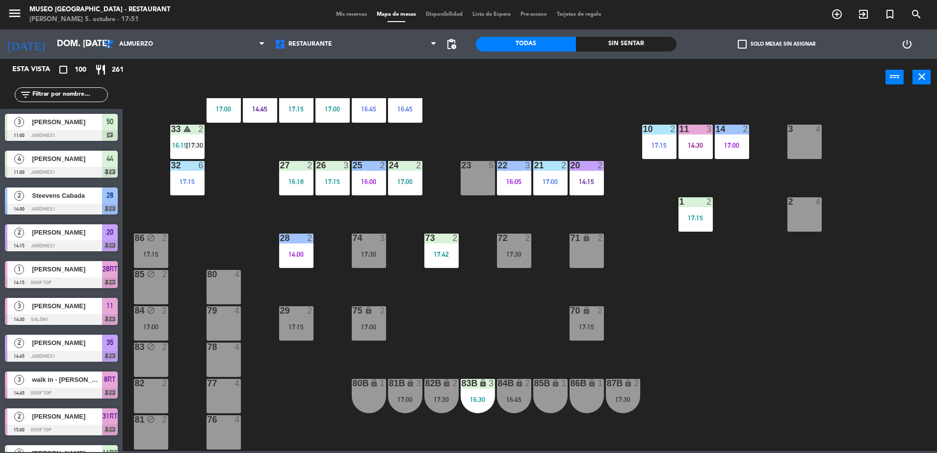
click at [482, 400] on div "16:30" at bounding box center [478, 399] width 34 height 7
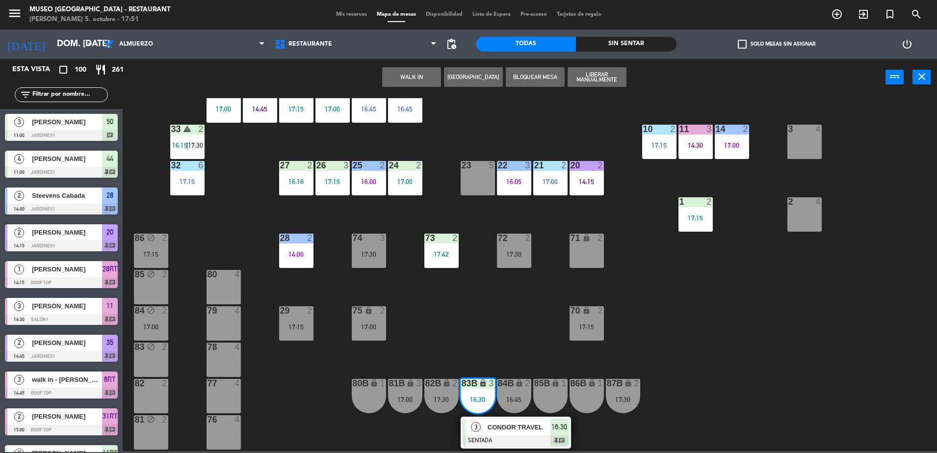
click at [507, 362] on div "44 block 4 11:00 49 2 16:41 54 5 17:00 64 2 48 2 53 4 63 2 17:00 43 4 62 2 17:1…" at bounding box center [534, 274] width 805 height 353
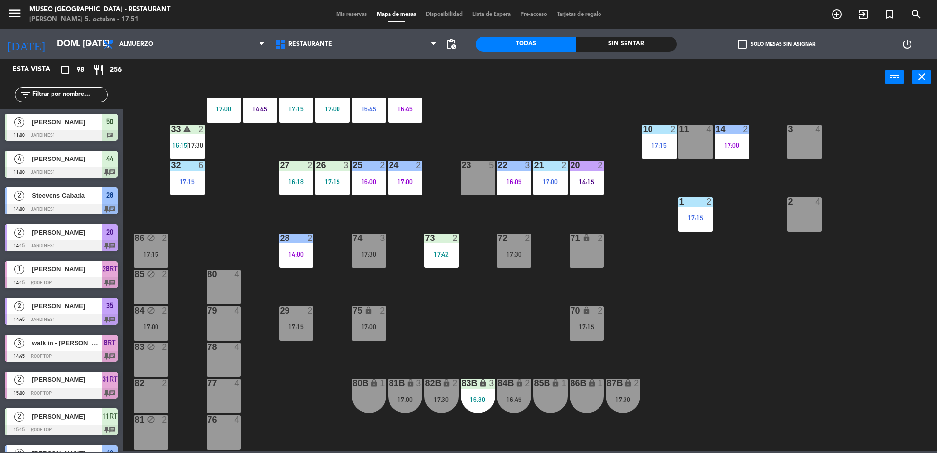
click at [525, 365] on div "44 block 4 11:00 49 2 16:41 54 5 17:00 64 2 48 2 53 4 63 2 17:00 43 4 62 2 17:1…" at bounding box center [534, 274] width 805 height 353
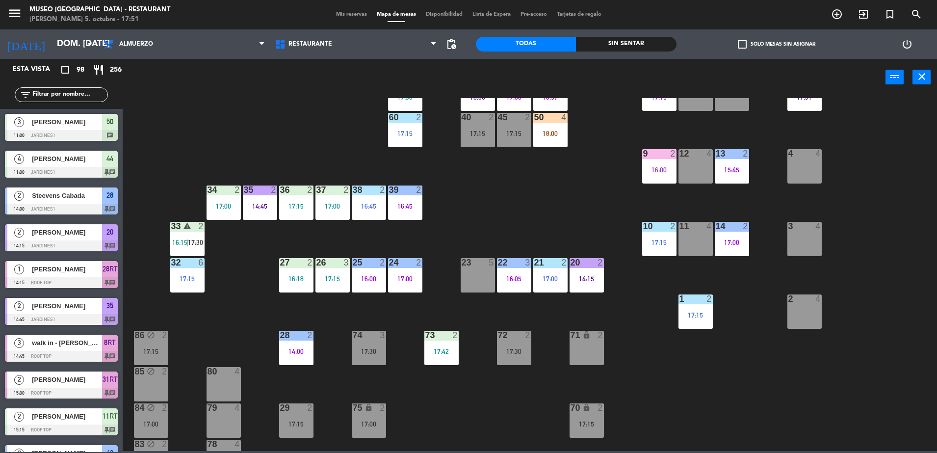
scroll to position [147, 0]
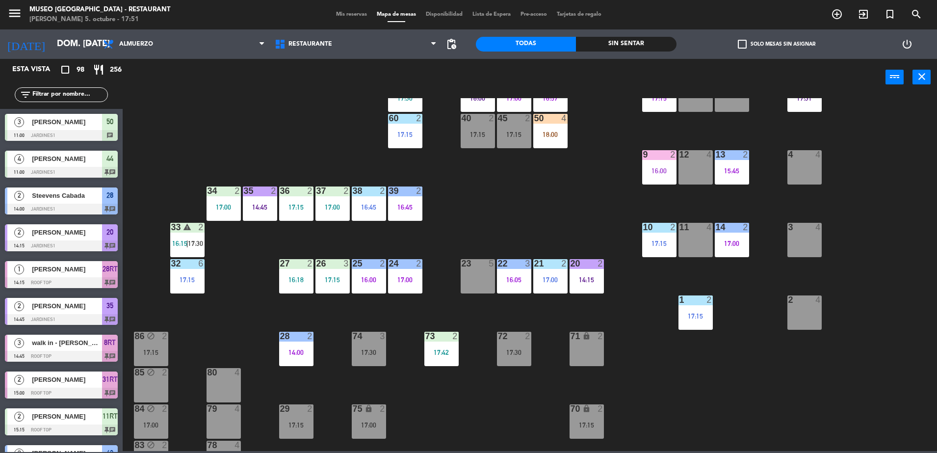
click at [518, 357] on div "72 2 17:30" at bounding box center [514, 349] width 34 height 34
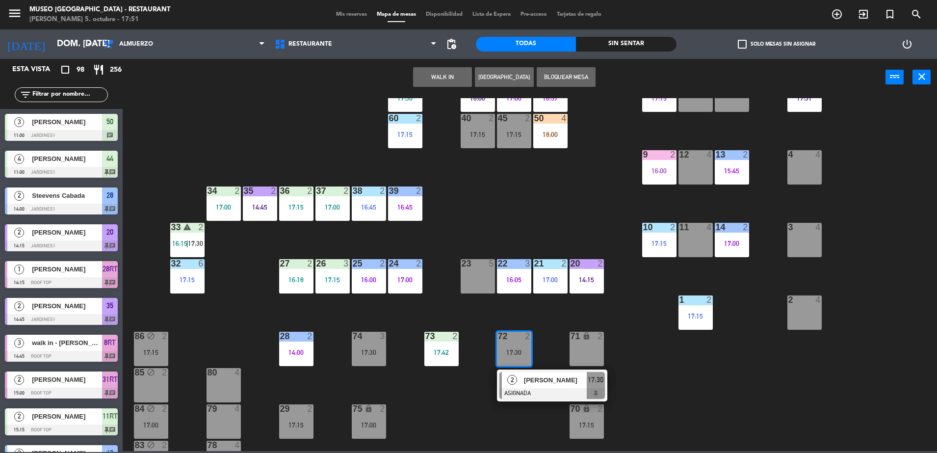
click at [529, 429] on div "44 block 4 11:00 49 2 16:41 54 5 17:00 64 2 48 2 53 4 63 2 17:00 43 4 62 2 17:1…" at bounding box center [534, 274] width 805 height 353
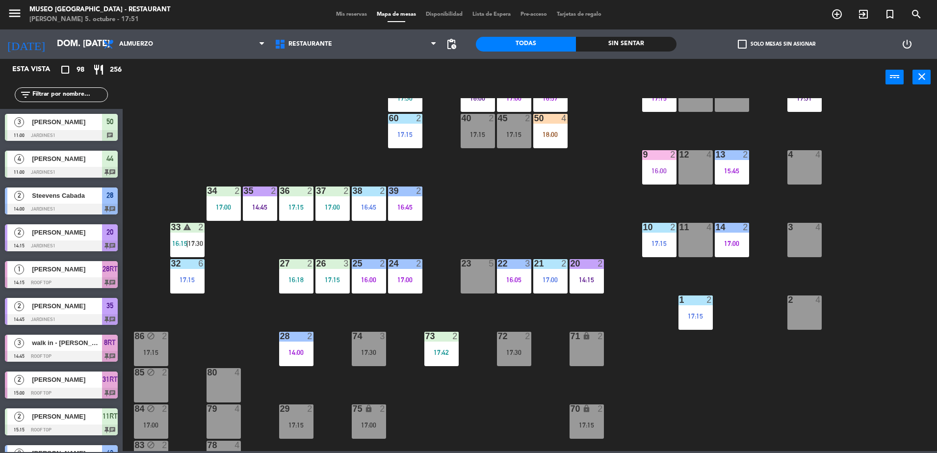
click at [529, 432] on div "70 lock 2 17:15" at bounding box center [587, 421] width 34 height 34
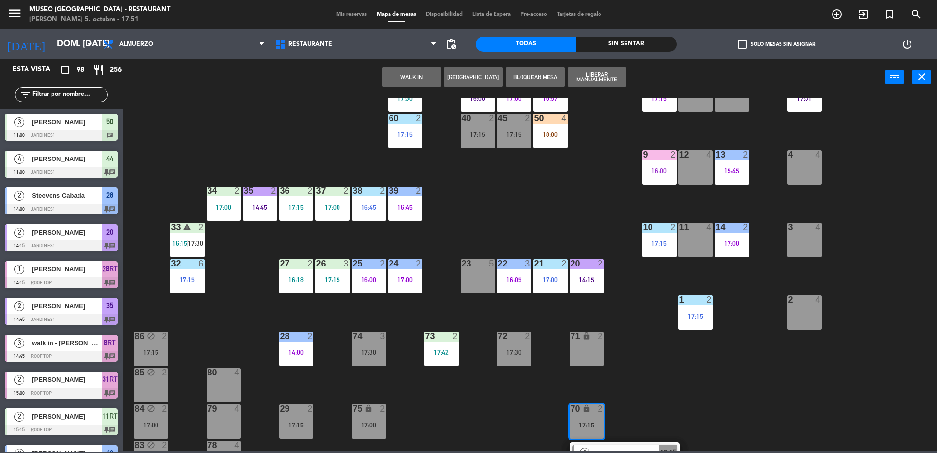
click at [529, 401] on div "44 block 4 11:00 49 2 16:41 54 5 17:00 64 2 48 2 53 4 63 2 17:00 43 4 62 2 17:1…" at bounding box center [534, 274] width 805 height 353
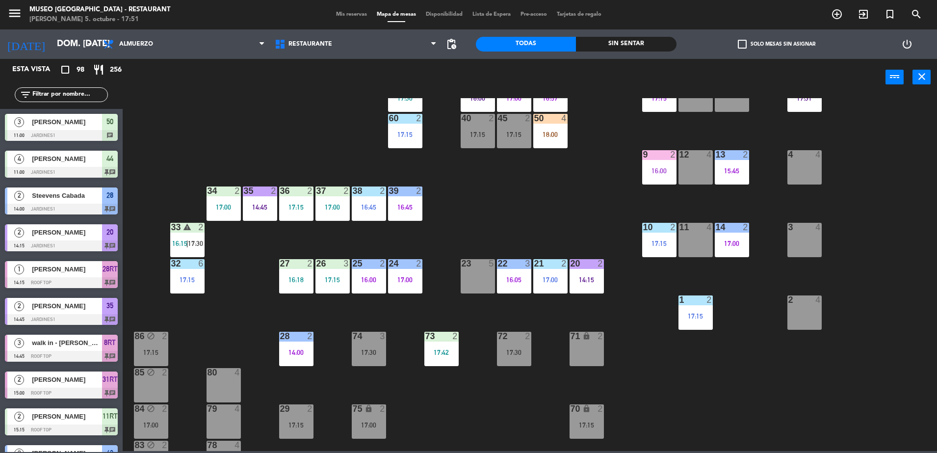
click at [387, 347] on div "44 block 4 11:00 49 2 16:41 54 5 17:00 64 2 48 2 53 4 63 2 17:00 43 4 62 2 17:1…" at bounding box center [534, 274] width 805 height 353
click at [370, 347] on div "74 3 17:30" at bounding box center [369, 349] width 34 height 34
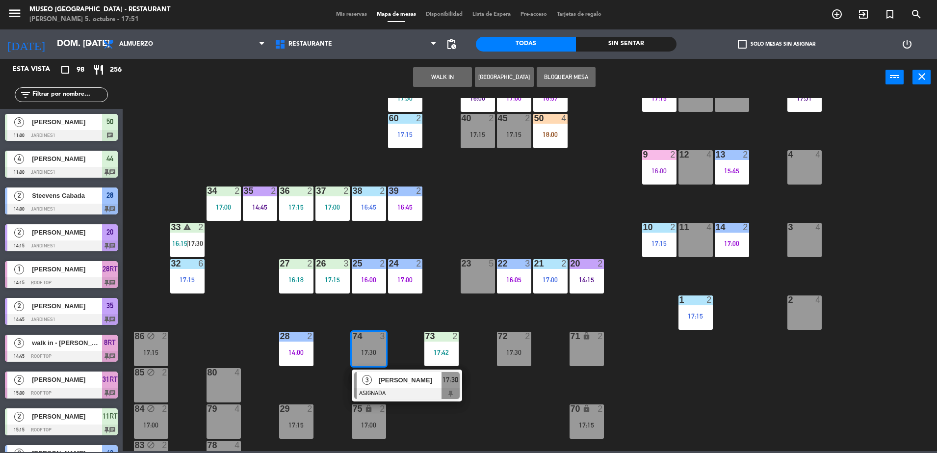
click at [523, 398] on div "44 block 4 11:00 49 2 16:41 54 5 17:00 64 2 48 2 53 4 63 2 17:00 43 4 62 2 17:1…" at bounding box center [534, 274] width 805 height 353
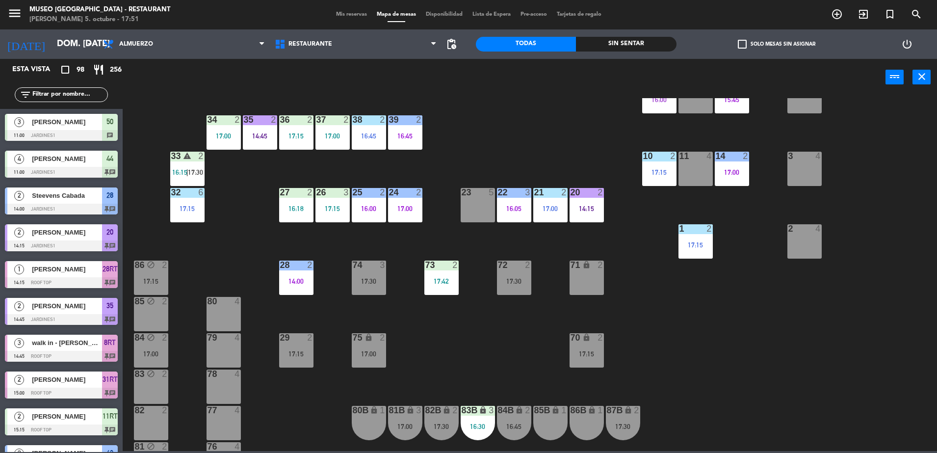
scroll to position [221, 0]
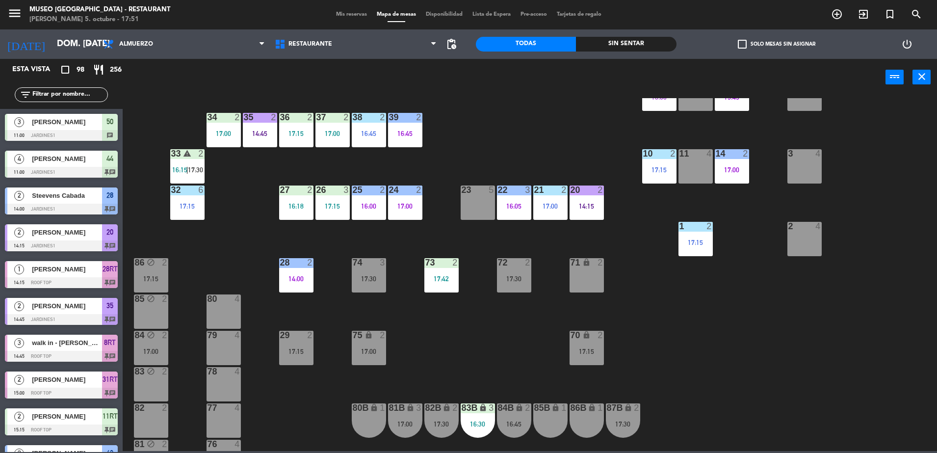
click at [431, 363] on div "44 block 4 11:00 49 2 16:41 54 5 17:00 64 2 48 2 53 4 63 2 17:00 43 4 62 2 17:1…" at bounding box center [534, 274] width 805 height 353
click at [529, 271] on div "44 block 4 11:00 49 2 16:41 54 5 17:00 64 2 48 2 53 4 63 2 17:00 43 4 62 2 17:1…" at bounding box center [534, 274] width 805 height 353
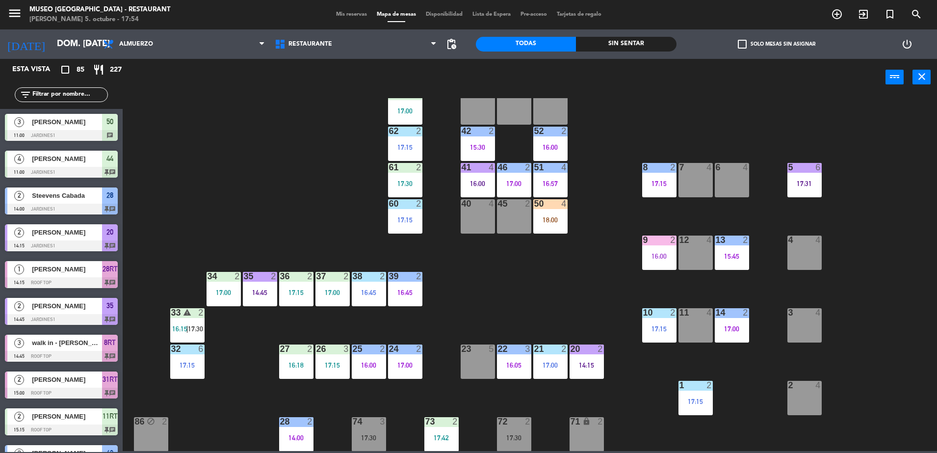
scroll to position [49, 0]
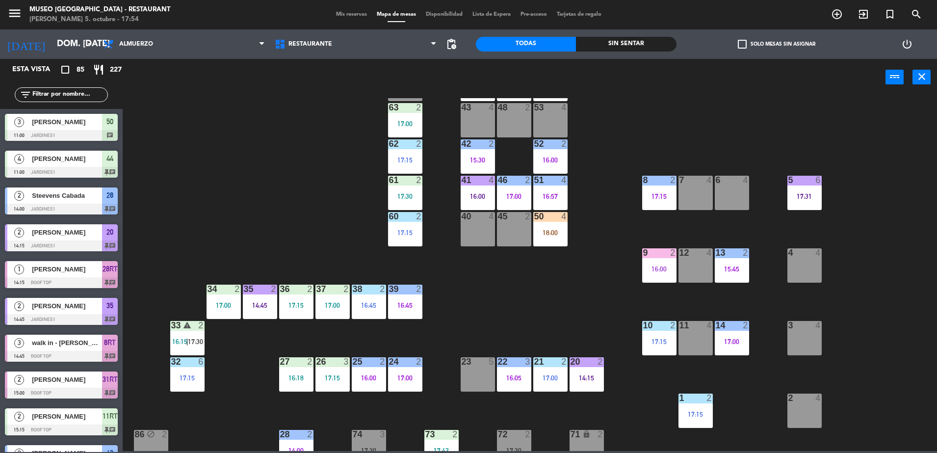
click at [529, 239] on div "50 4 18:00" at bounding box center [551, 229] width 34 height 34
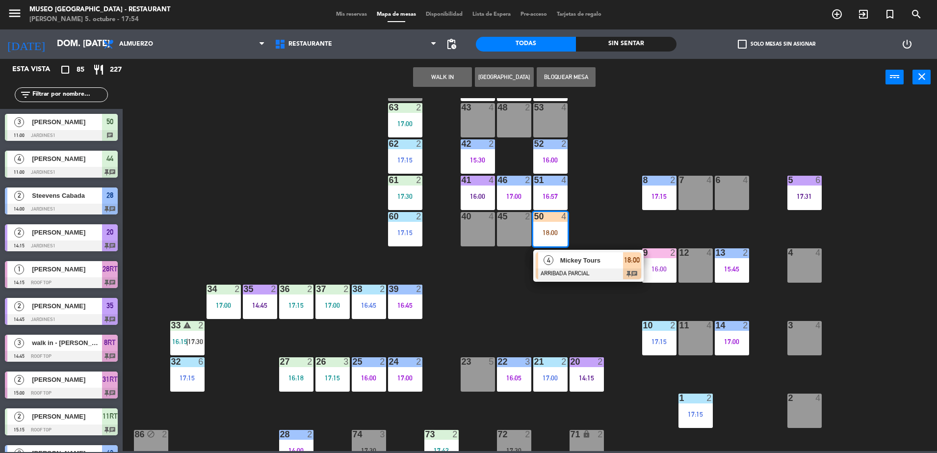
click at [529, 267] on div "Mickey Tours" at bounding box center [592, 260] width 64 height 16
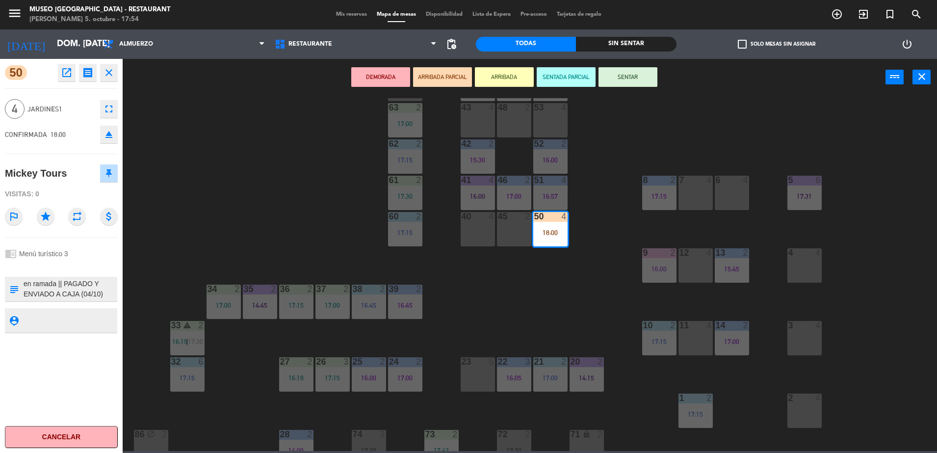
click at [62, 294] on textarea at bounding box center [70, 289] width 94 height 21
click at [100, 252] on div "chrome_reader_mode Menú turístico 3" at bounding box center [61, 253] width 113 height 19
click at [311, 231] on div "44 block 4 11:00 49 2 16:41 54 5 17:00 64 2 48 2 53 4 63 2 17:00 43 4 62 2 17:1…" at bounding box center [534, 274] width 805 height 353
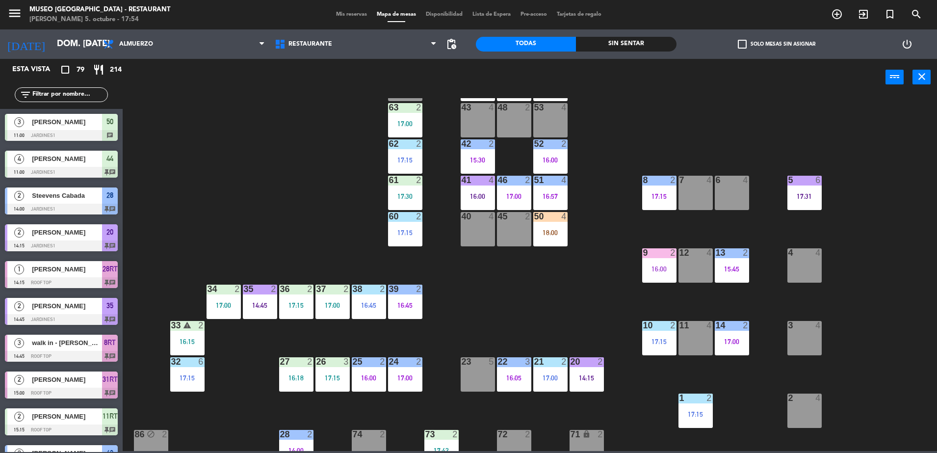
scroll to position [985, 0]
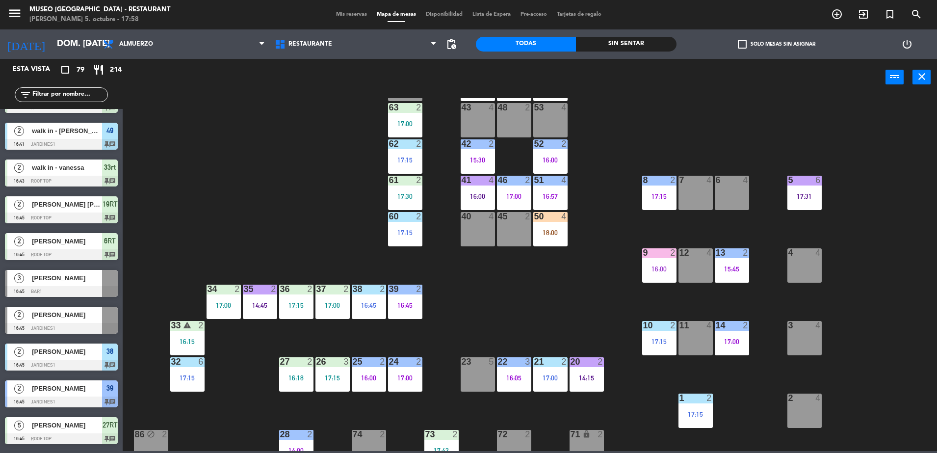
click at [529, 311] on div "44 block 4 11:00 49 2 16:41 54 5 17:00 64 2 48 2 53 4 63 2 17:00 43 4 62 2 17:1…" at bounding box center [534, 274] width 805 height 353
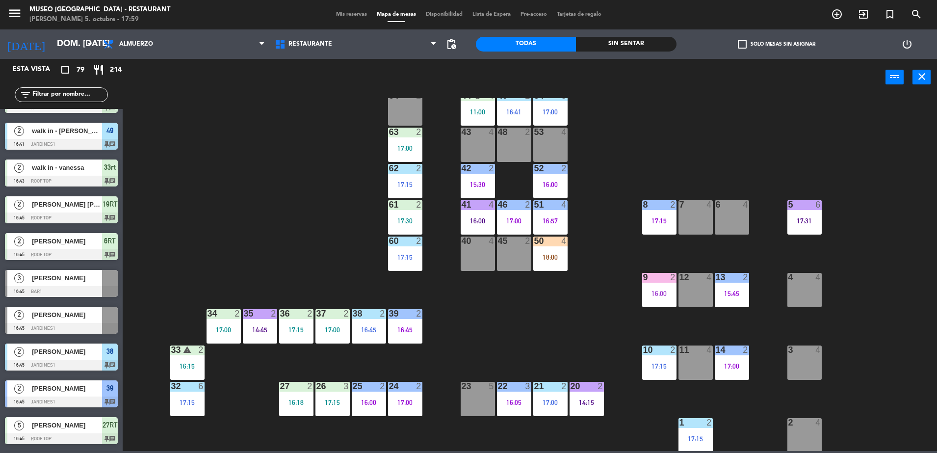
scroll to position [0, 0]
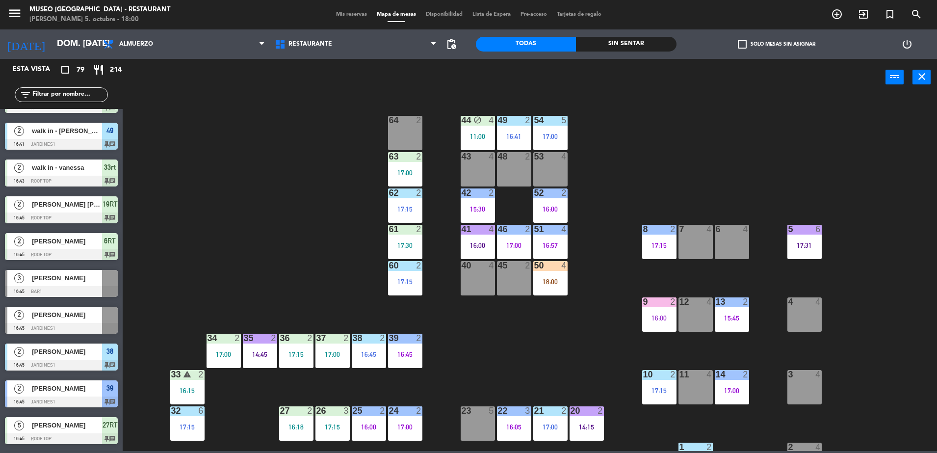
drag, startPoint x: 518, startPoint y: 336, endPoint x: 514, endPoint y: 344, distance: 8.8
click at [514, 344] on div "44 block 4 11:00 49 2 16:41 54 5 17:00 64 2 48 2 53 4 63 2 17:00 43 4 62 2 17:1…" at bounding box center [534, 274] width 805 height 353
click at [529, 170] on div "53 4" at bounding box center [551, 169] width 34 height 34
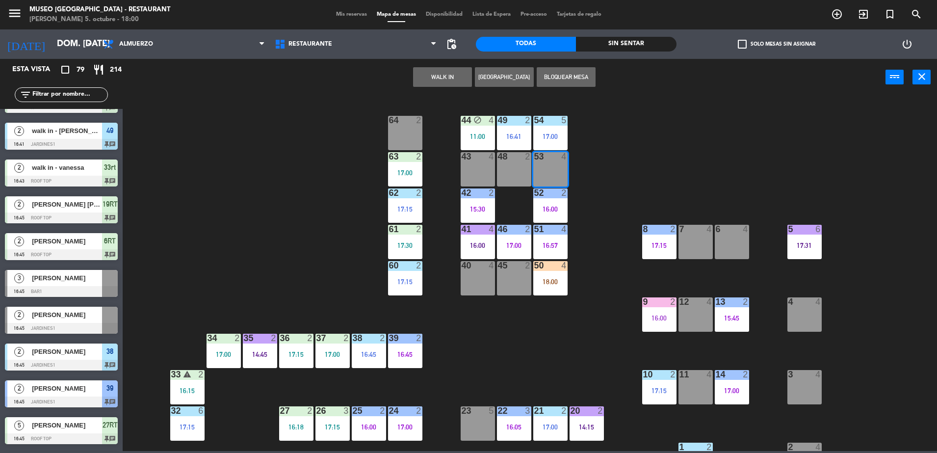
click at [433, 71] on button "WALK IN" at bounding box center [442, 77] width 59 height 20
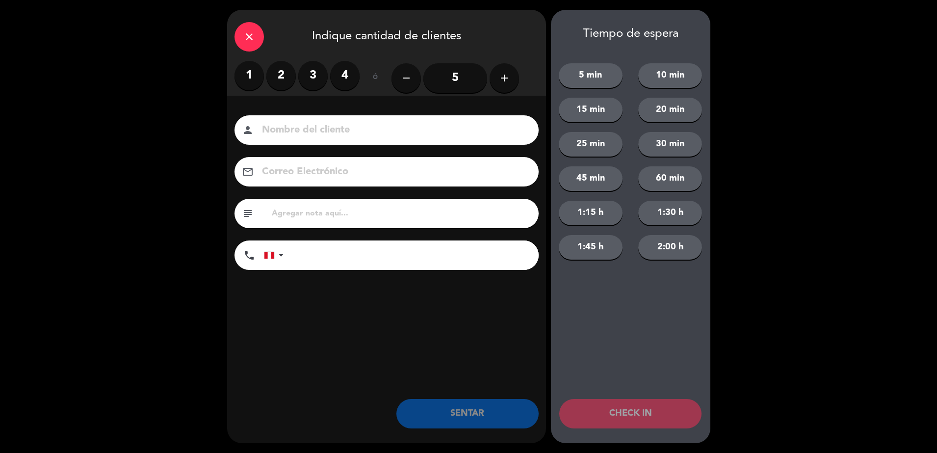
click at [509, 78] on icon "add" at bounding box center [505, 78] width 12 height 12
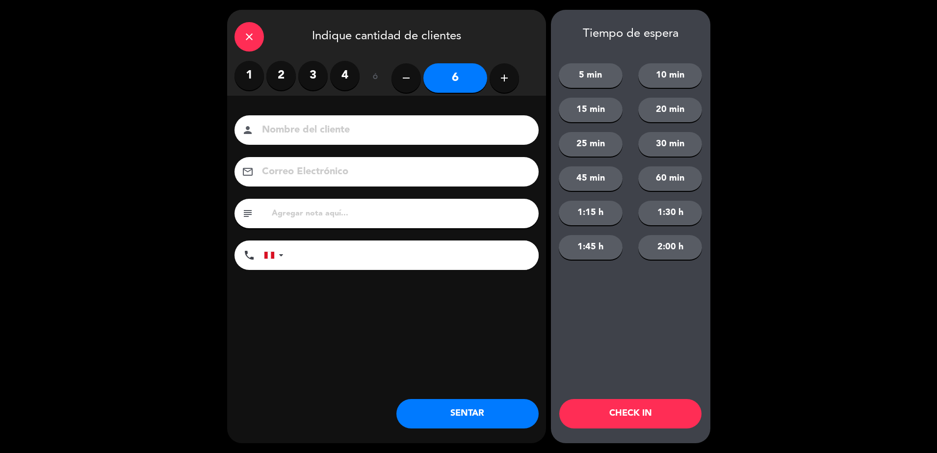
click at [378, 123] on input at bounding box center [393, 130] width 265 height 17
type input "Walk in - Theshan"
click at [334, 246] on input "tel" at bounding box center [416, 255] width 245 height 29
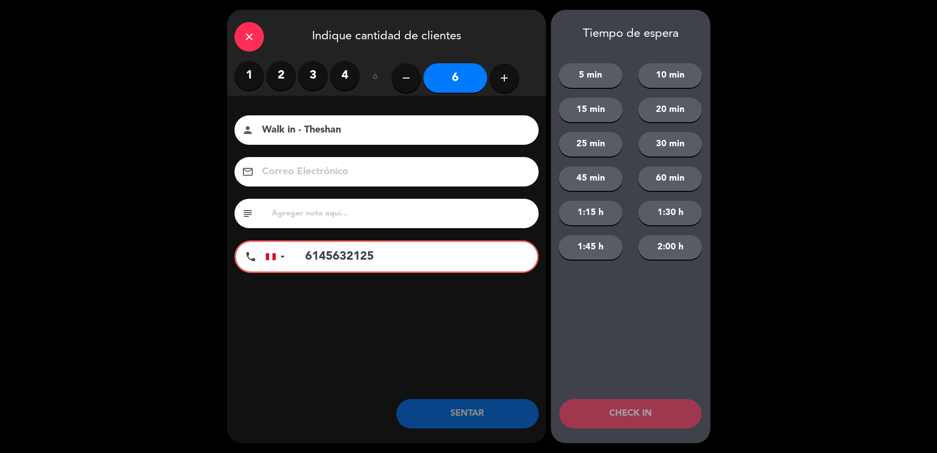
click at [426, 270] on input "6145632125" at bounding box center [416, 256] width 242 height 29
click at [382, 235] on div "Nombre del cliente person Walk in - Theshan Correo Electrónico email subject ph…" at bounding box center [386, 194] width 319 height 158
click at [321, 252] on input "6145632125" at bounding box center [416, 256] width 242 height 29
type input "6145632125"
click at [287, 254] on div at bounding box center [277, 256] width 23 height 28
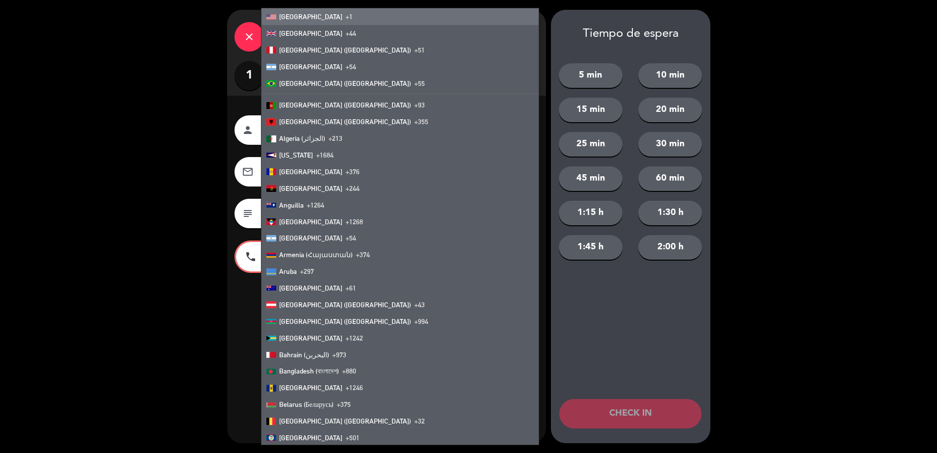
click at [330, 22] on li "[GEOGRAPHIC_DATA] +1" at bounding box center [400, 16] width 277 height 17
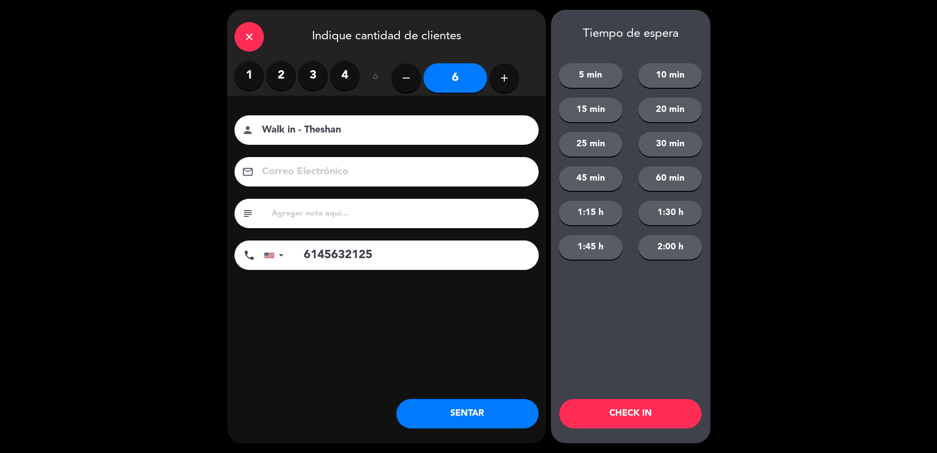
click at [461, 415] on button "SENTAR" at bounding box center [468, 413] width 142 height 29
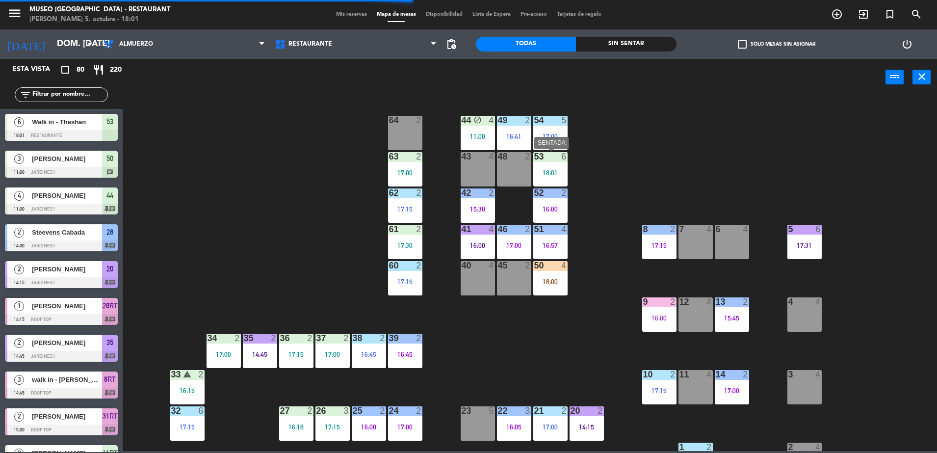
click at [529, 159] on div at bounding box center [550, 156] width 16 height 9
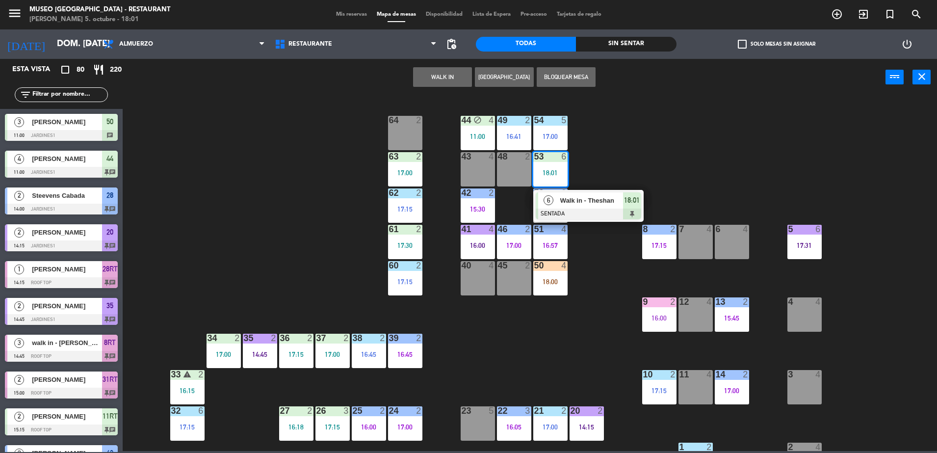
click at [529, 145] on div "44 block 4 11:00 49 2 16:41 54 5 17:00 64 2 48 2 53 6 18:01 6 Walk in - Theshan…" at bounding box center [534, 274] width 805 height 353
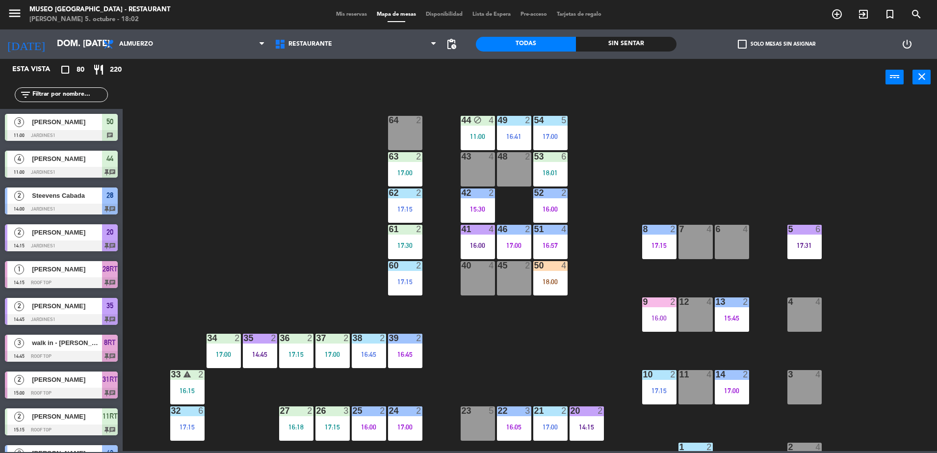
click at [58, 91] on input "text" at bounding box center [69, 94] width 76 height 11
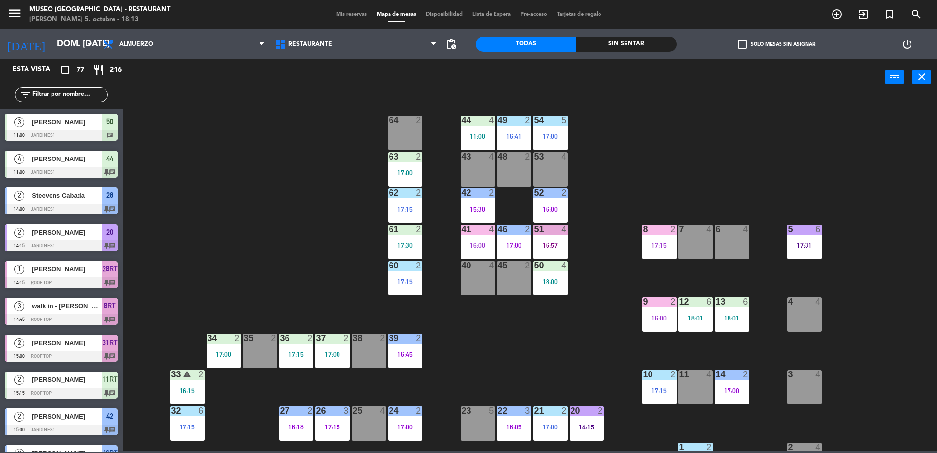
click at [322, 211] on div "44 4 11:00 49 2 16:41 54 5 17:00 64 2 48 2 53 4 63 2 17:00 43 4 62 2 17:15 42 2…" at bounding box center [534, 274] width 805 height 353
click at [50, 92] on input "text" at bounding box center [69, 94] width 76 height 11
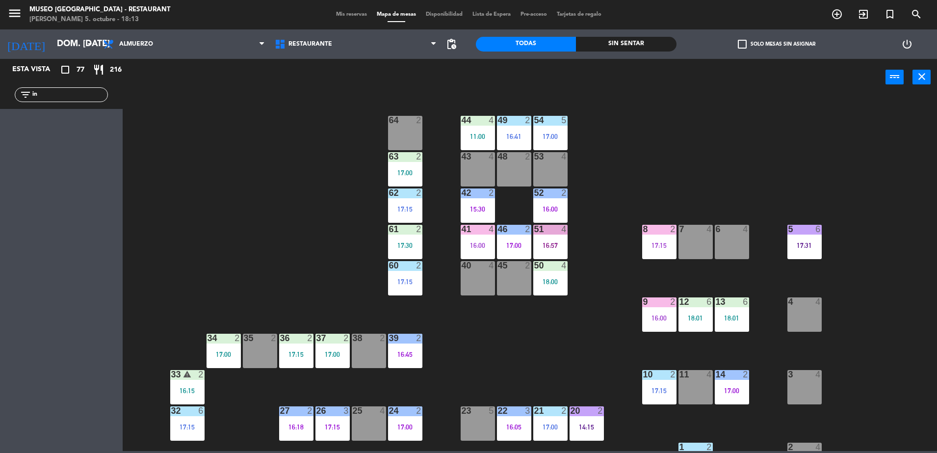
type input "i"
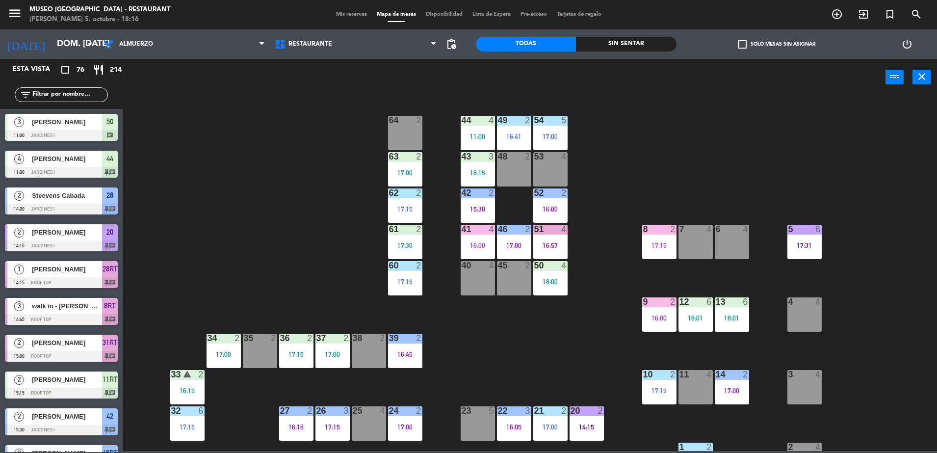
click at [529, 343] on div "44 4 11:00 49 2 16:41 54 5 17:00 64 2 48 2 53 4 63 2 17:00 43 3 18:15 62 2 17:1…" at bounding box center [534, 274] width 805 height 353
click at [529, 329] on div "44 4 11:00 49 2 16:41 54 5 17:00 64 2 48 2 53 4 63 2 17:00 43 3 18:15 62 2 17:1…" at bounding box center [534, 274] width 805 height 353
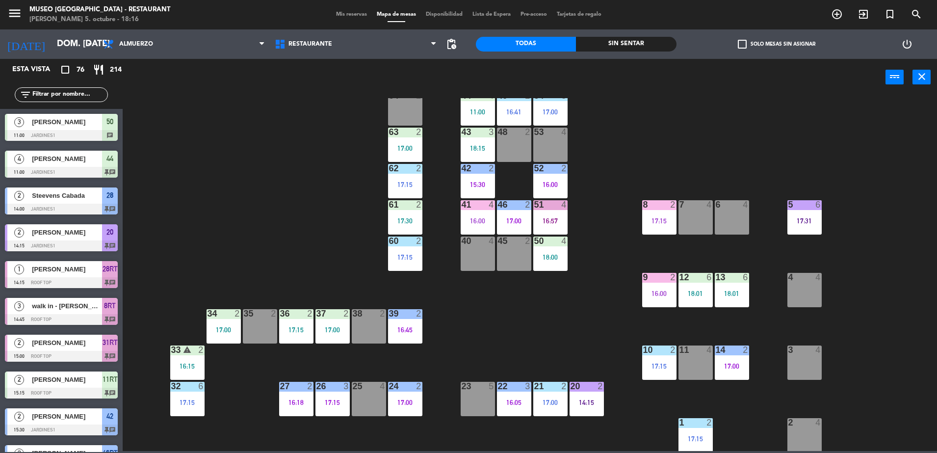
click at [511, 257] on div "45 2" at bounding box center [514, 254] width 34 height 34
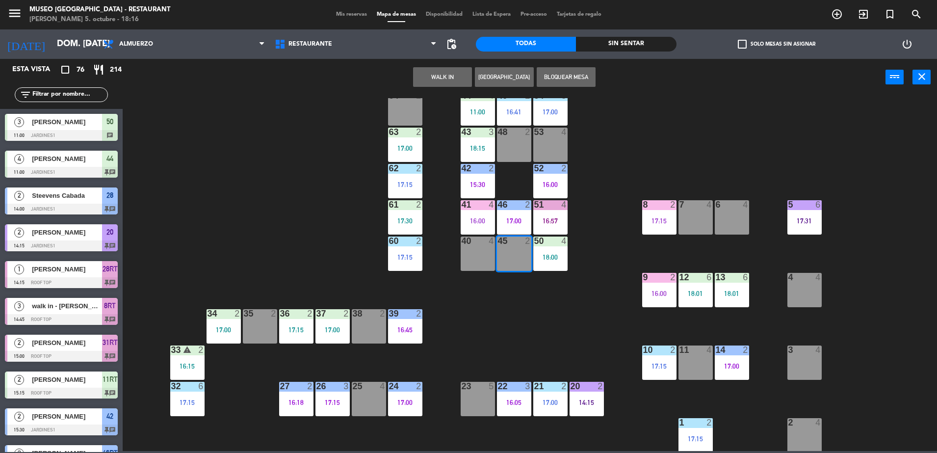
click at [428, 84] on button "WALK IN" at bounding box center [442, 77] width 59 height 20
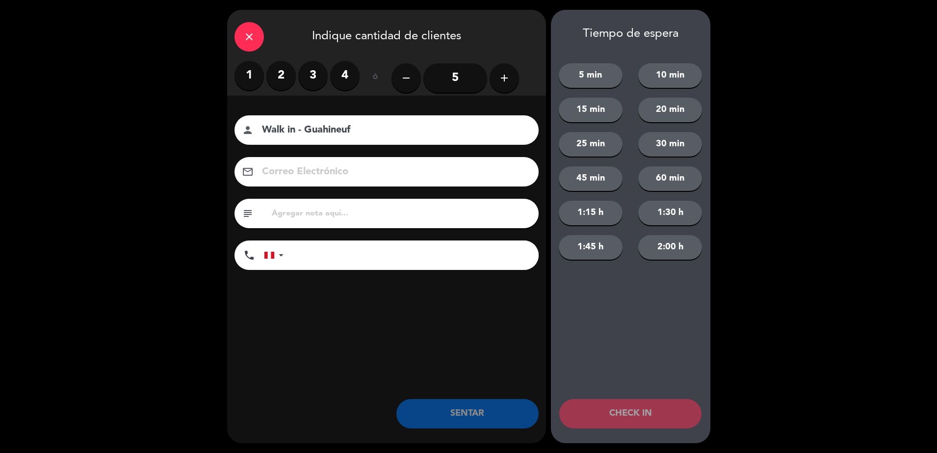
type input "Walk in - Guahineuf"
click at [323, 175] on input at bounding box center [393, 171] width 265 height 17
click at [267, 211] on div "subject" at bounding box center [387, 213] width 304 height 29
click at [323, 261] on input "tel" at bounding box center [416, 255] width 245 height 29
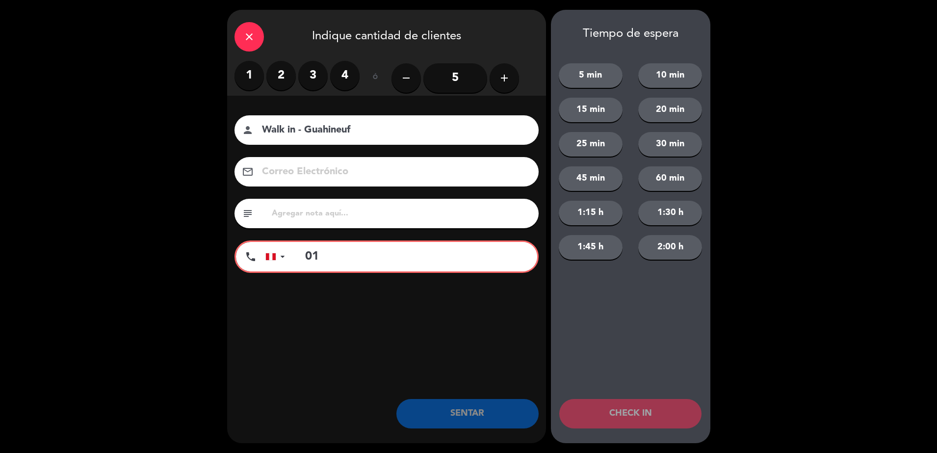
click at [281, 78] on label "2" at bounding box center [281, 75] width 29 height 29
click at [337, 251] on input "01" at bounding box center [416, 256] width 242 height 29
type input "0"
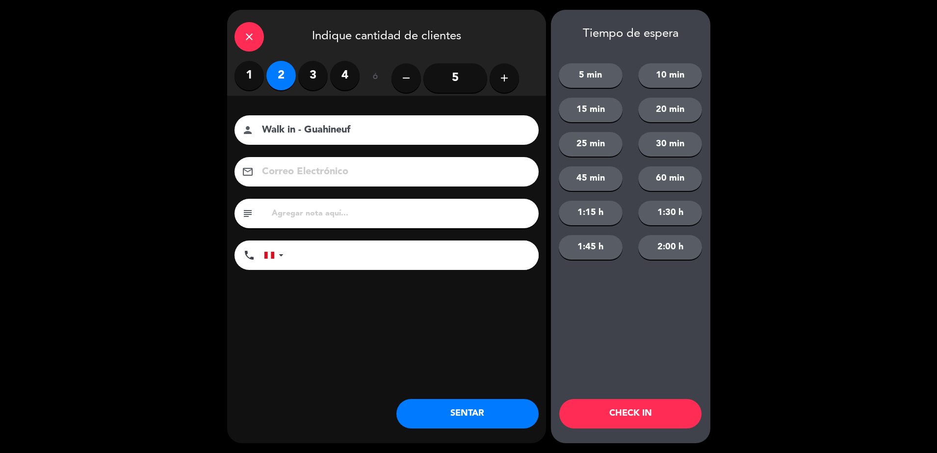
click at [326, 258] on input "tel" at bounding box center [416, 255] width 245 height 29
type input "901023915"
click at [374, 132] on input "Walk in - Guahineuf" at bounding box center [393, 130] width 265 height 17
click at [451, 415] on button "SENTAR" at bounding box center [468, 413] width 142 height 29
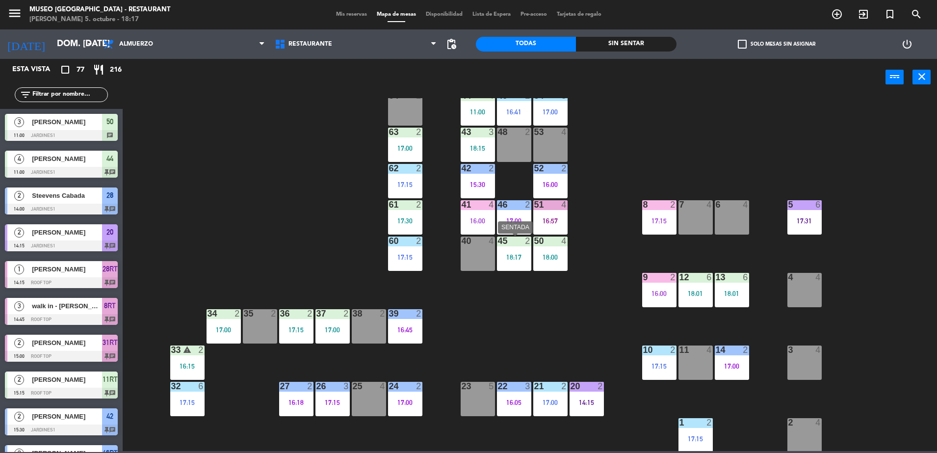
click at [513, 258] on div "18:17" at bounding box center [514, 257] width 34 height 7
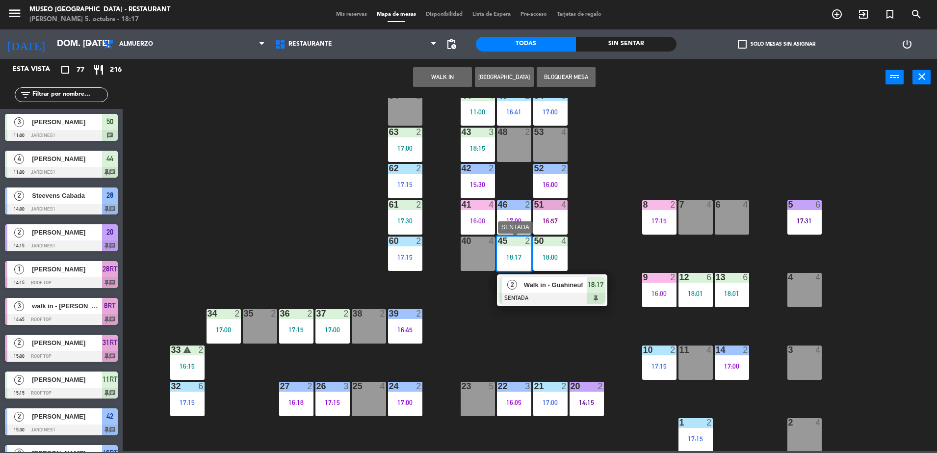
click at [529, 284] on span "Walk in - Guahineuf" at bounding box center [555, 285] width 63 height 10
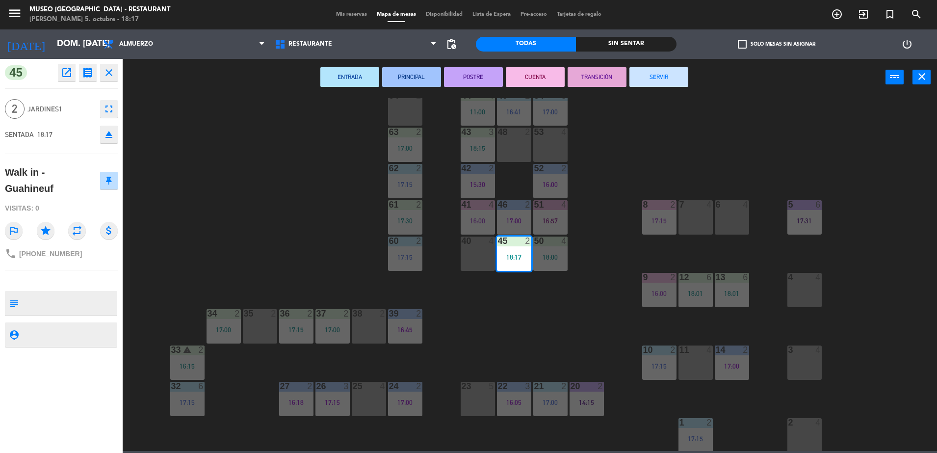
click at [64, 301] on textarea at bounding box center [70, 303] width 94 height 21
click at [304, 235] on div "44 4 11:00 49 2 16:41 54 5 17:00 64 2 48 2 53 4 63 2 17:00 43 3 18:15 62 2 17:1…" at bounding box center [534, 274] width 805 height 353
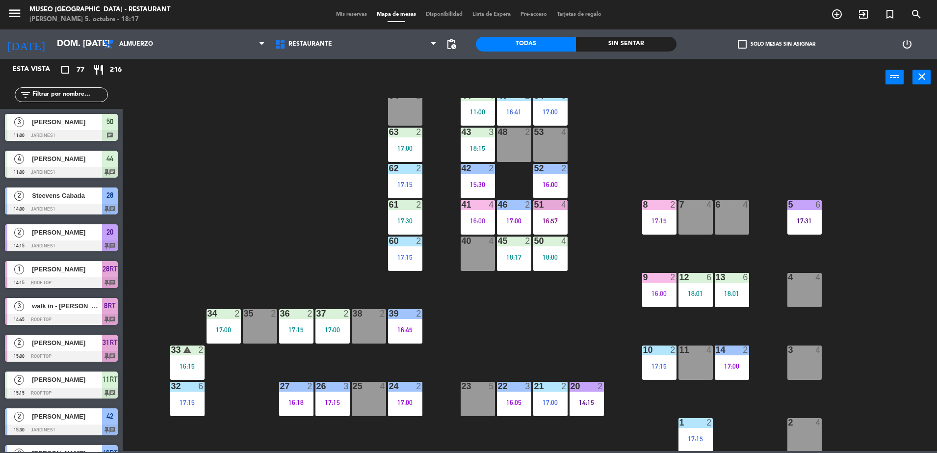
scroll to position [960, 0]
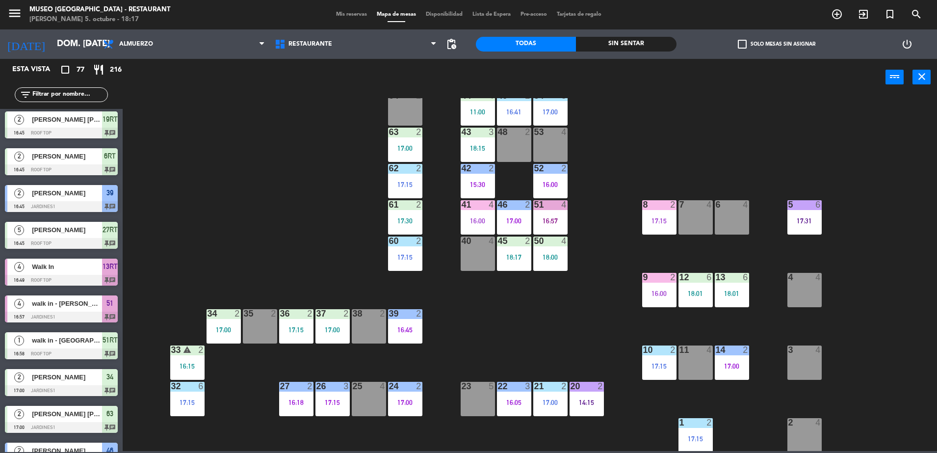
click at [516, 267] on div "45 2 18:17" at bounding box center [514, 254] width 34 height 34
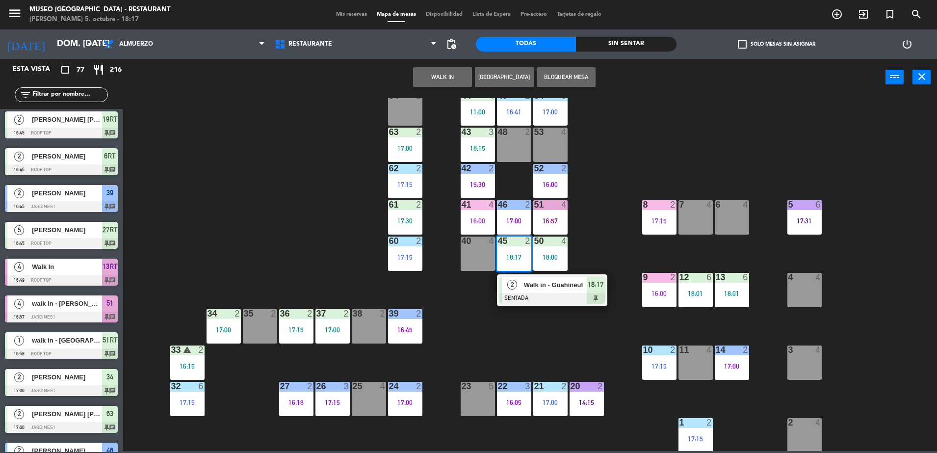
click at [529, 328] on div "44 4 11:00 49 2 16:41 54 5 17:00 64 2 48 2 53 4 63 2 17:00 43 3 18:15 62 2 17:1…" at bounding box center [534, 274] width 805 height 353
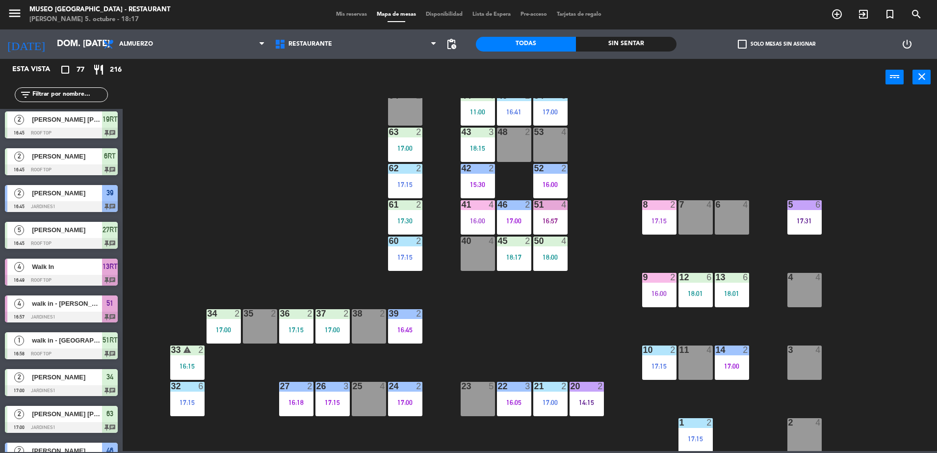
click at [499, 257] on div "18:17" at bounding box center [514, 257] width 34 height 7
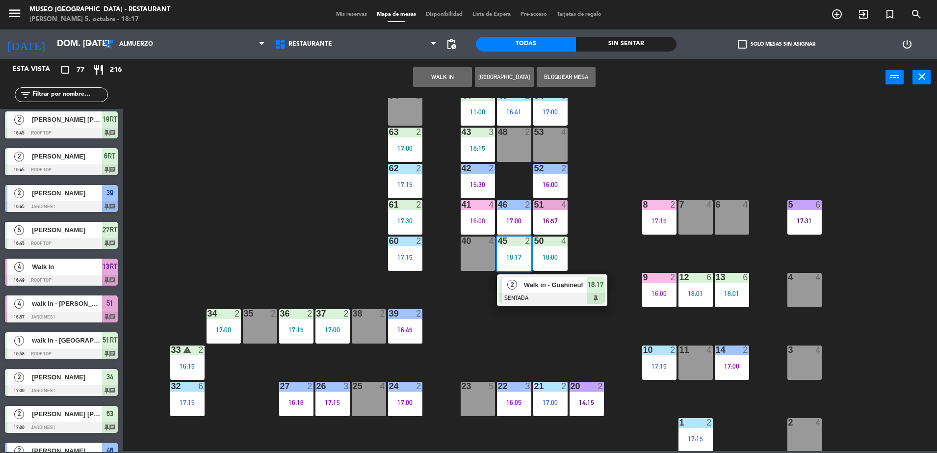
click at [473, 300] on div "44 4 11:00 49 2 16:41 54 5 17:00 64 2 48 2 53 4 63 2 17:00 43 3 18:15 62 2 17:1…" at bounding box center [534, 274] width 805 height 353
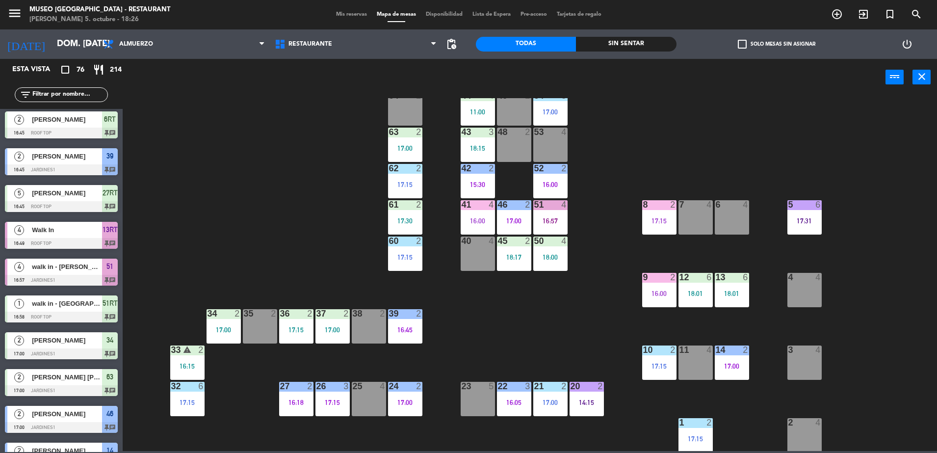
click at [51, 89] on input "text" at bounding box center [69, 94] width 76 height 11
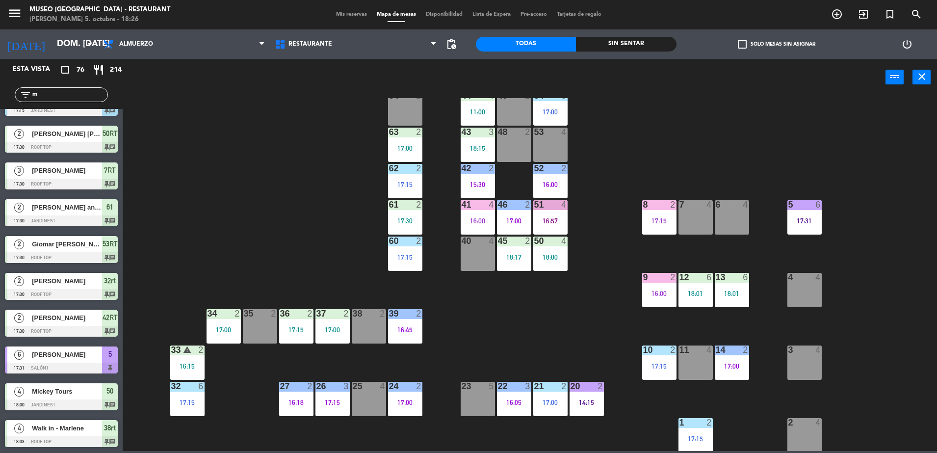
scroll to position [0, 0]
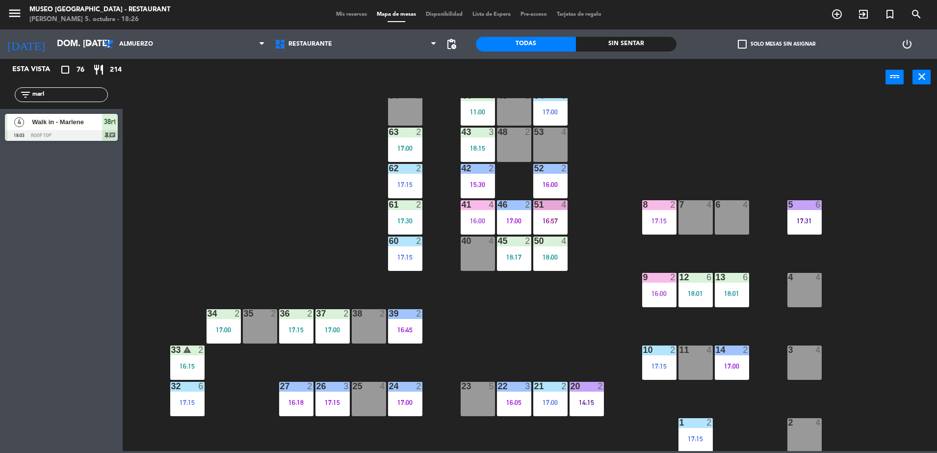
type input "marl"
click at [18, 195] on div "Esta vista crop_square 76 restaurant 214 filter_list marl 4 Walk in - [PERSON_N…" at bounding box center [61, 256] width 123 height 394
click at [68, 135] on div at bounding box center [61, 135] width 113 height 11
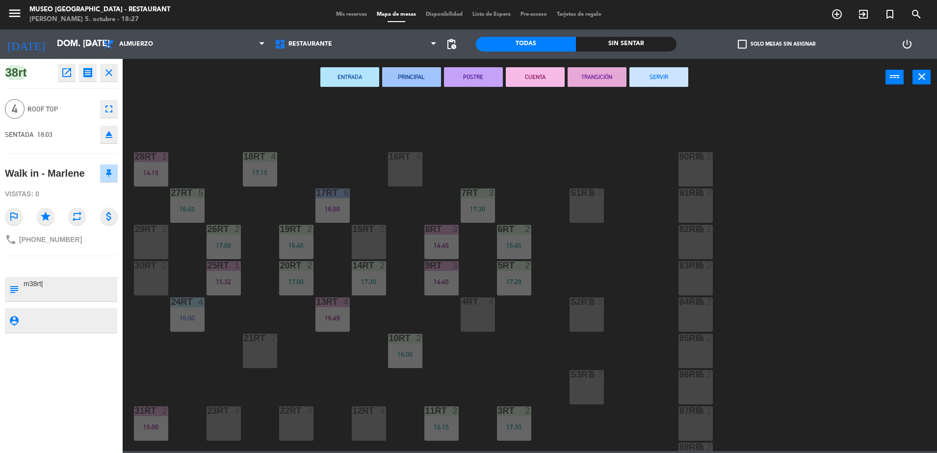
click at [107, 80] on button "close" at bounding box center [109, 73] width 18 height 18
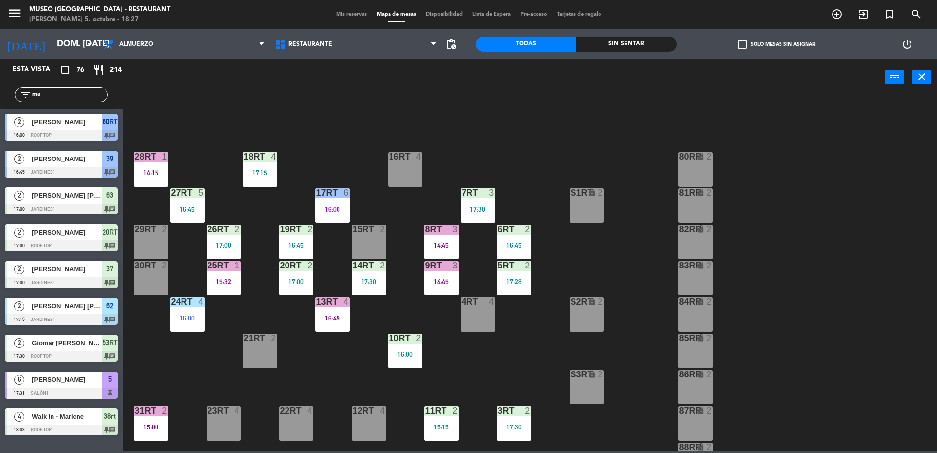
type input "m"
